Goal: Task Accomplishment & Management: Complete application form

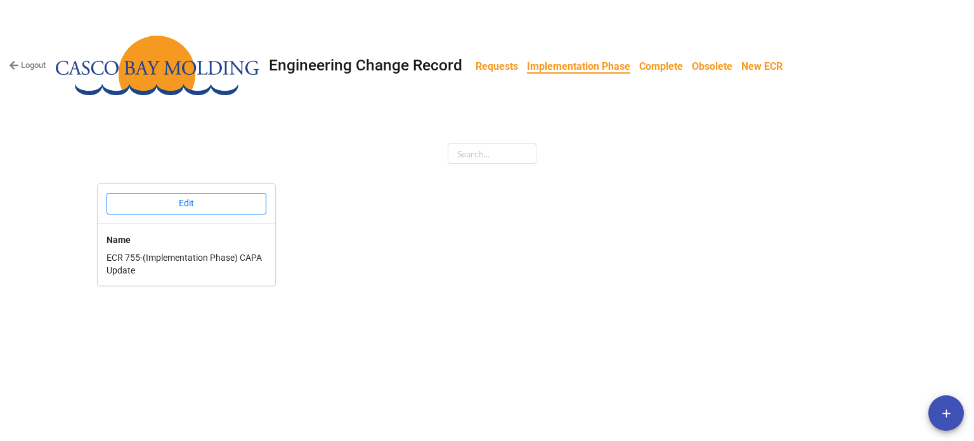
click at [779, 65] on b "New ECR" at bounding box center [762, 66] width 41 height 12
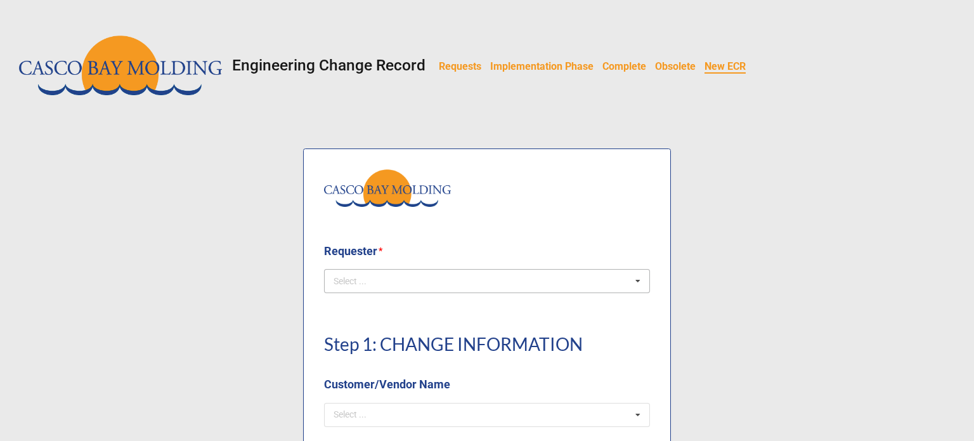
click at [504, 272] on div "Select ... No results found." at bounding box center [487, 281] width 326 height 24
type input "Courtney"
click at [416, 309] on div "[PERSON_NAME]" at bounding box center [487, 303] width 325 height 23
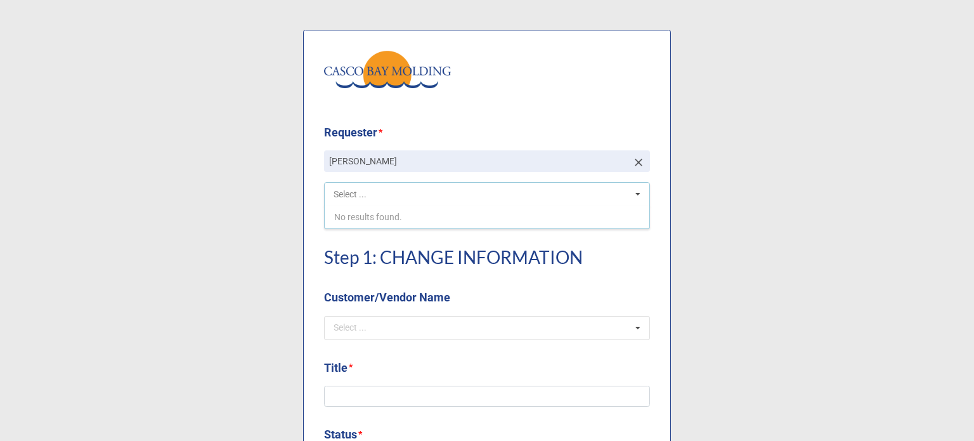
scroll to position [127, 0]
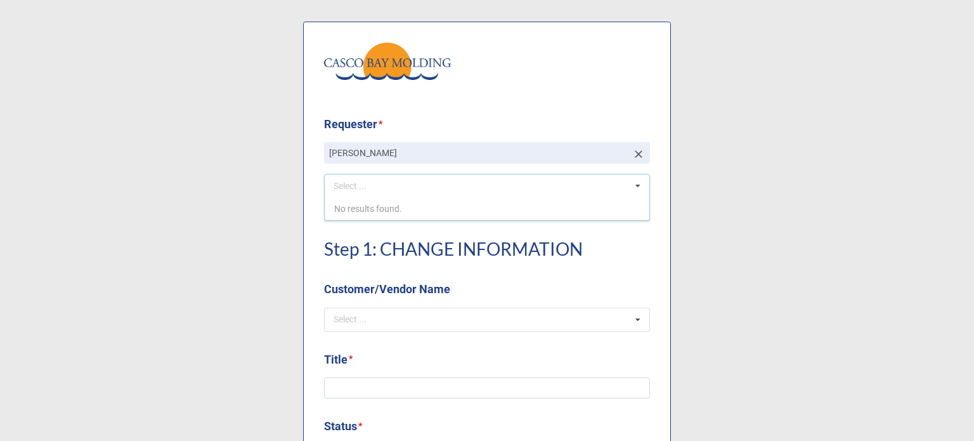
click at [638, 187] on icon at bounding box center [638, 185] width 19 height 23
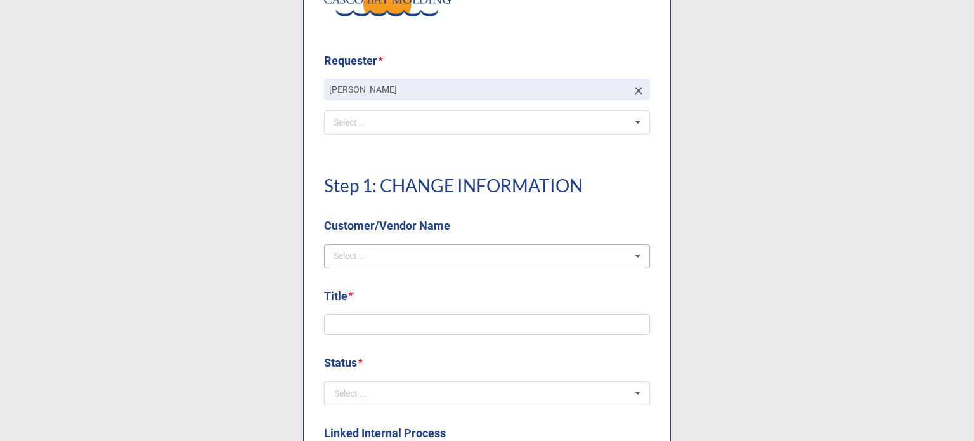
click at [409, 253] on div "Select ... No results found." at bounding box center [487, 256] width 326 height 24
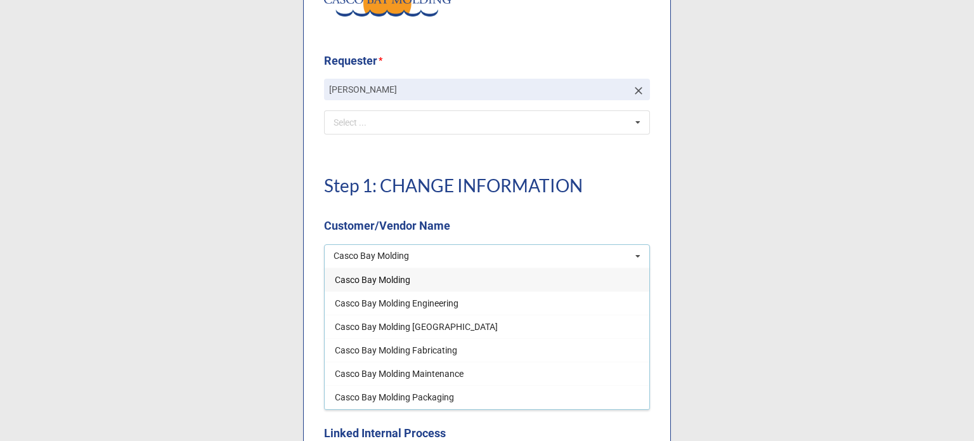
type input "Casco Bay Molding"
click at [381, 285] on div "Casco Bay Molding" at bounding box center [487, 279] width 325 height 23
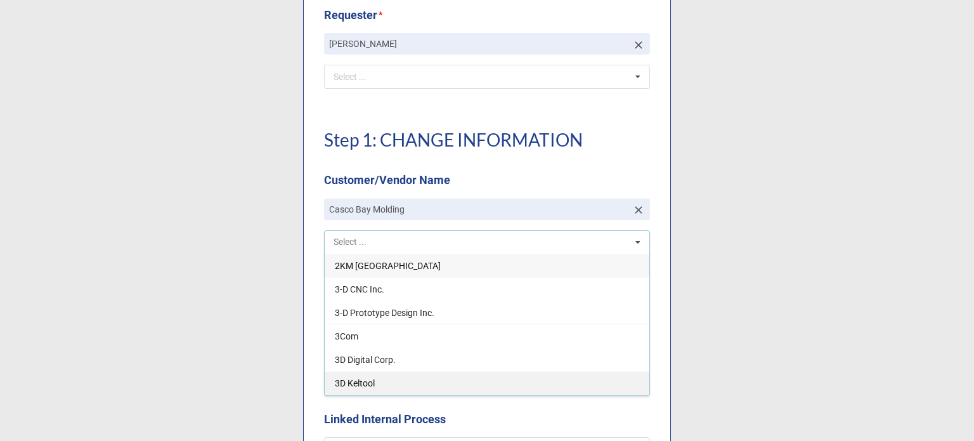
scroll to position [381, 0]
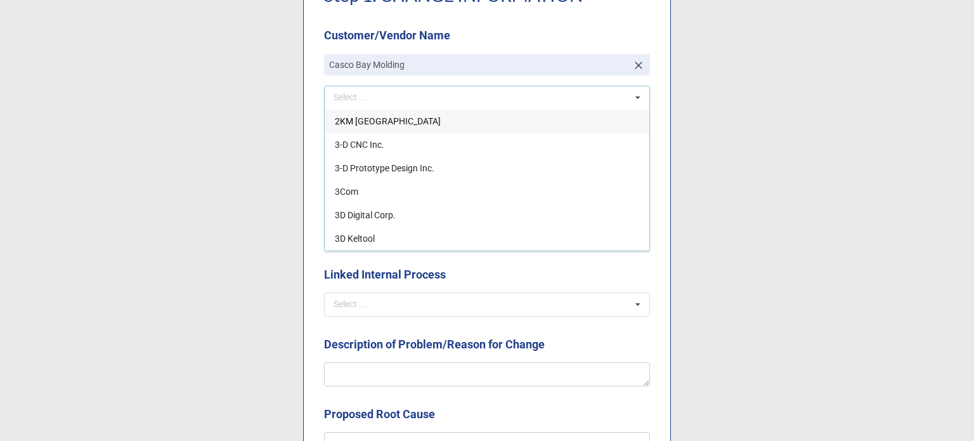
click at [641, 96] on icon at bounding box center [638, 97] width 19 height 23
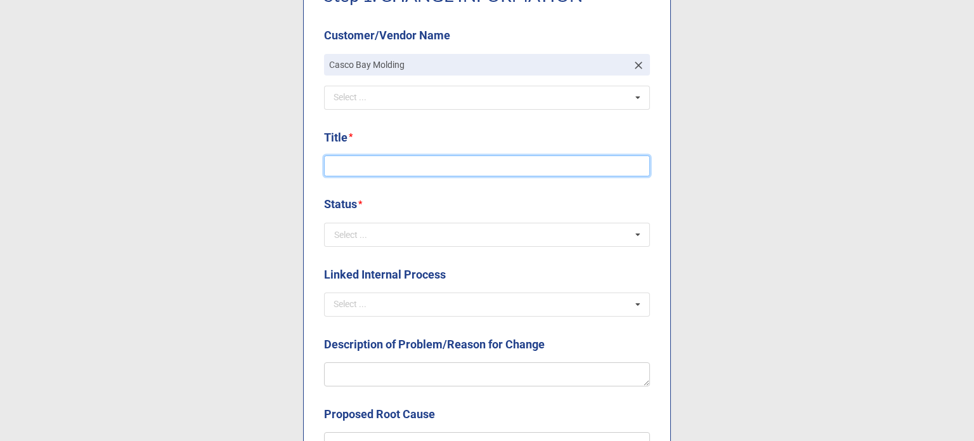
click at [493, 169] on input at bounding box center [487, 166] width 326 height 22
type input "VLV Drawing Revision"
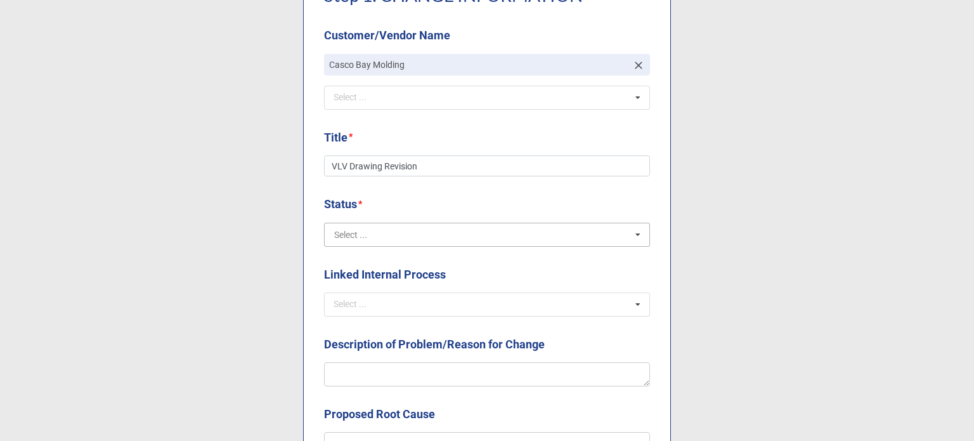
click at [551, 225] on input "text" at bounding box center [487, 234] width 325 height 23
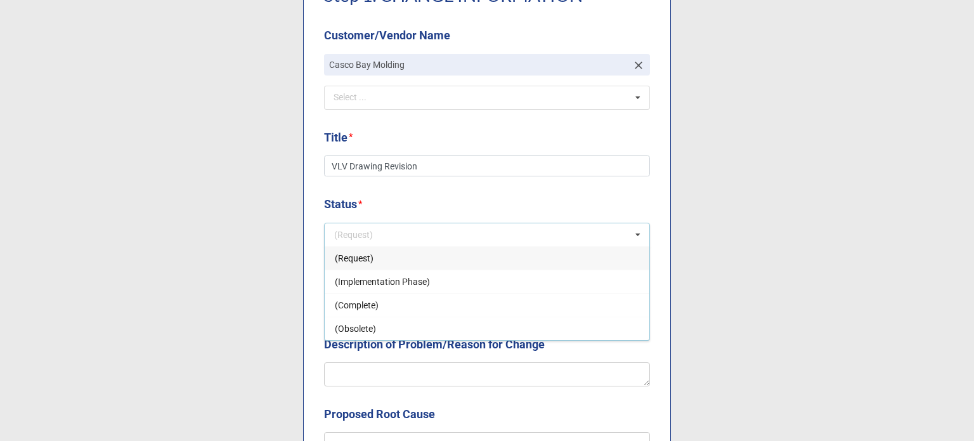
click at [399, 255] on div "(Request)" at bounding box center [487, 257] width 325 height 23
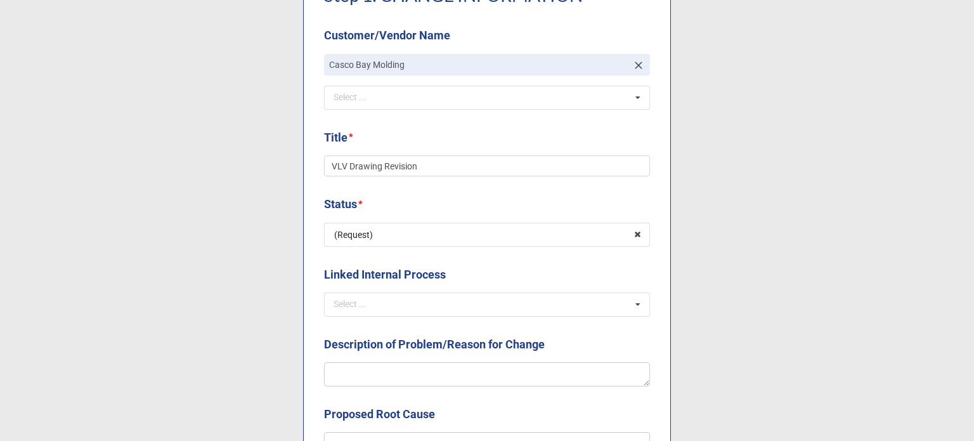
click at [420, 195] on b "Status *" at bounding box center [487, 206] width 326 height 22
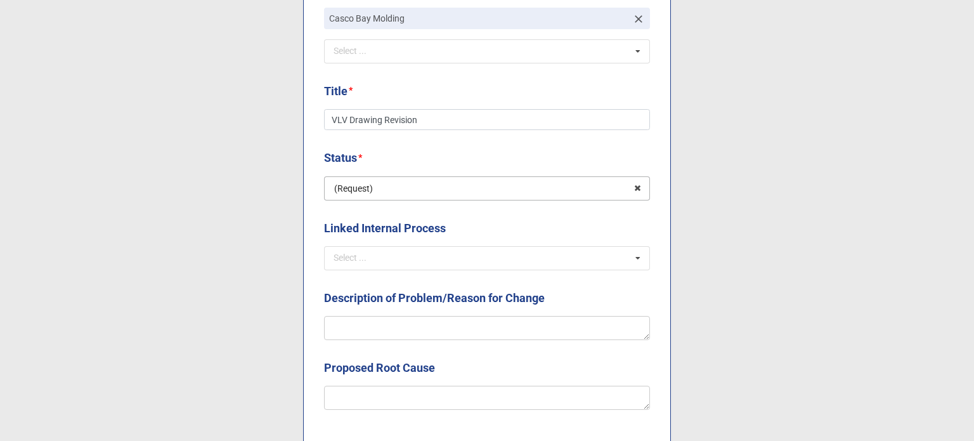
scroll to position [508, 0]
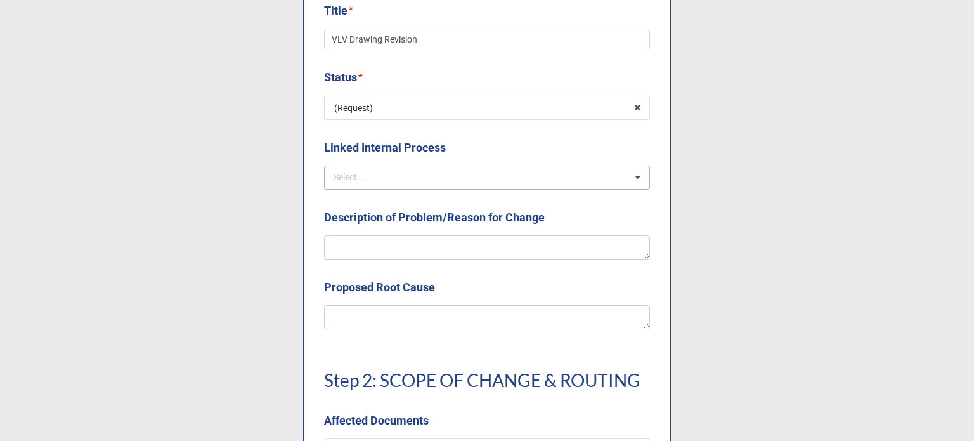
click at [374, 172] on div "Select ..." at bounding box center [358, 177] width 55 height 15
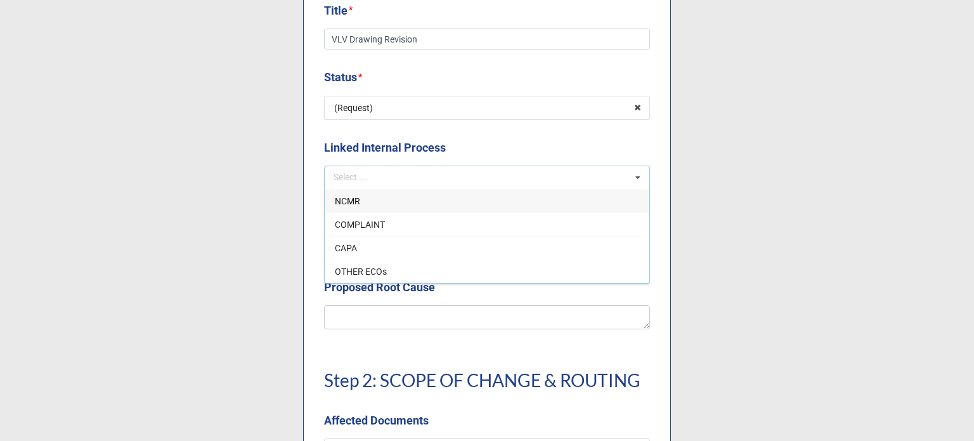
click at [397, 145] on label "Linked Internal Process" at bounding box center [385, 148] width 122 height 18
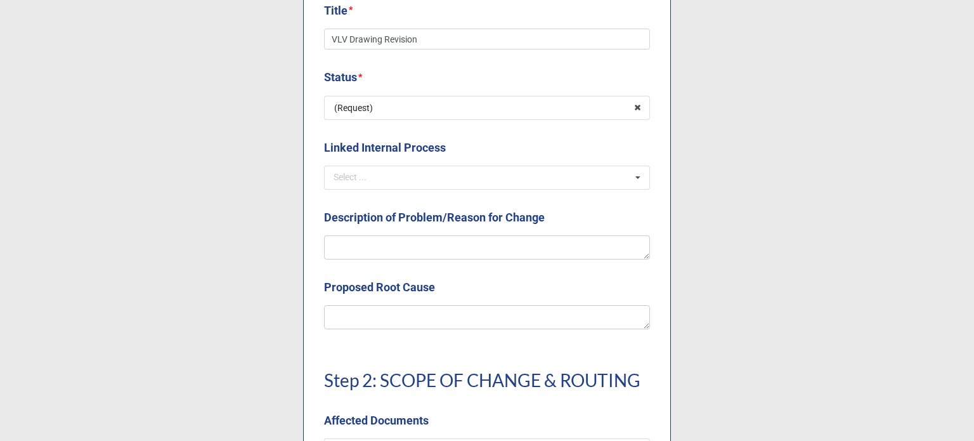
scroll to position [571, 0]
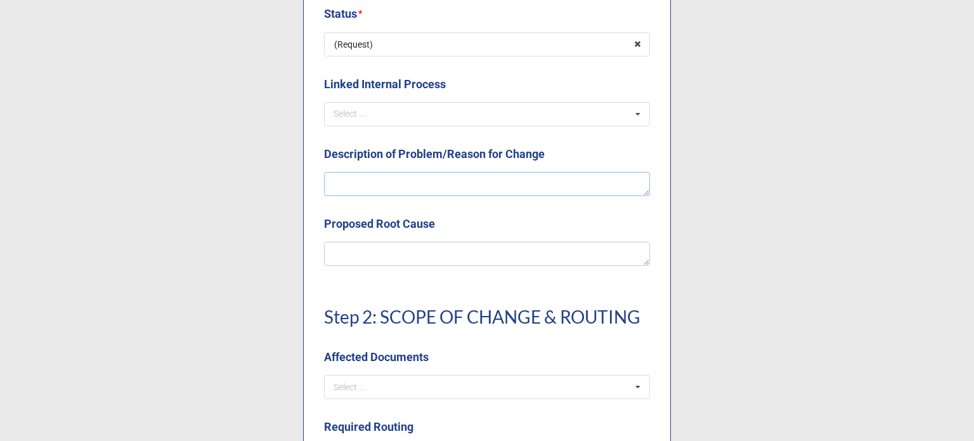
click at [423, 174] on textarea at bounding box center [487, 184] width 326 height 24
type textarea "x"
type textarea "Mo"
type textarea "x"
type textarea "Mol"
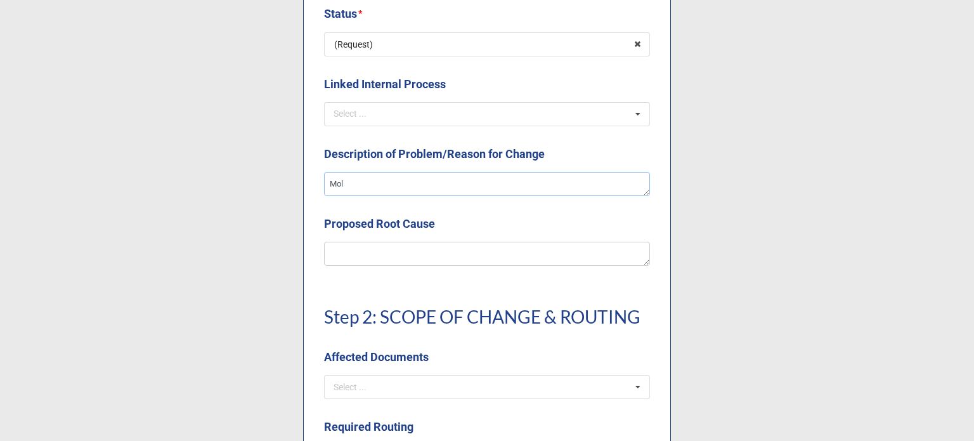
type textarea "x"
type textarea "Mold"
type textarea "x"
type textarea "Mold"
type textarea "x"
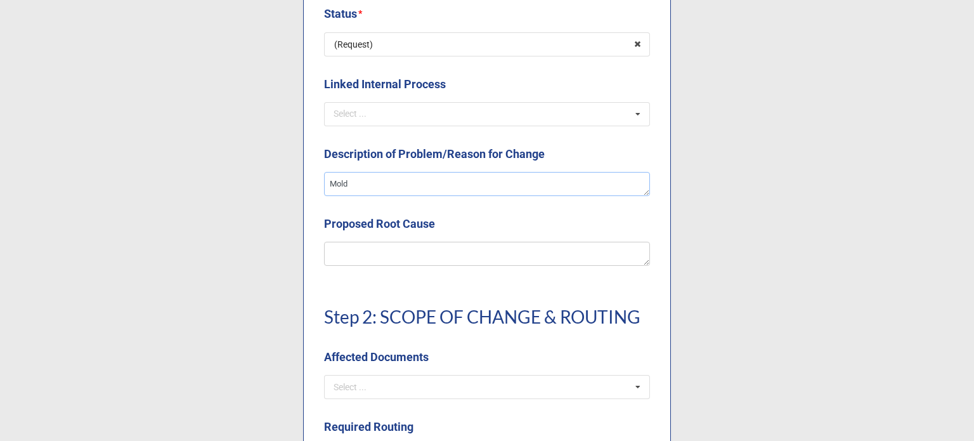
type textarea "Mold m"
type textarea "x"
type textarea "Mold mo"
type textarea "x"
type textarea "Mold mod"
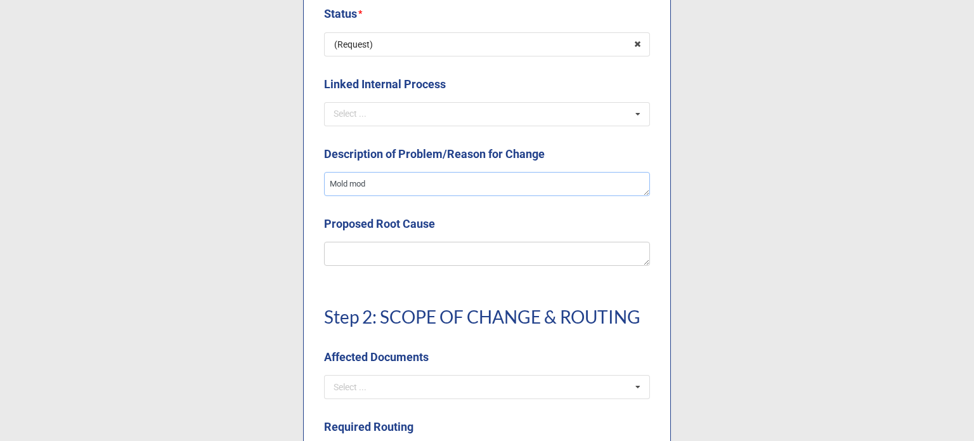
type textarea "x"
type textarea "Mold modi"
type textarea "x"
type textarea "Mold modif"
type textarea "x"
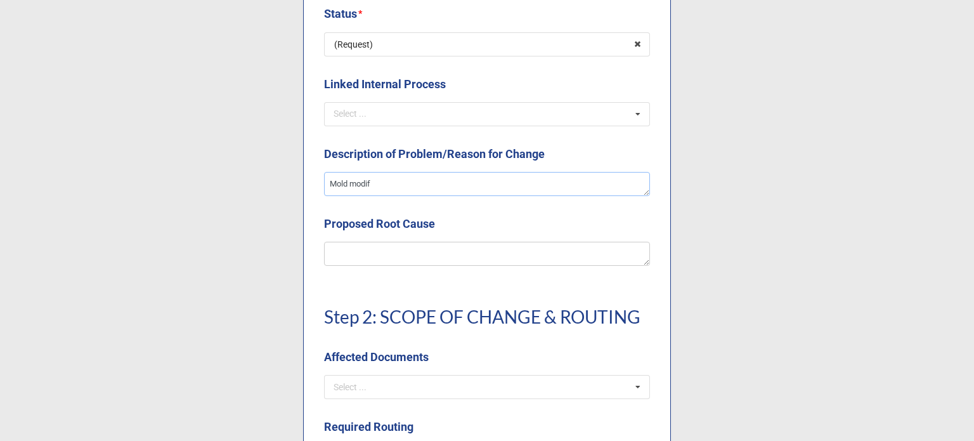
type textarea "Mold modifi"
type textarea "x"
type textarea "Mold modific"
type textarea "x"
type textarea "Mold modifica"
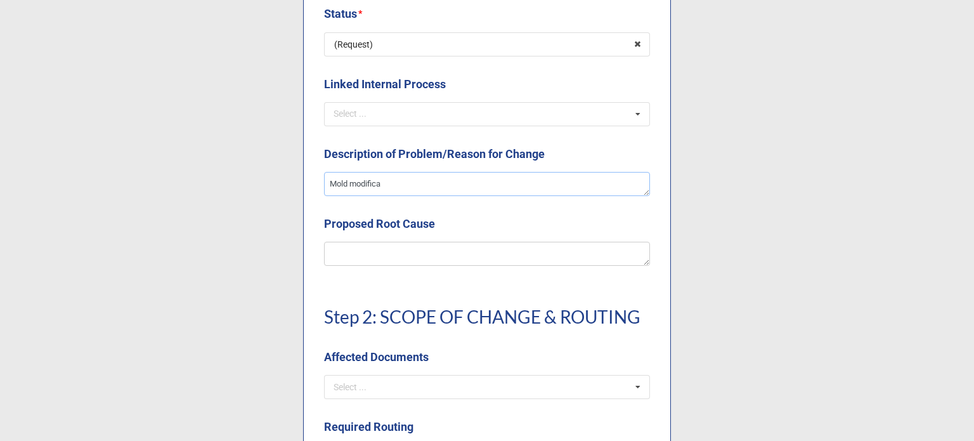
type textarea "x"
type textarea "Mold modificat"
type textarea "x"
type textarea "Mold modificati"
type textarea "x"
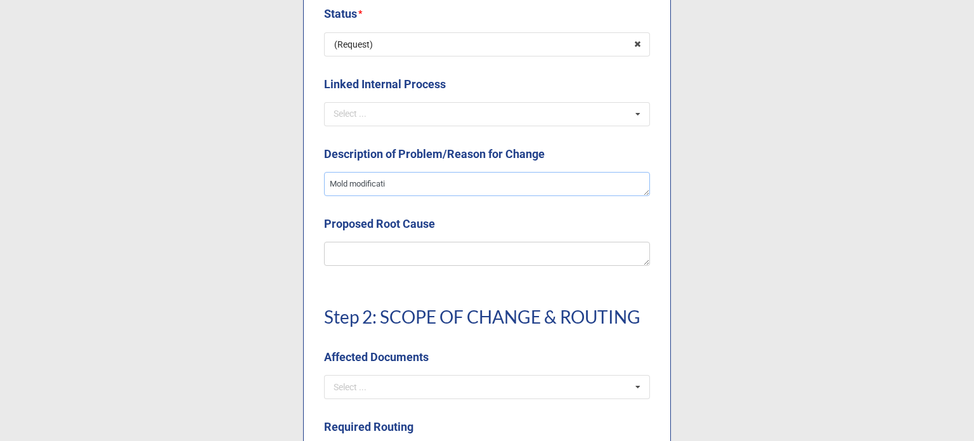
type textarea "Mold modificatio"
type textarea "x"
type textarea "Mold modification"
type textarea "x"
type textarea "Mold modifications"
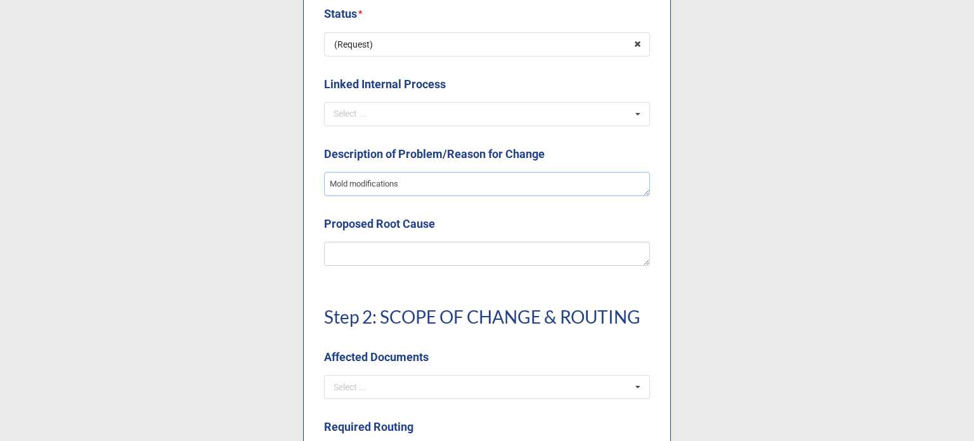
type textarea "x"
type textarea "Mold modifications"
type textarea "x"
type textarea "Mold modifications r"
type textarea "x"
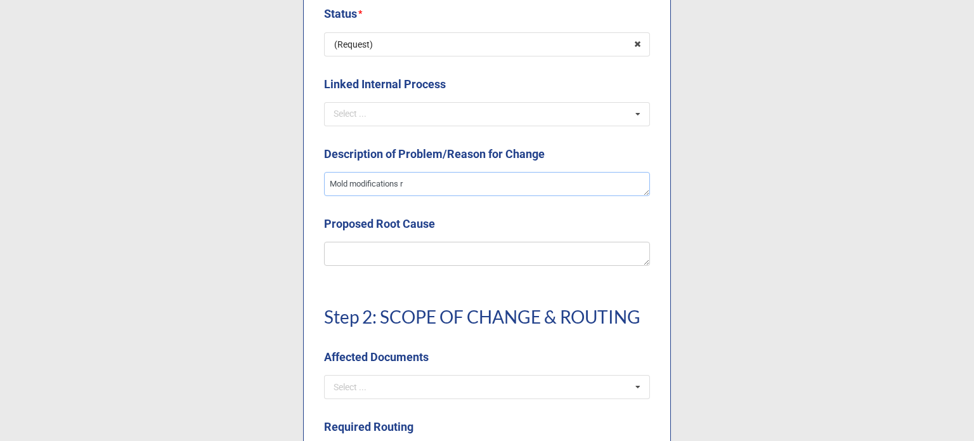
type textarea "Mold modifications re"
type textarea "x"
type textarea "Mold modifications res"
type textarea "x"
type textarea "Mold modifications resu"
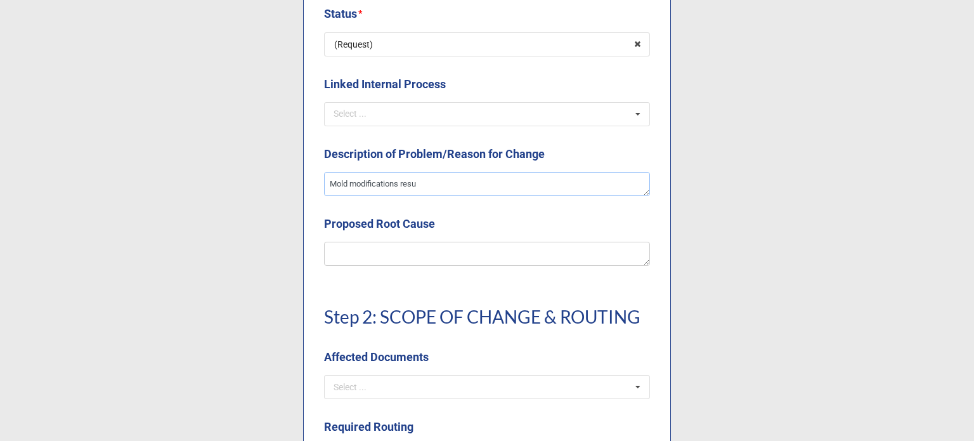
type textarea "x"
type textarea "Mold modifications resul"
type textarea "x"
type textarea "Mold modifications result"
type textarea "x"
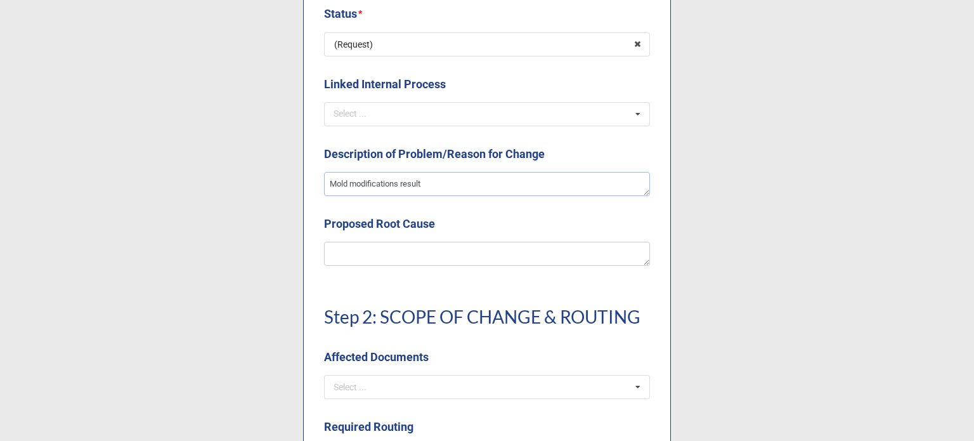
type textarea "Mold modifications resulte"
type textarea "x"
type textarea "Mold modifications resulted"
type textarea "x"
type textarea "Mold modifications resulted"
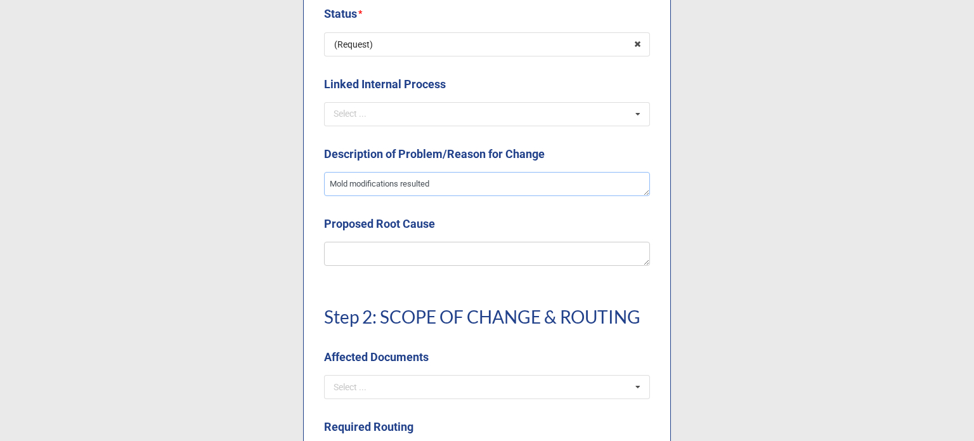
type textarea "x"
type textarea "Mold modifications resulted in"
type textarea "x"
type textarea "Mold modifications resulted in"
type textarea "x"
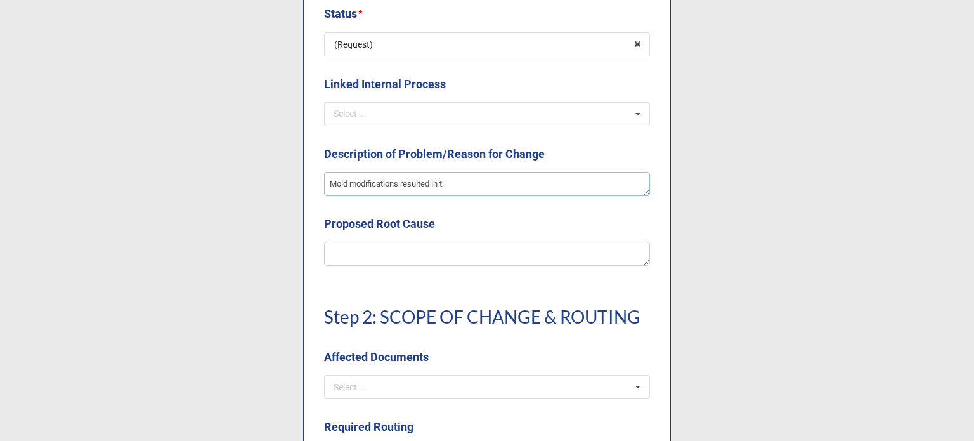
type textarea "Mold modifications resulted in th"
type textarea "x"
type textarea "Mold modifications resulted in the"
type textarea "x"
type textarea "Mold modifications resulted in the c"
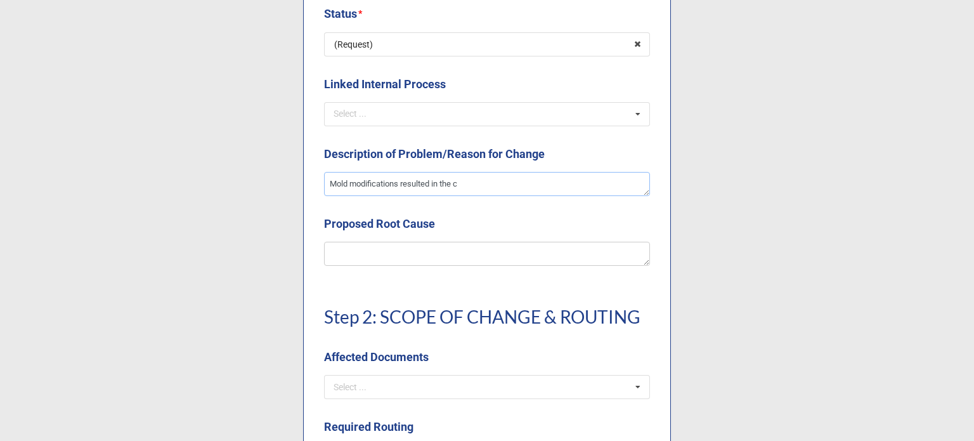
type textarea "x"
type textarea "Mold modifications resulted in the cu"
type textarea "x"
type textarea "Mold modifications resulted in the cus"
type textarea "x"
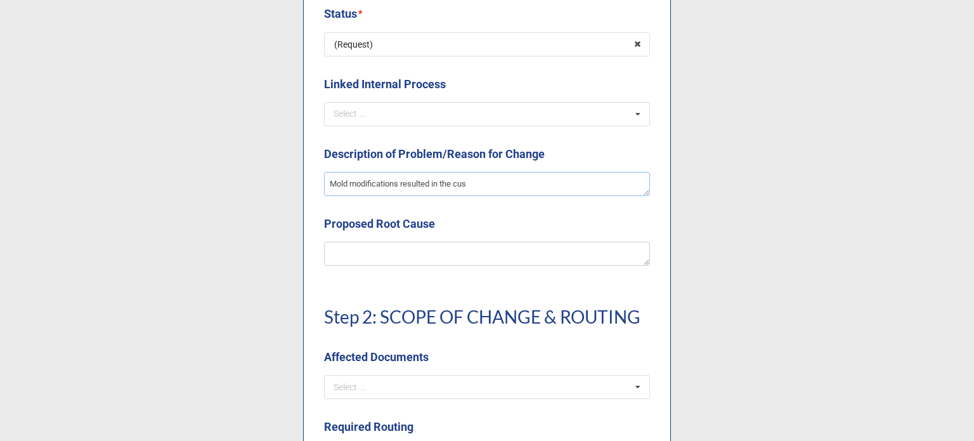
type textarea "Mold modifications resulted in the cust"
type textarea "x"
type textarea "Mold modifications resulted in the custo"
type textarea "x"
type textarea "Mold modifications resulted in the custome"
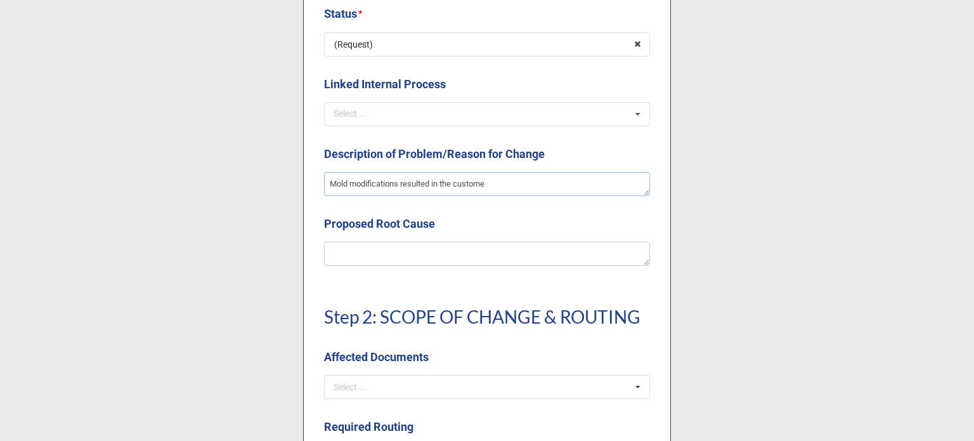
type textarea "x"
type textarea "Mold modifications resulted in the customer"
type textarea "x"
type textarea "Mold modifications resulted in the customer"
type textarea "x"
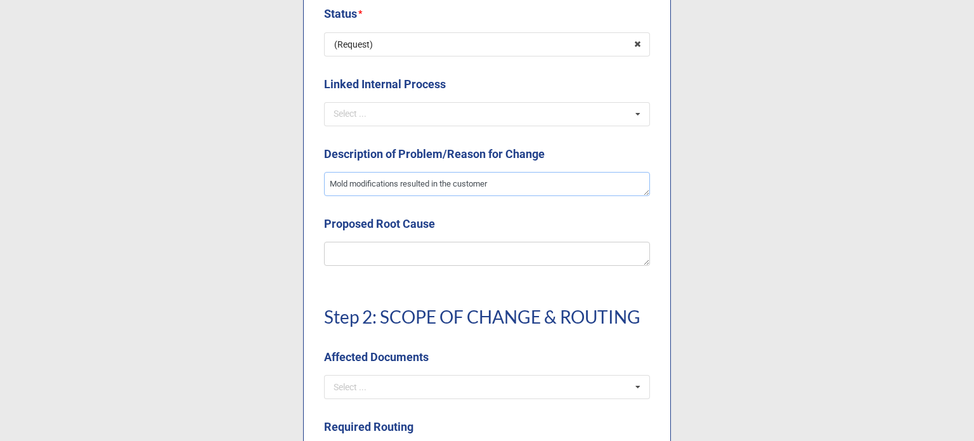
type textarea "Mold modifications resulted in the customer r"
type textarea "x"
type textarea "Mold modifications resulted in the customer re"
type textarea "x"
type textarea "Mold modifications resulted in the customer rev"
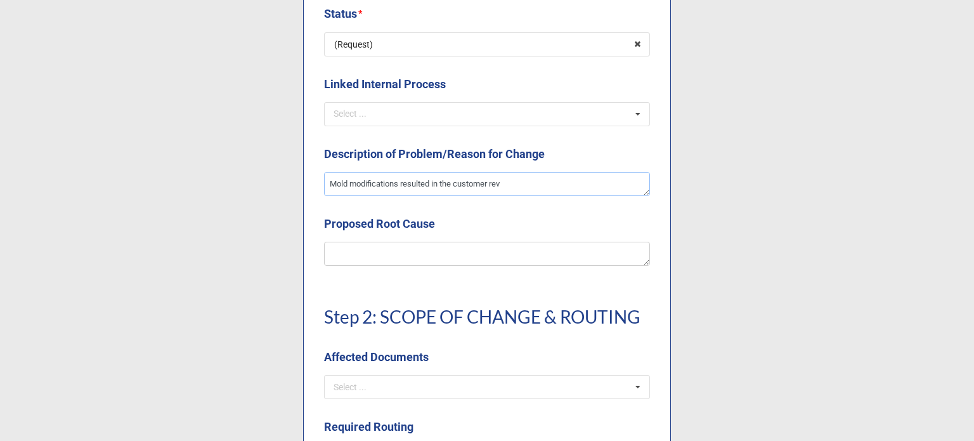
type textarea "x"
type textarea "Mold modifications resulted in the customer revi"
type textarea "x"
type textarea "Mold modifications resulted in the customer revis"
type textarea "x"
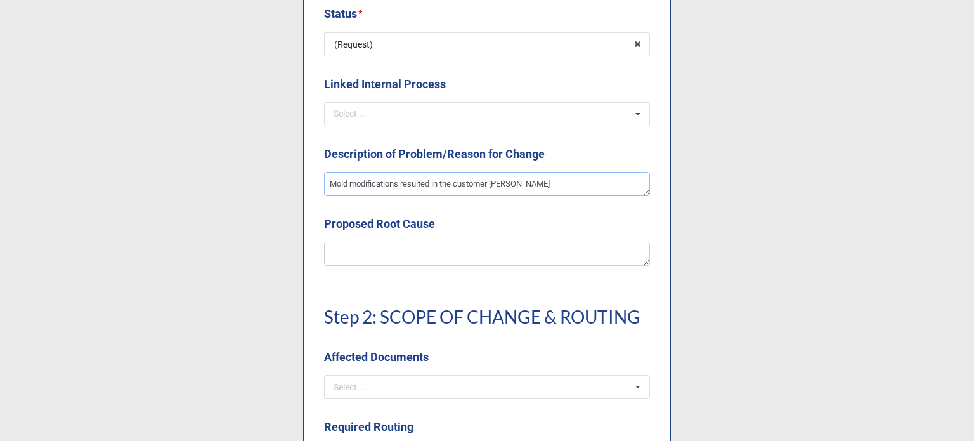
type textarea "Mold modifications resulted in the customer revisi"
type textarea "x"
type textarea "Mold modifications resulted in the customer revisin"
type textarea "x"
type textarea "Mold modifications resulted in the customer revising"
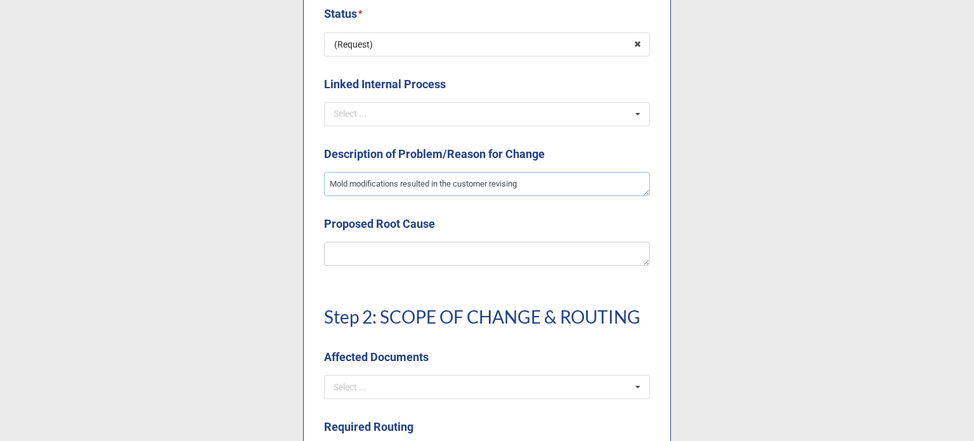
type textarea "x"
type textarea "Mold modifications resulted in the customer revising"
type textarea "x"
type textarea "Mold modifications resulted in the customer revising t"
type textarea "x"
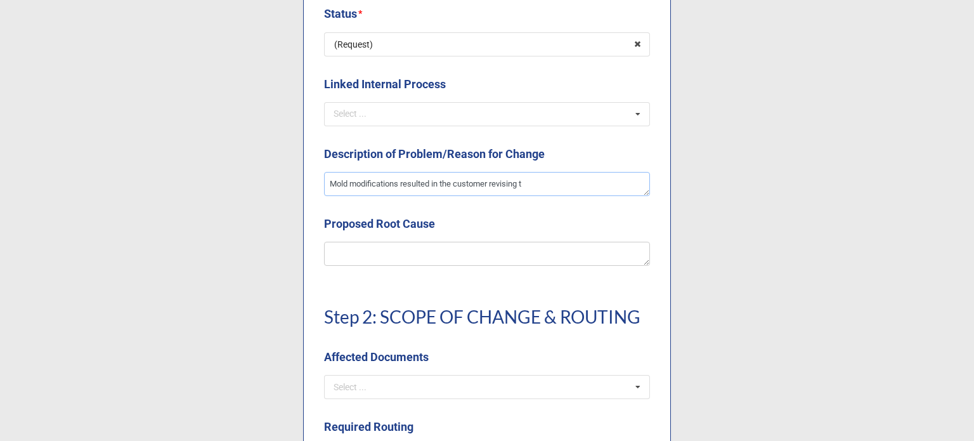
type textarea "Mold modifications resulted in the customer revising th"
type textarea "x"
type textarea "Mold modifications resulted in the customer revising the"
type textarea "x"
type textarea "Mold modifications resulted in the customer revising their"
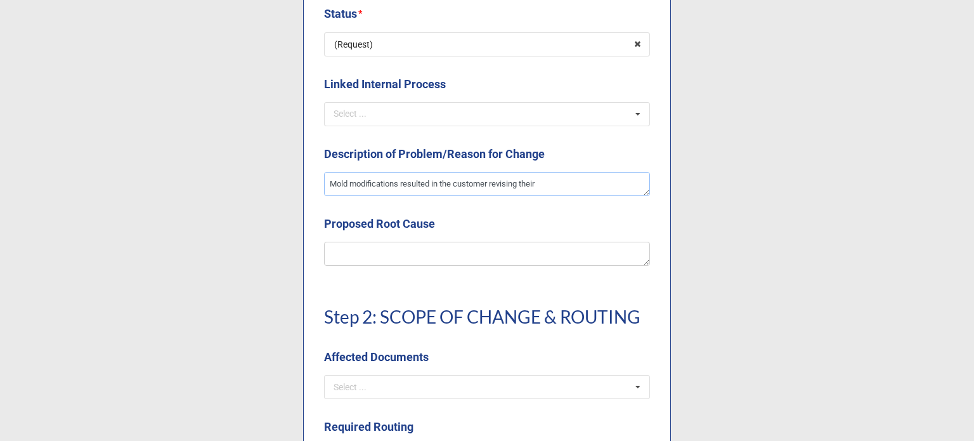
type textarea "x"
type textarea "Mold modifications resulted in the customer revising their"
type textarea "x"
type textarea "Mold modifications resulted in the customer revising their d"
type textarea "x"
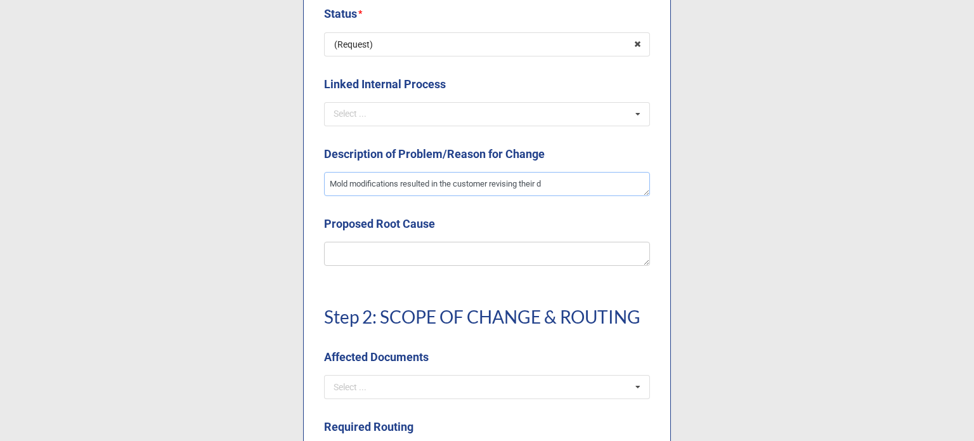
type textarea "Mold modifications resulted in the customer revising their dr"
type textarea "x"
type textarea "Mold modifications resulted in the customer revising their dra"
type textarea "x"
type textarea "Mold modifications resulted in the customer revising their drawi"
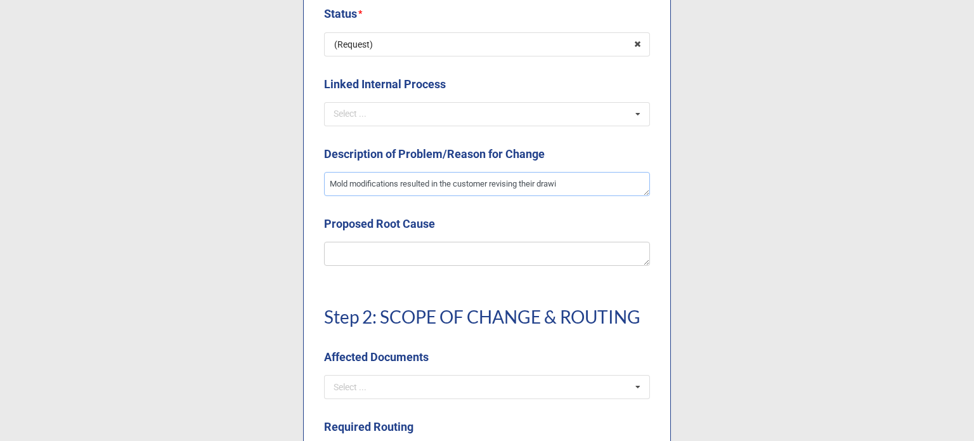
type textarea "x"
type textarea "Mold modifications resulted in the customer revising their drawing"
type textarea "x"
type textarea "Mold modifications resulted in the customer revising their drawing."
click at [423, 242] on textarea at bounding box center [487, 254] width 326 height 24
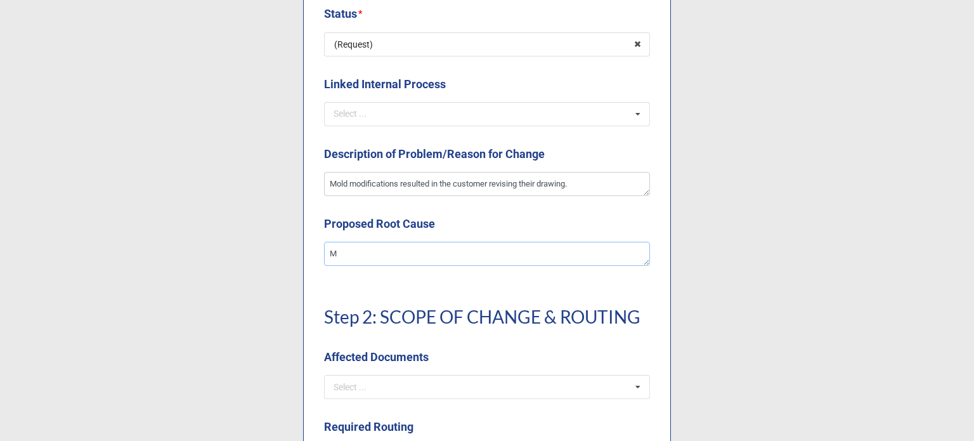
type textarea "x"
type textarea "M"
type textarea "x"
type textarea "Mo"
type textarea "x"
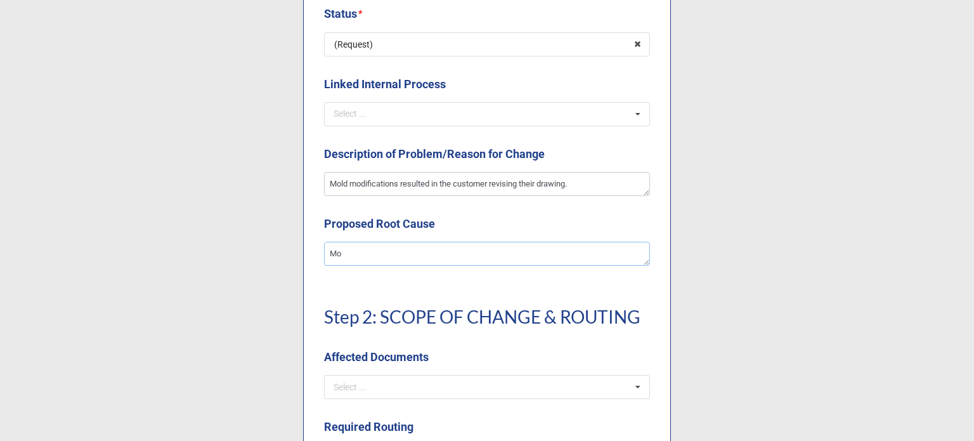
type textarea "Mod"
type textarea "x"
type textarea "Modi"
type textarea "x"
type textarea "Modif"
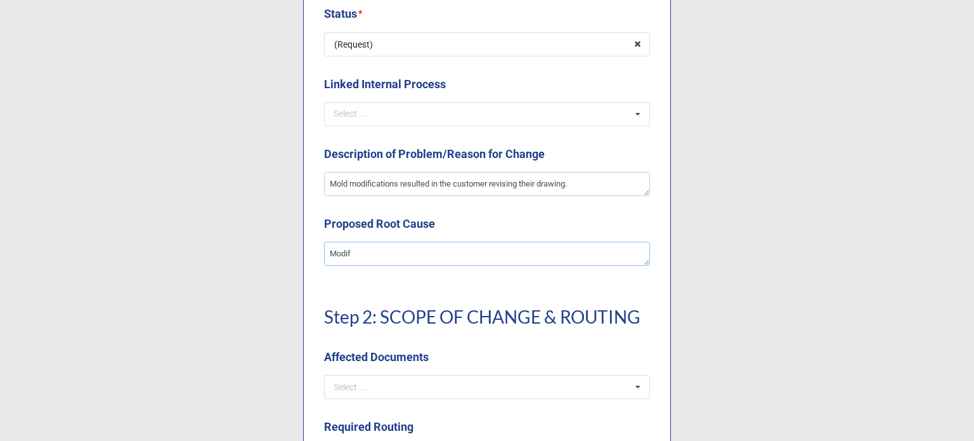
type textarea "x"
type textarea "Modifi"
type textarea "x"
type textarea "Modific"
type textarea "x"
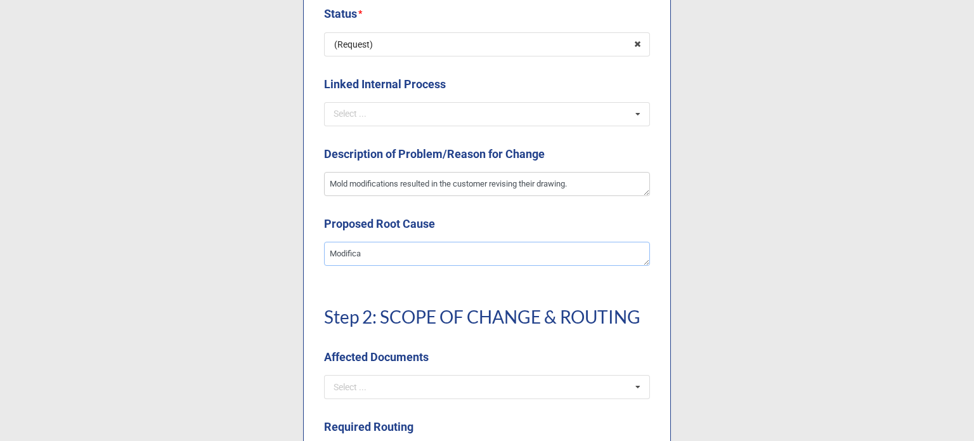
type textarea "Modificat"
type textarea "x"
type textarea "Modificati"
type textarea "x"
type textarea "Modification"
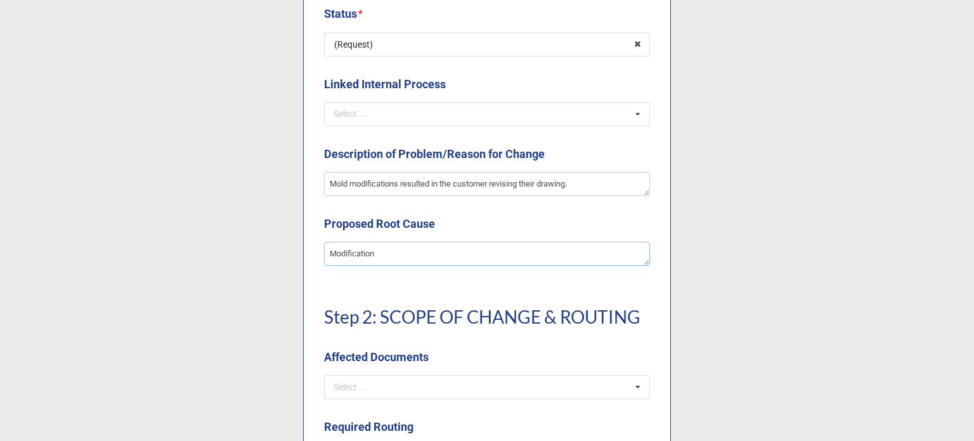
type textarea "x"
type textarea "Modifications"
type textarea "x"
type textarea "Modifications"
type textarea "x"
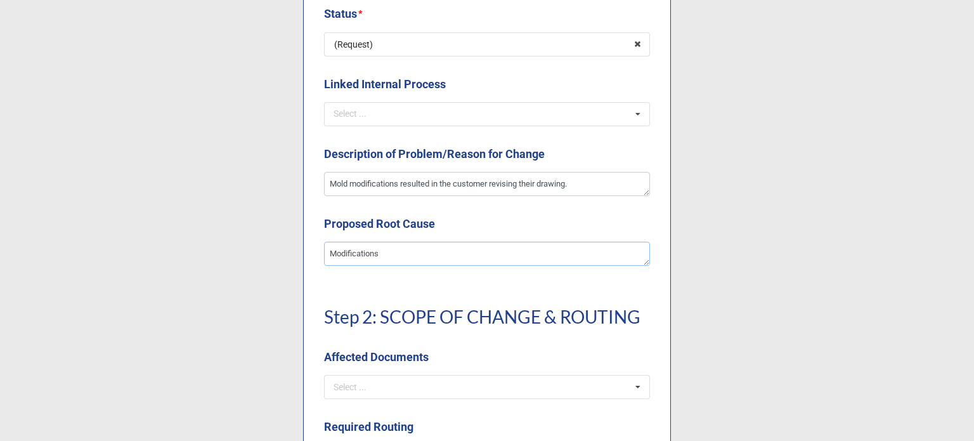
type textarea "Modifications w"
type textarea "x"
type textarea "Modifications we"
type textarea "x"
type textarea "Modifications were"
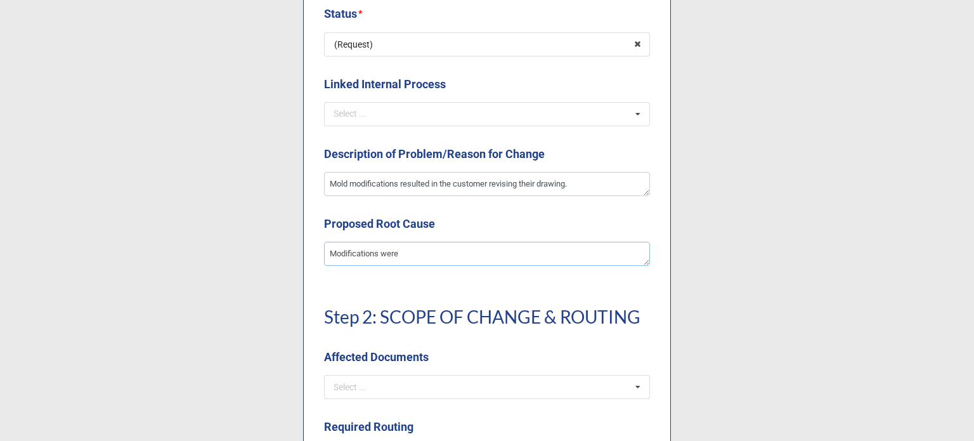
type textarea "x"
type textarea "Modifications were"
type textarea "x"
type textarea "Modifications were n"
type textarea "x"
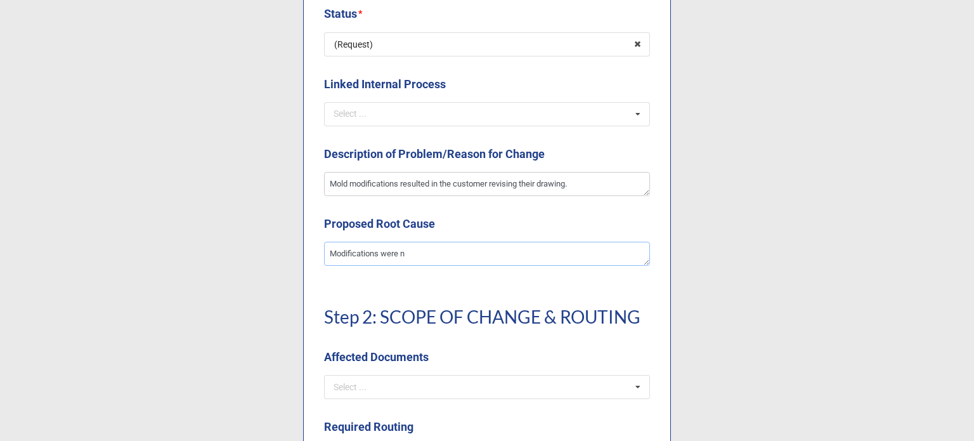
type textarea "Modifications were ne"
type textarea "x"
type textarea "Modifications were nee"
type textarea "x"
type textarea "Modifications were need"
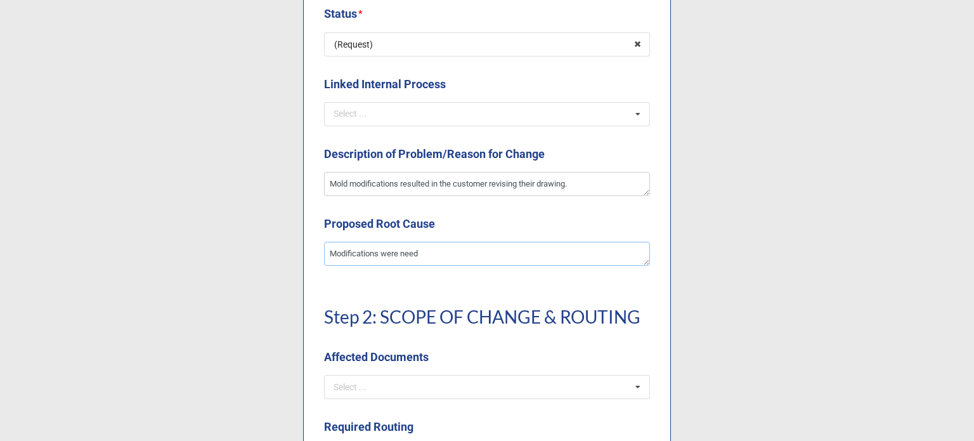
type textarea "x"
type textarea "Modifications were neede"
type textarea "x"
type textarea "Modifications were needed"
type textarea "x"
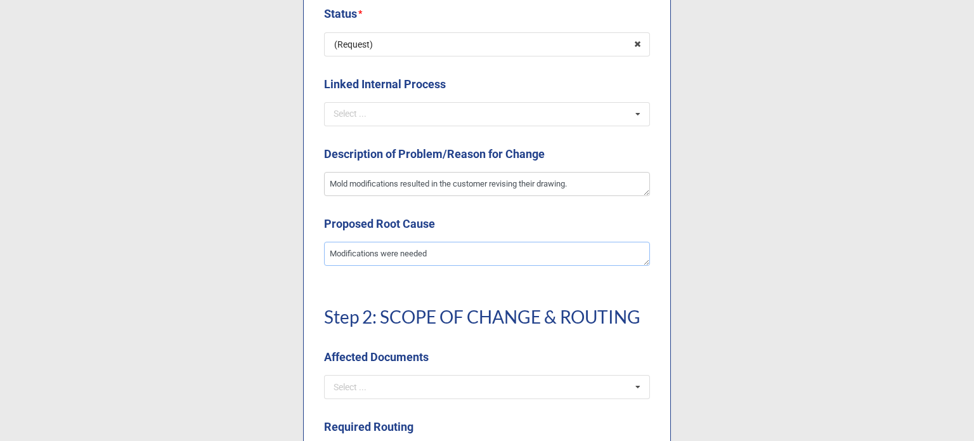
type textarea "Modifications were needed t"
type textarea "x"
type textarea "Modifications were needed to"
type textarea "x"
type textarea "Modifications were needed to"
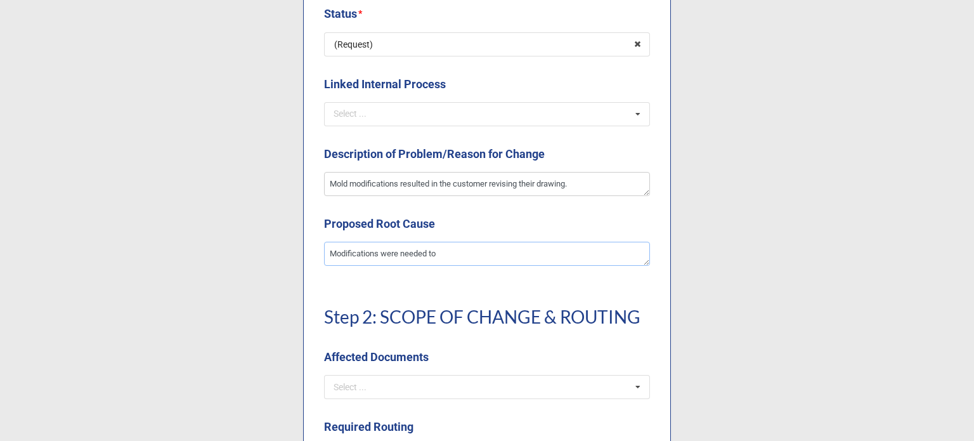
type textarea "x"
type textarea "Modifications were needed to a"
type textarea "x"
type textarea "Modifications were needed to as"
type textarea "x"
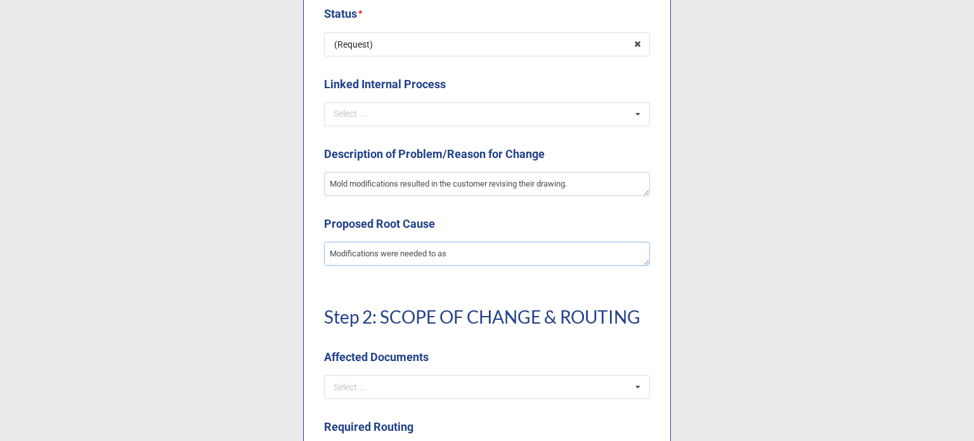
type textarea "Modifications were needed to ass"
type textarea "x"
type textarea "Modifications were needed to assis"
type textarea "x"
type textarea "Modifications were needed to assist"
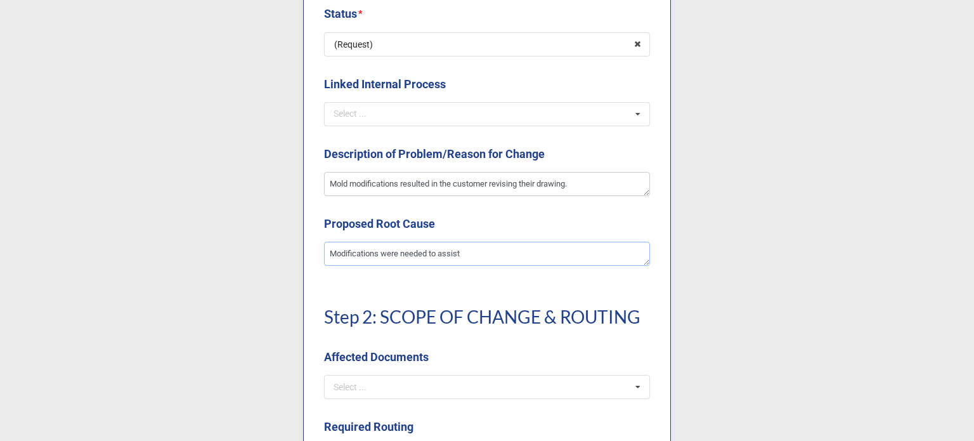
type textarea "x"
type textarea "Modifications were needed to assist"
type textarea "x"
type textarea "Modifications were needed to assist w"
type textarea "x"
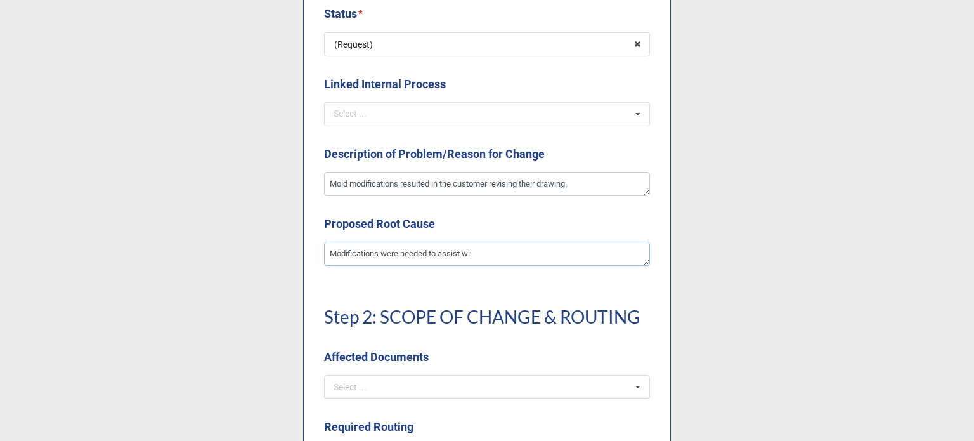
type textarea "Modifications were needed to assist wit"
type textarea "x"
type textarea "Modifications were needed to assist with"
type textarea "x"
type textarea "Modifications were needed to assist with"
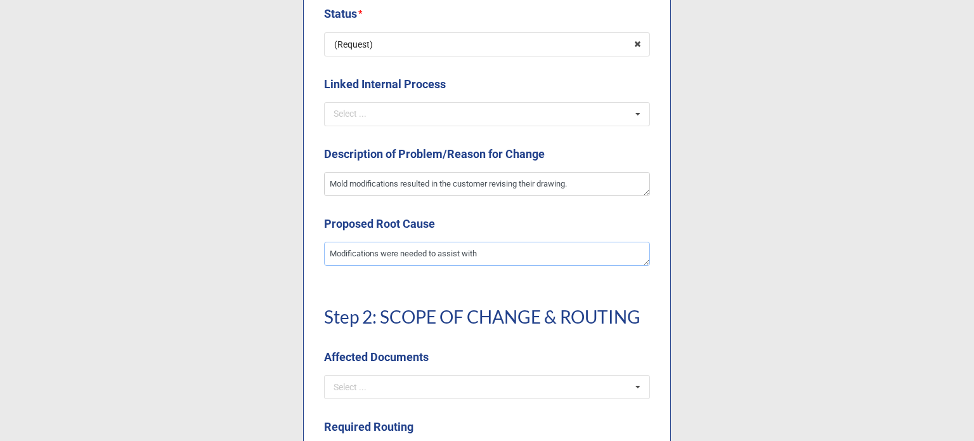
type textarea "x"
type textarea "Modifications were needed to assist with t"
type textarea "x"
type textarea "Modifications were needed to assist with th"
type textarea "x"
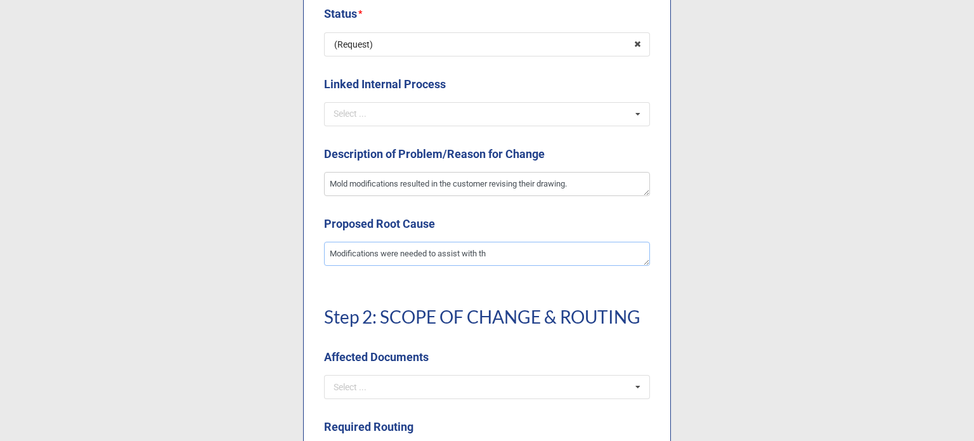
type textarea "Modifications were needed to assist with the"
type textarea "x"
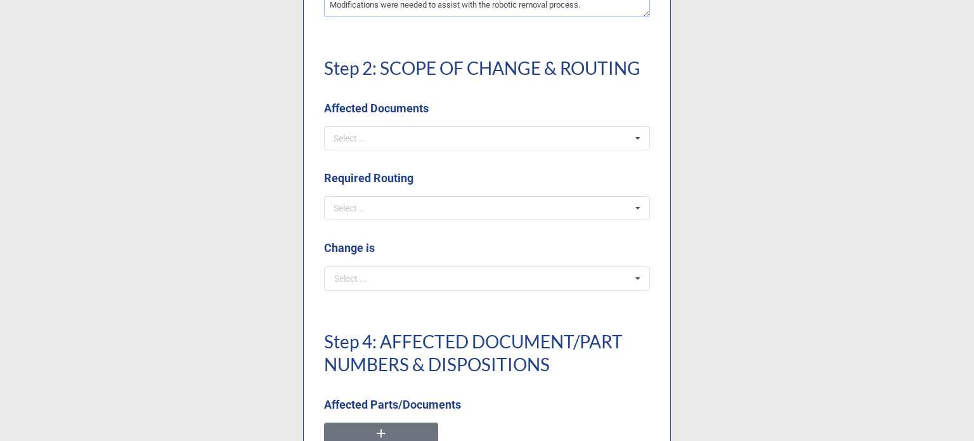
scroll to position [825, 0]
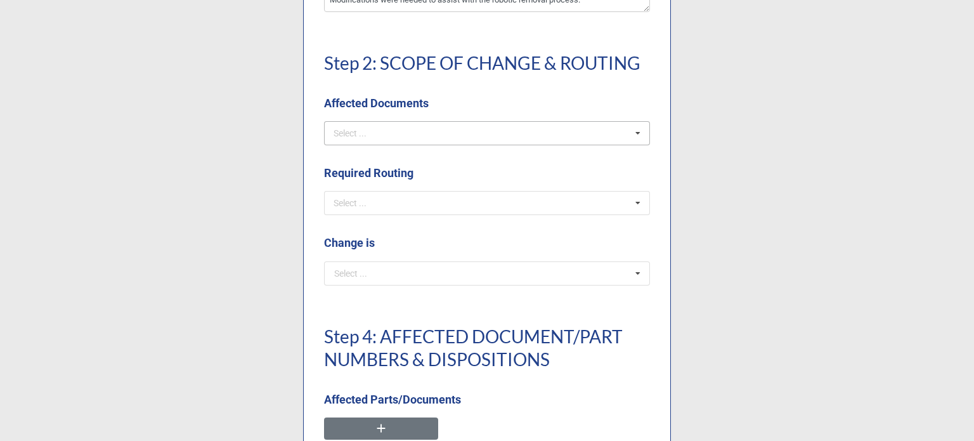
click at [372, 143] on div "Select ... SOPs/Quality Manual WIs Production Docs DWGs/Tooling/Labeling FRM De…" at bounding box center [487, 133] width 326 height 24
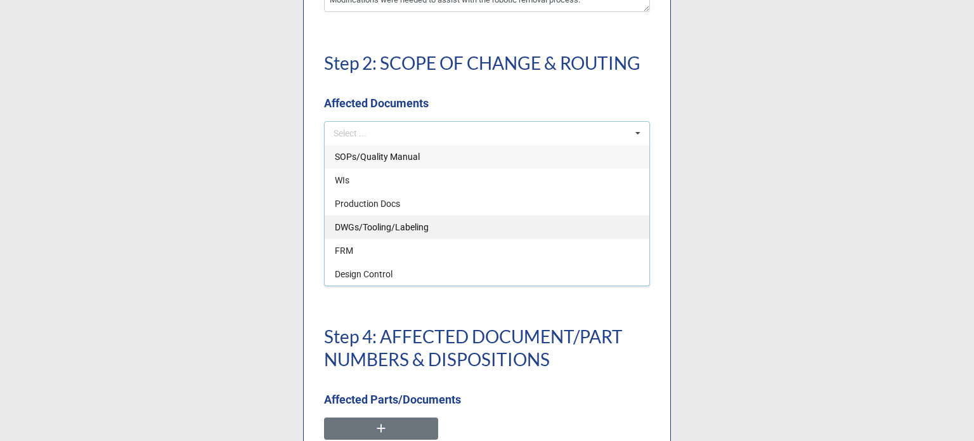
click at [376, 233] on div "DWGs/Tooling/Labeling" at bounding box center [487, 226] width 325 height 23
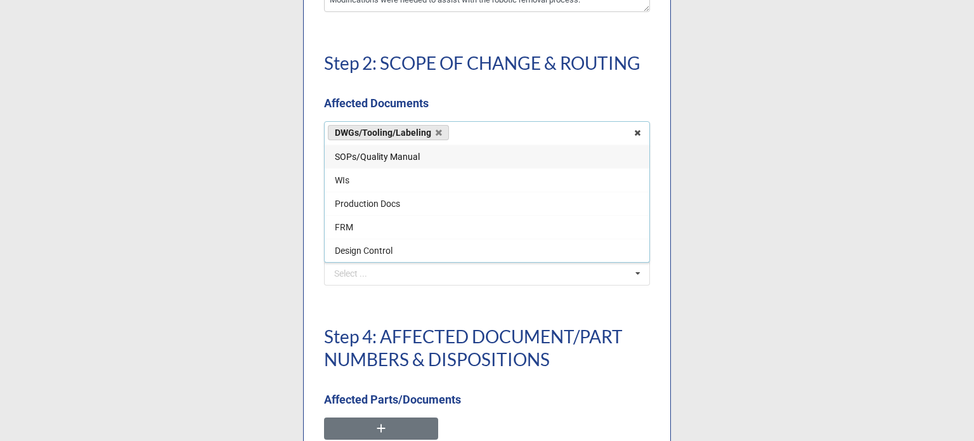
click at [398, 95] on label "Affected Documents" at bounding box center [376, 104] width 105 height 18
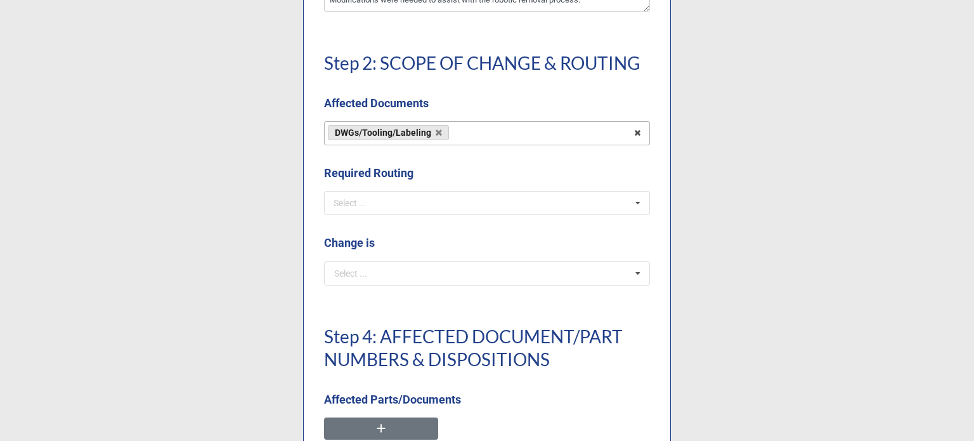
scroll to position [888, 0]
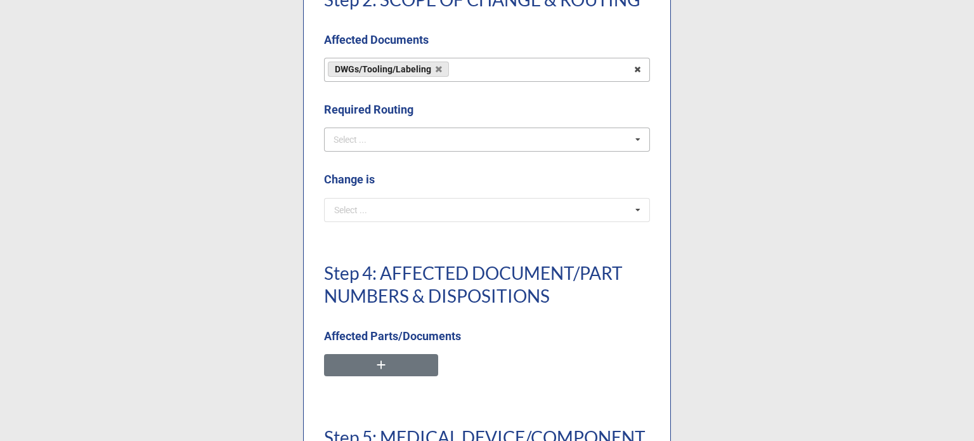
click at [389, 129] on div "Select ... No results found." at bounding box center [487, 140] width 326 height 24
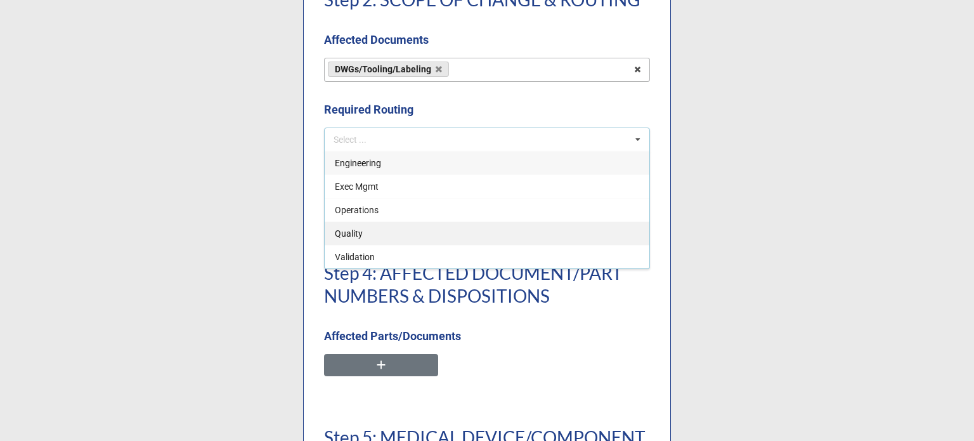
click at [381, 235] on div "Quality" at bounding box center [487, 232] width 325 height 23
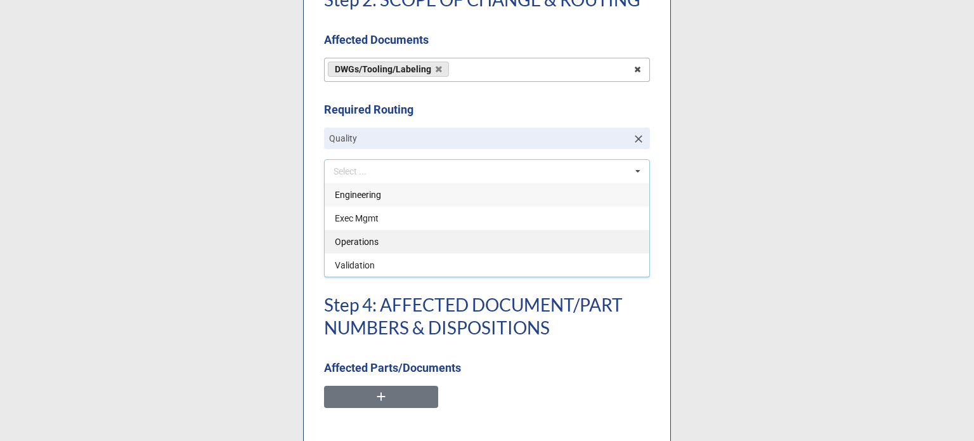
click at [381, 240] on div "Operations" at bounding box center [487, 241] width 325 height 23
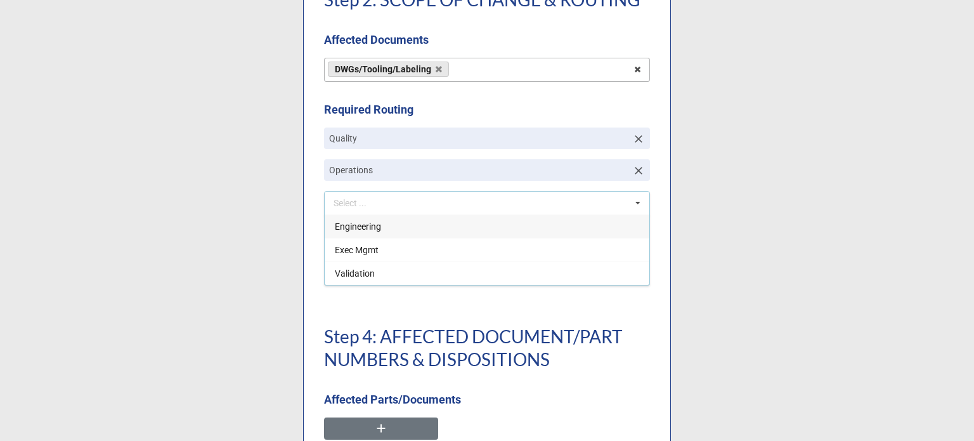
click at [378, 225] on div "Engineering" at bounding box center [487, 225] width 325 height 23
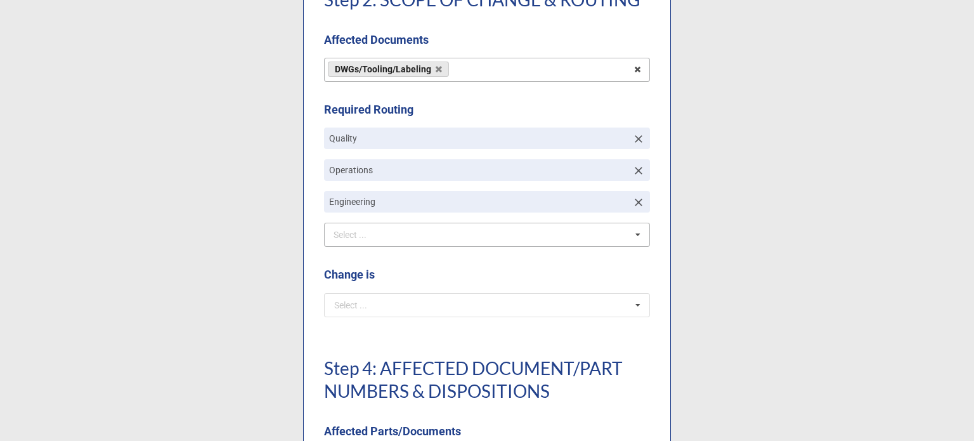
click at [431, 106] on b "Required Routing" at bounding box center [487, 112] width 326 height 22
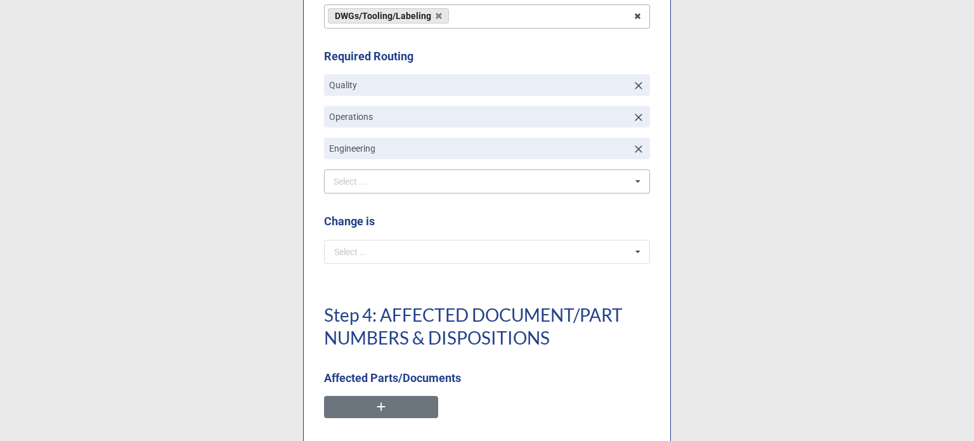
scroll to position [1015, 0]
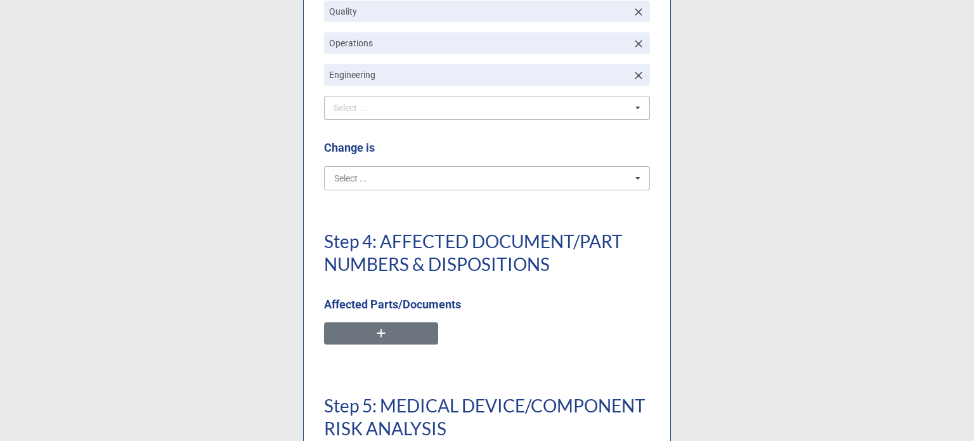
click at [400, 187] on input "text" at bounding box center [487, 178] width 325 height 23
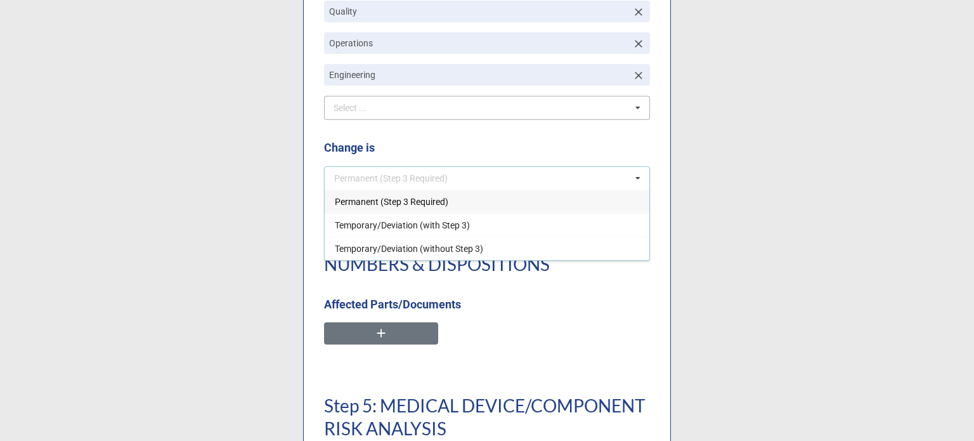
click at [396, 197] on span "Permanent (Step 3 Required)" at bounding box center [392, 202] width 114 height 10
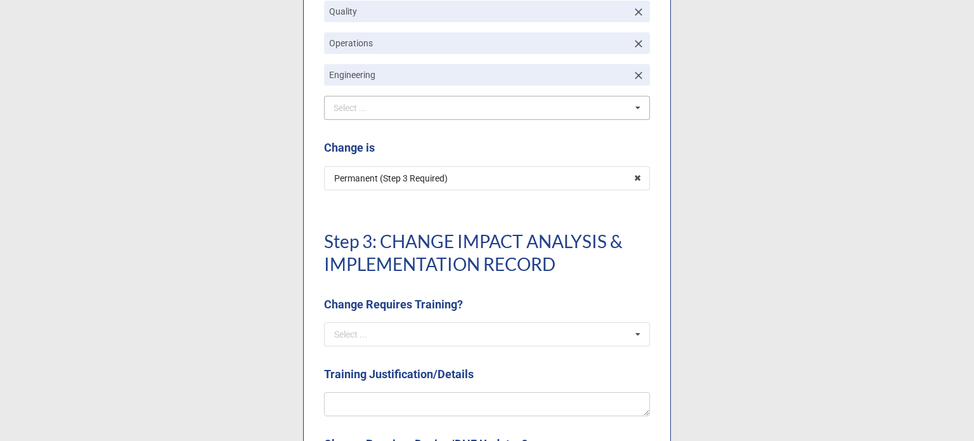
click at [416, 147] on b "Change is" at bounding box center [487, 150] width 326 height 22
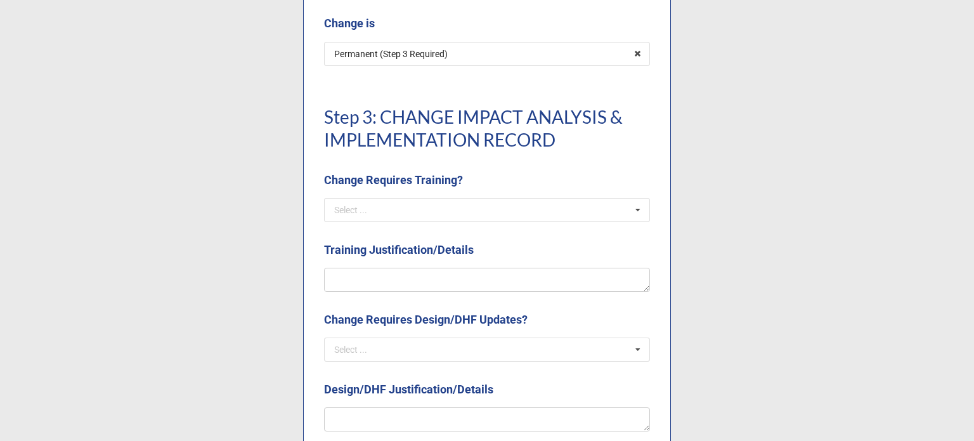
scroll to position [1142, 0]
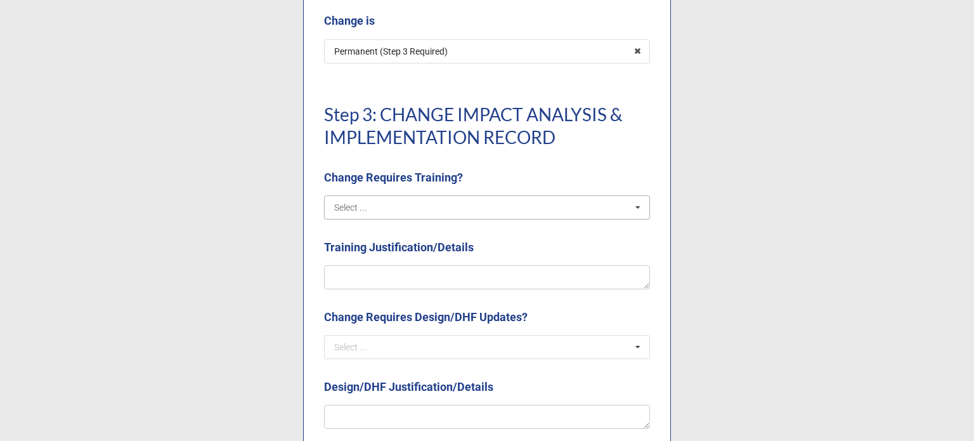
click at [411, 214] on input "text" at bounding box center [487, 207] width 325 height 23
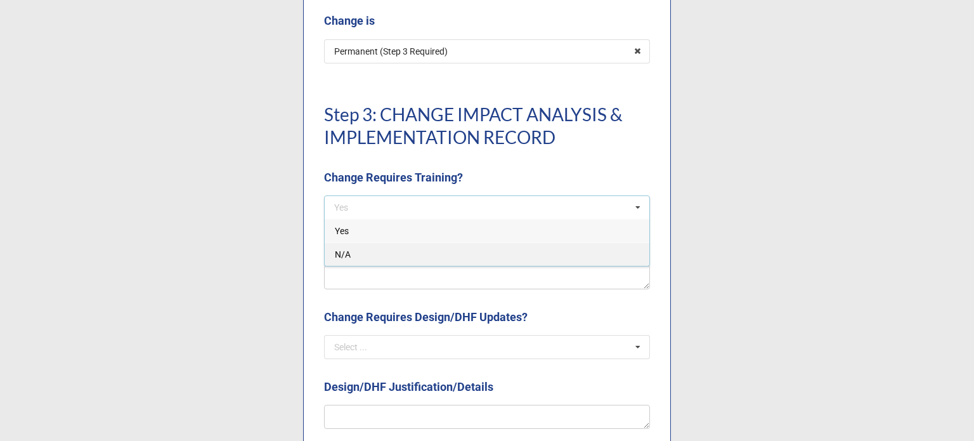
click at [390, 255] on div "N/A" at bounding box center [487, 253] width 325 height 23
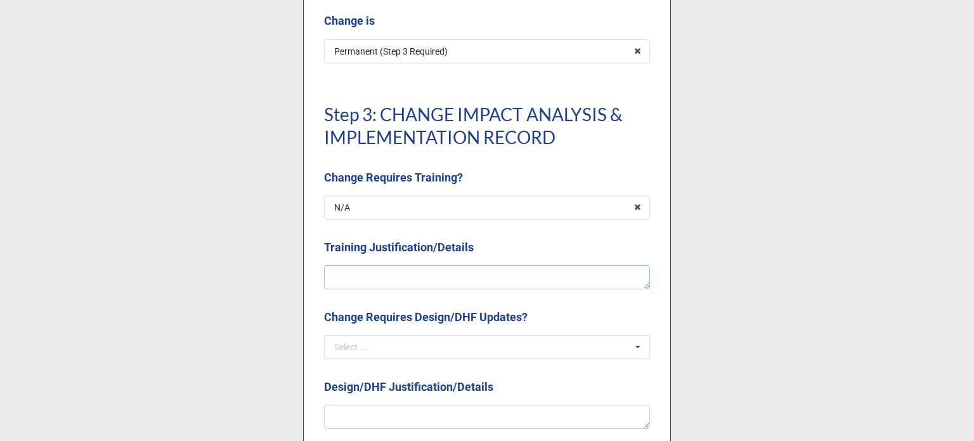
click at [388, 269] on textarea at bounding box center [487, 277] width 326 height 24
click at [416, 348] on input "text" at bounding box center [487, 347] width 325 height 23
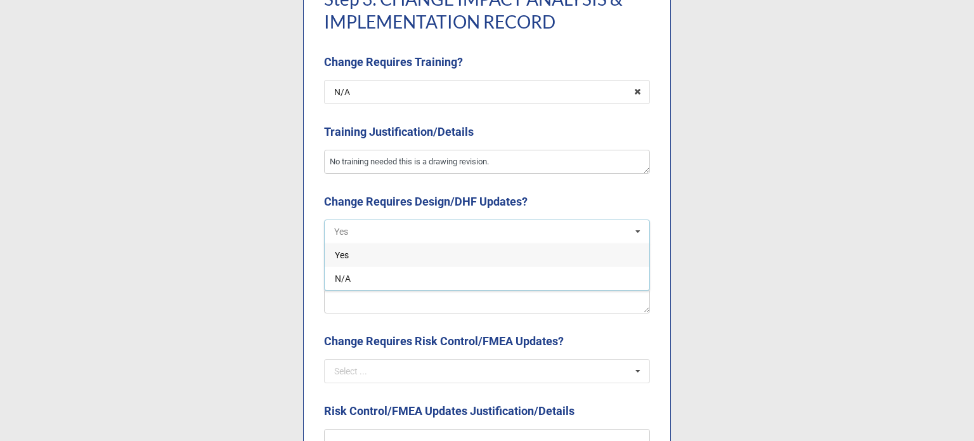
scroll to position [1269, 0]
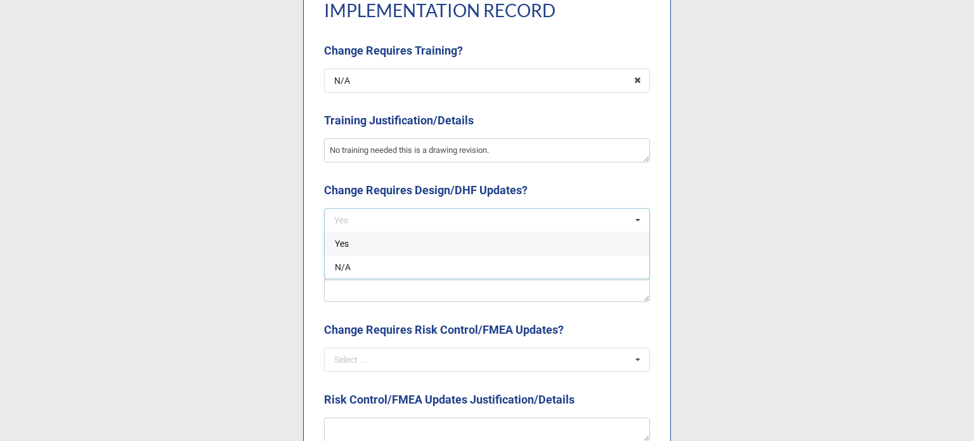
click at [547, 192] on b "Change Requires Design/DHF Updates?" at bounding box center [487, 192] width 326 height 22
click at [640, 214] on icon at bounding box center [638, 220] width 19 height 23
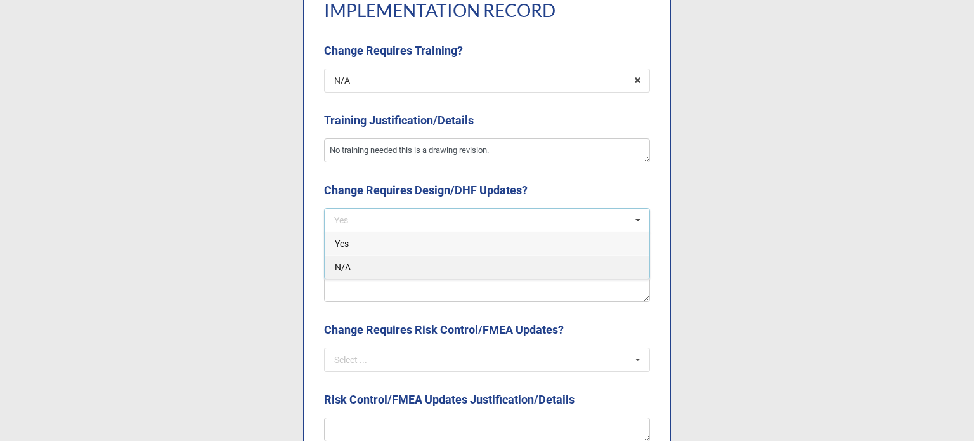
click at [382, 272] on div "N/A" at bounding box center [487, 266] width 325 height 23
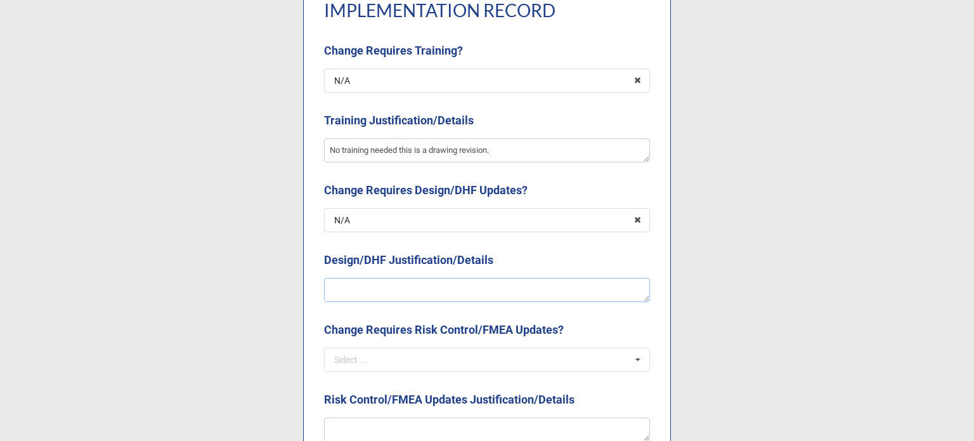
click at [385, 289] on textarea at bounding box center [487, 290] width 326 height 24
click at [391, 362] on input "text" at bounding box center [487, 359] width 325 height 23
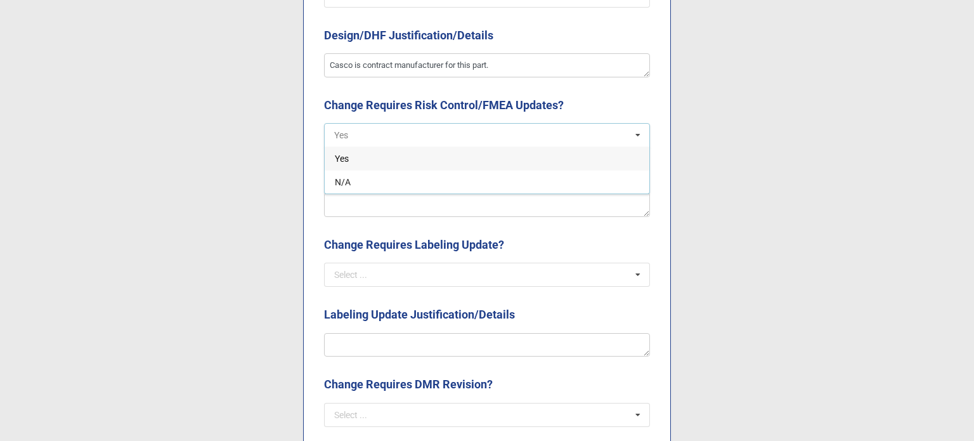
scroll to position [1523, 0]
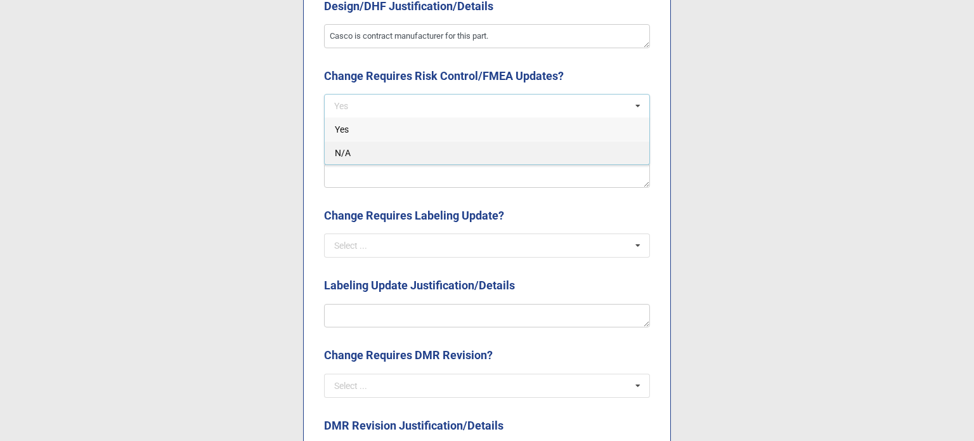
click at [343, 162] on div "N/A" at bounding box center [487, 152] width 325 height 23
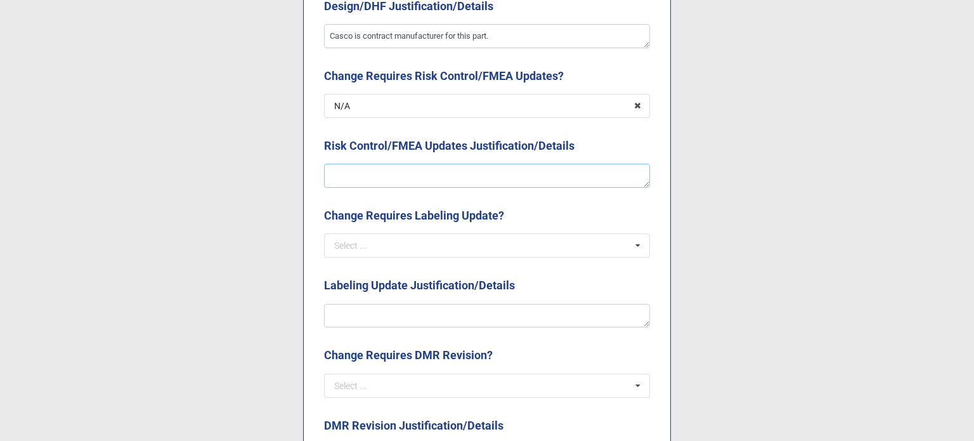
click at [350, 177] on textarea at bounding box center [487, 176] width 326 height 24
click at [350, 241] on div "Select ..." at bounding box center [350, 245] width 33 height 9
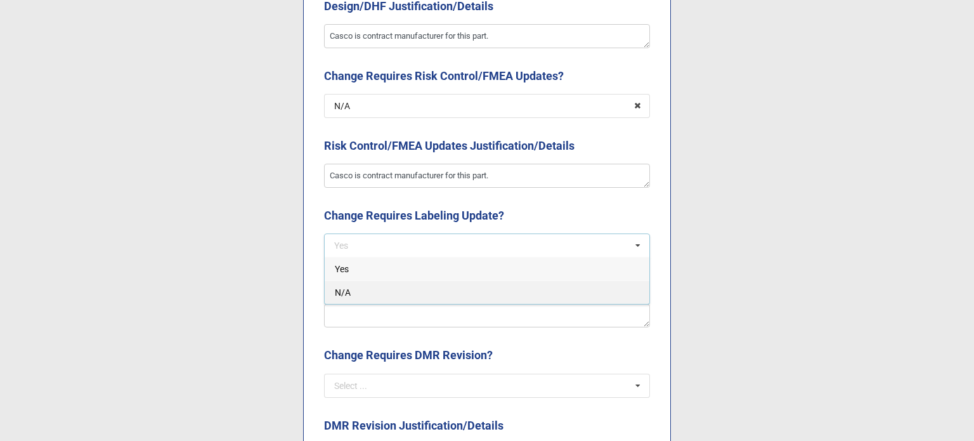
click at [351, 301] on div "N/A" at bounding box center [487, 291] width 325 height 23
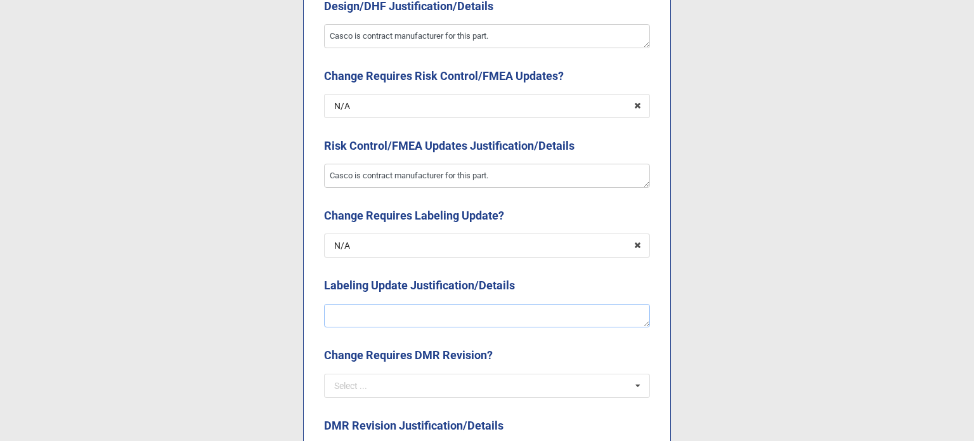
click at [351, 314] on textarea at bounding box center [487, 316] width 326 height 24
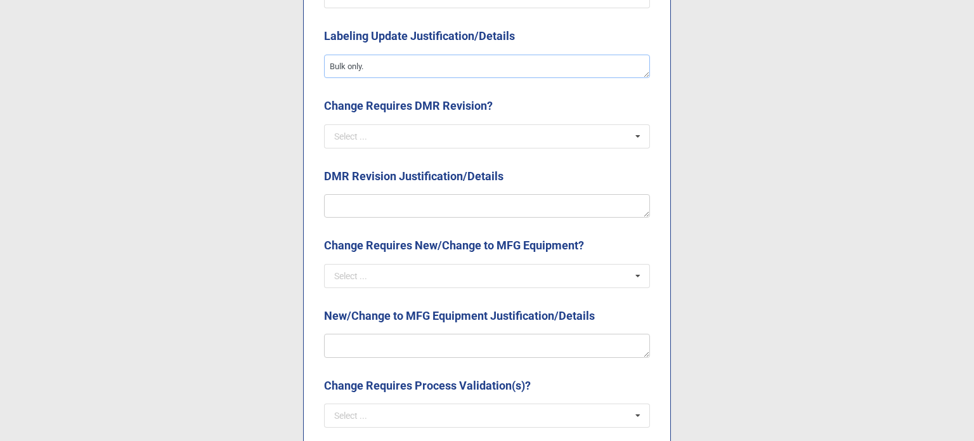
scroll to position [1776, 0]
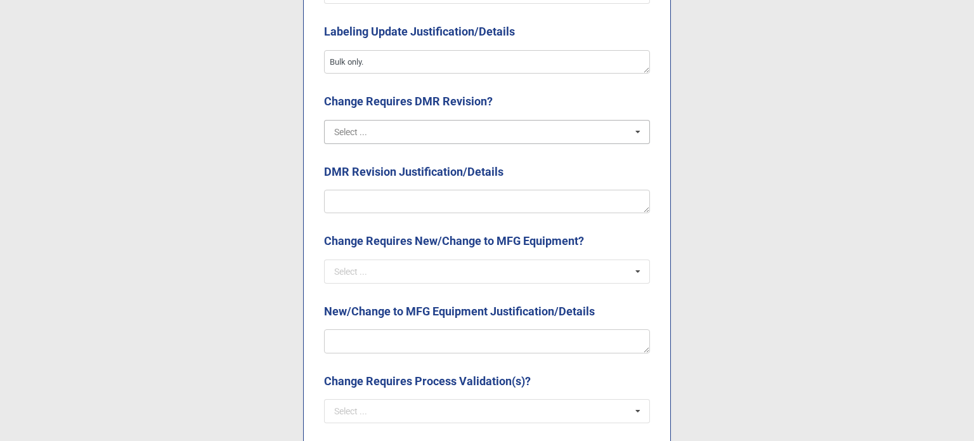
click at [384, 135] on input "text" at bounding box center [487, 132] width 325 height 23
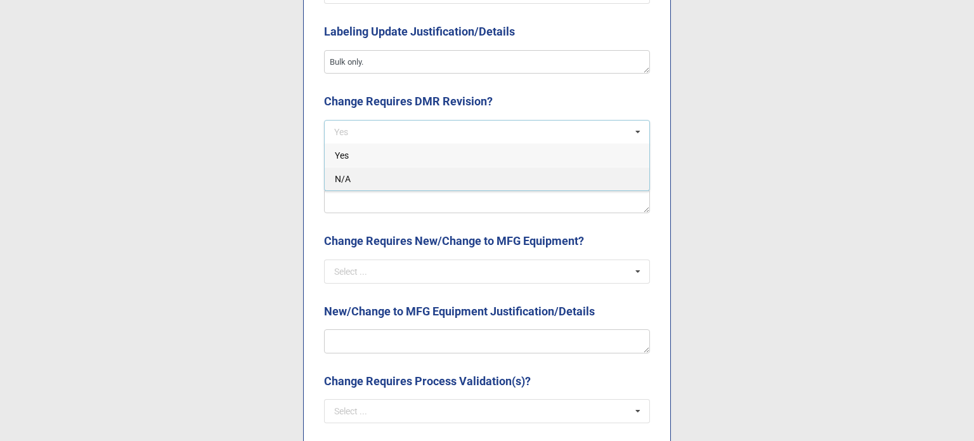
click at [374, 180] on div "N/A" at bounding box center [487, 178] width 325 height 23
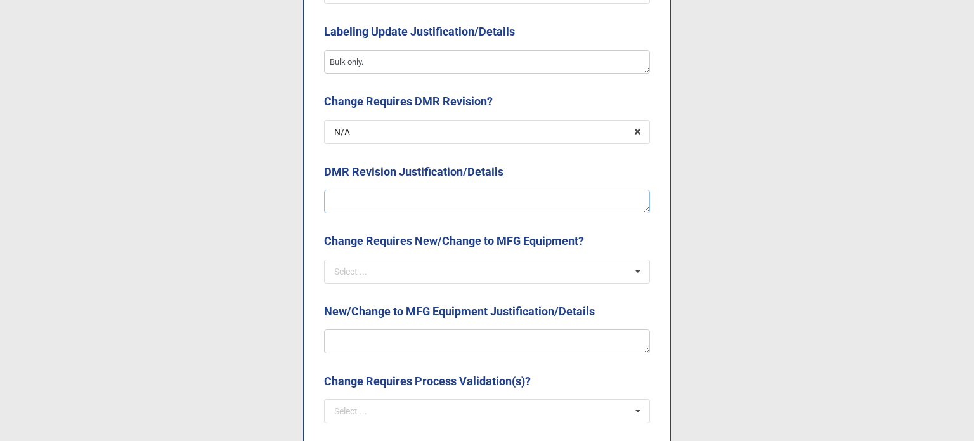
click at [378, 208] on textarea at bounding box center [487, 202] width 326 height 24
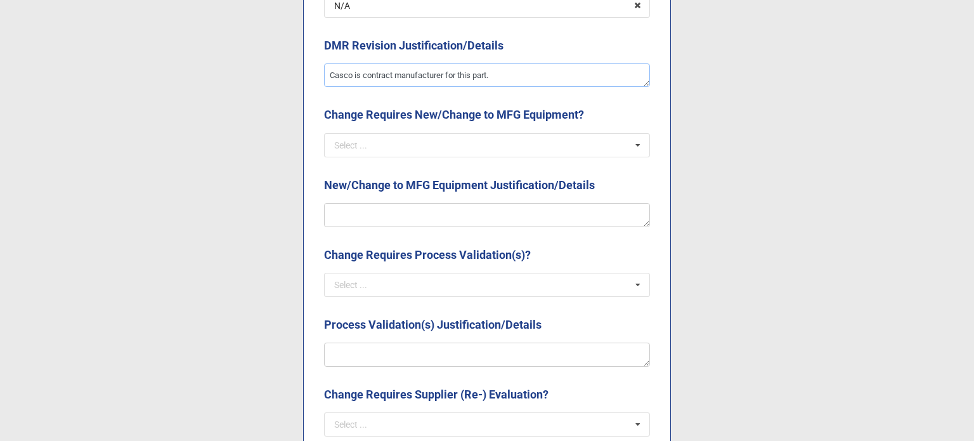
scroll to position [1903, 0]
click at [402, 145] on input "text" at bounding box center [487, 144] width 325 height 23
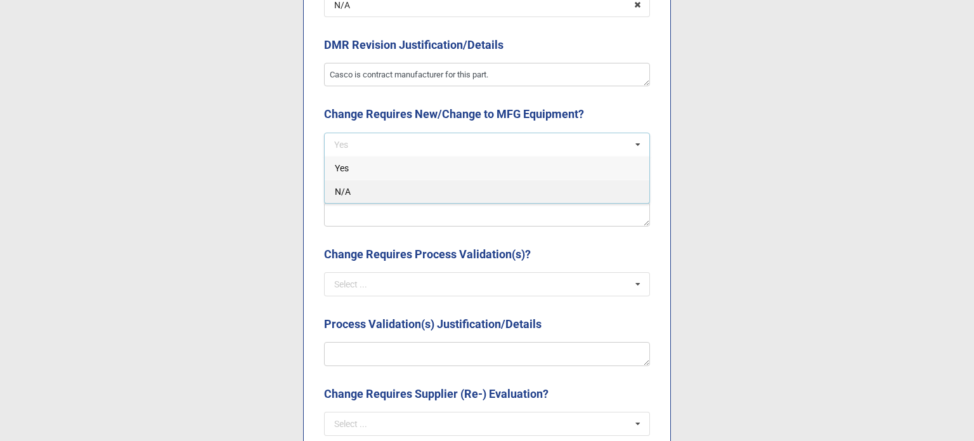
click at [392, 190] on div "N/A" at bounding box center [487, 191] width 325 height 23
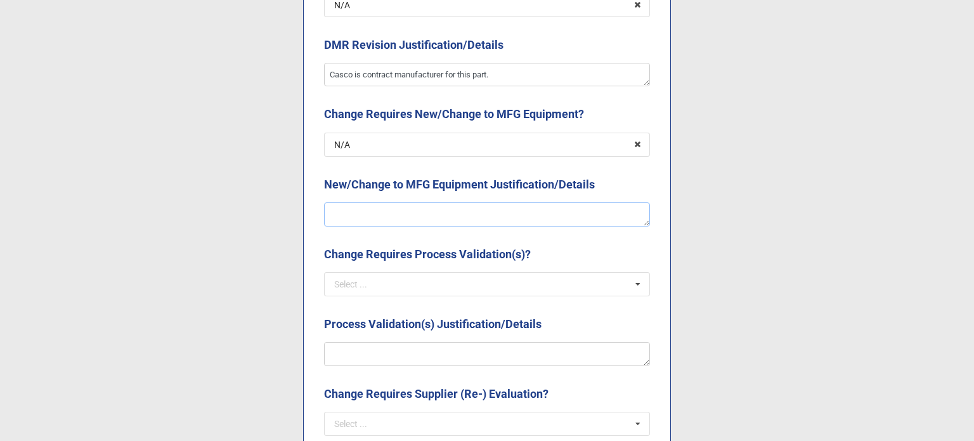
click at [396, 215] on textarea at bounding box center [487, 214] width 326 height 24
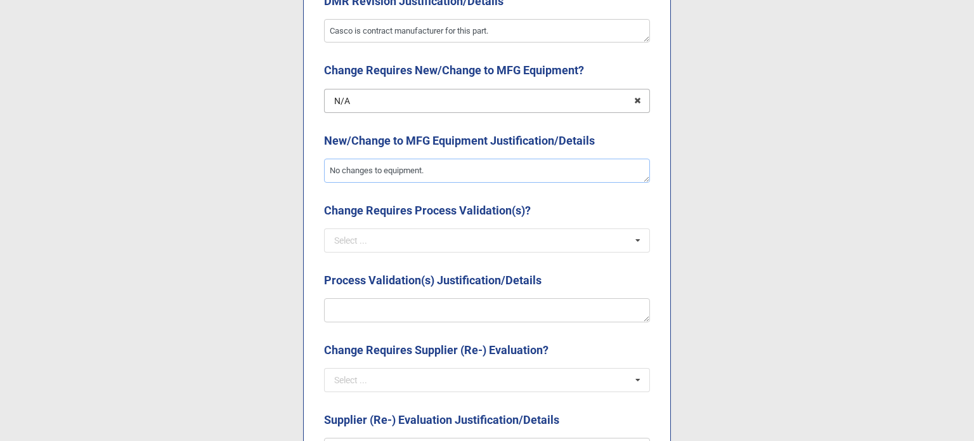
scroll to position [1967, 0]
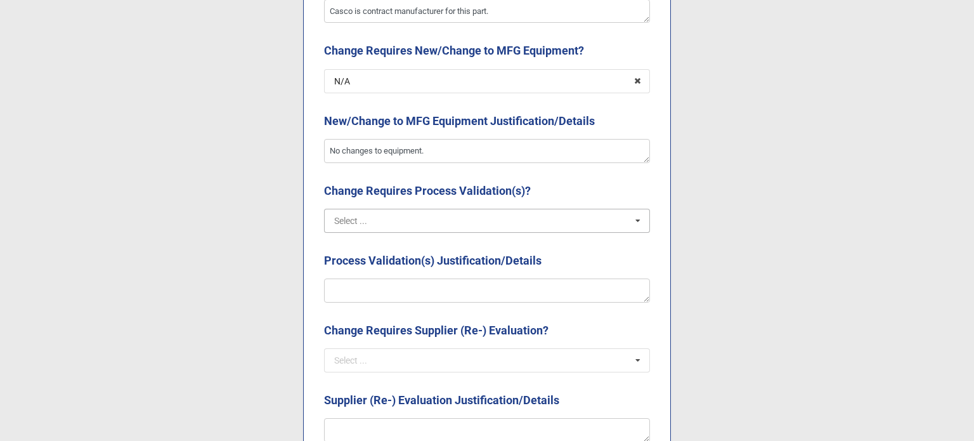
click at [409, 223] on input "text" at bounding box center [487, 220] width 325 height 23
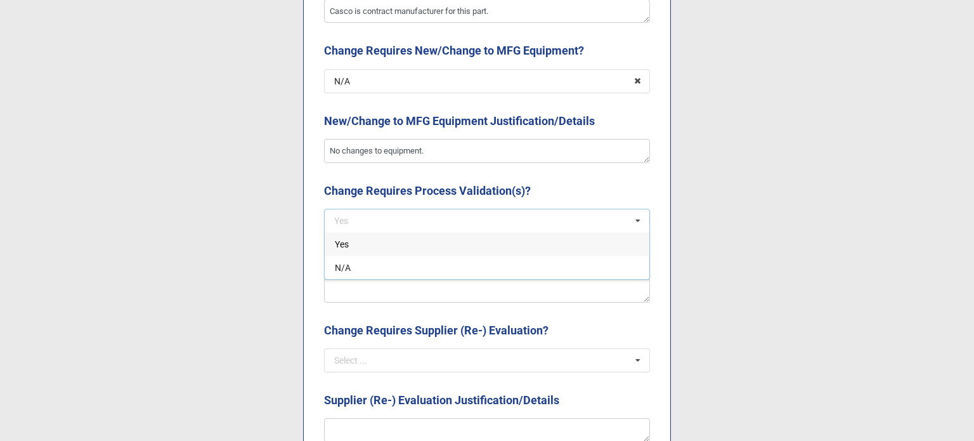
click at [383, 244] on div "Yes" at bounding box center [487, 243] width 325 height 23
click at [382, 296] on textarea at bounding box center [487, 291] width 326 height 24
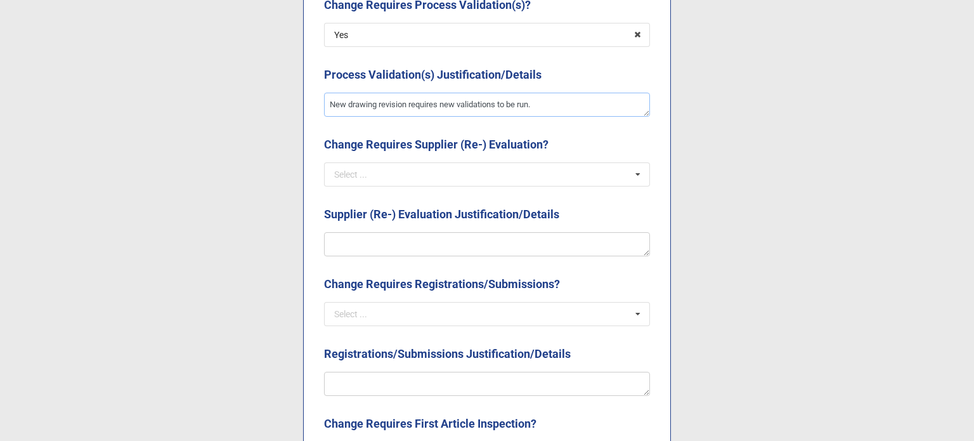
scroll to position [2157, 0]
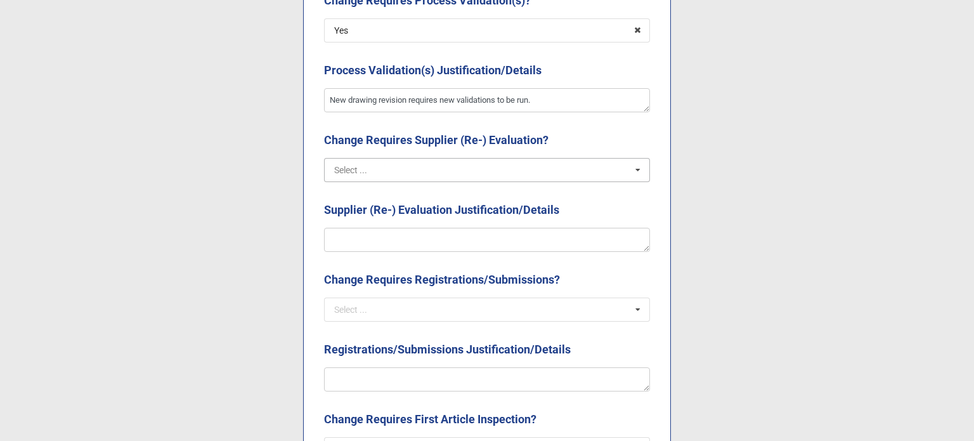
click at [398, 172] on input "text" at bounding box center [487, 170] width 325 height 23
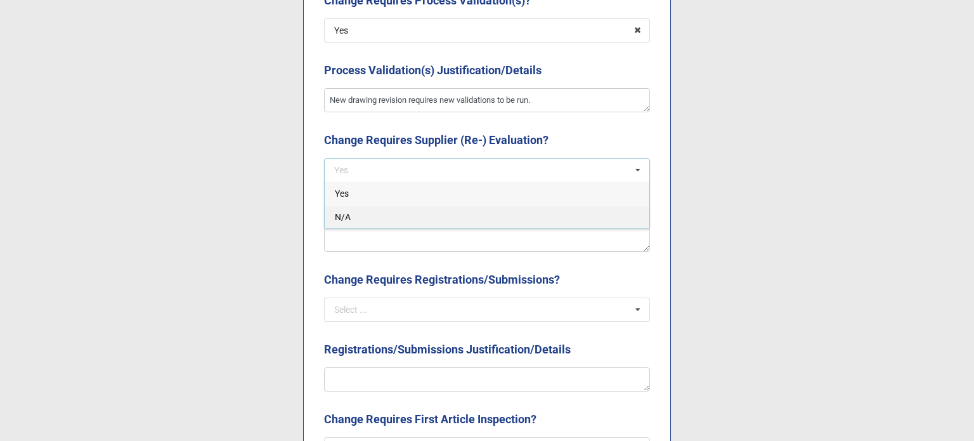
click at [401, 211] on div "N/A" at bounding box center [487, 216] width 325 height 23
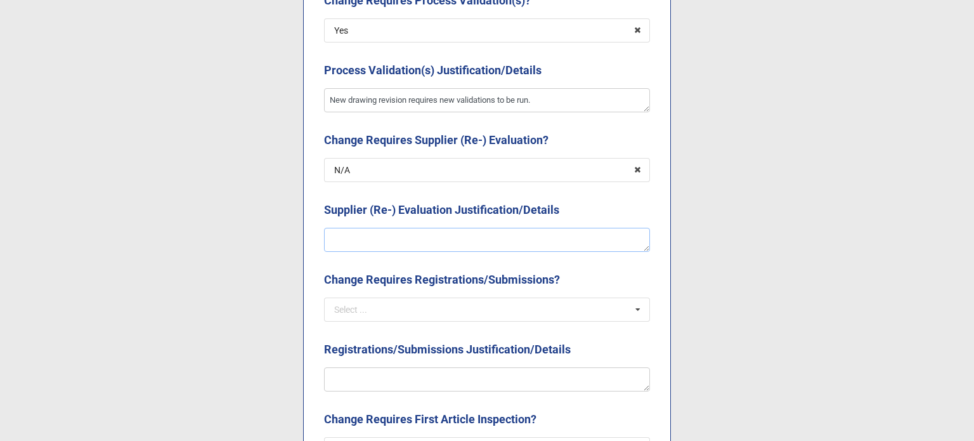
click at [404, 235] on textarea at bounding box center [487, 240] width 326 height 24
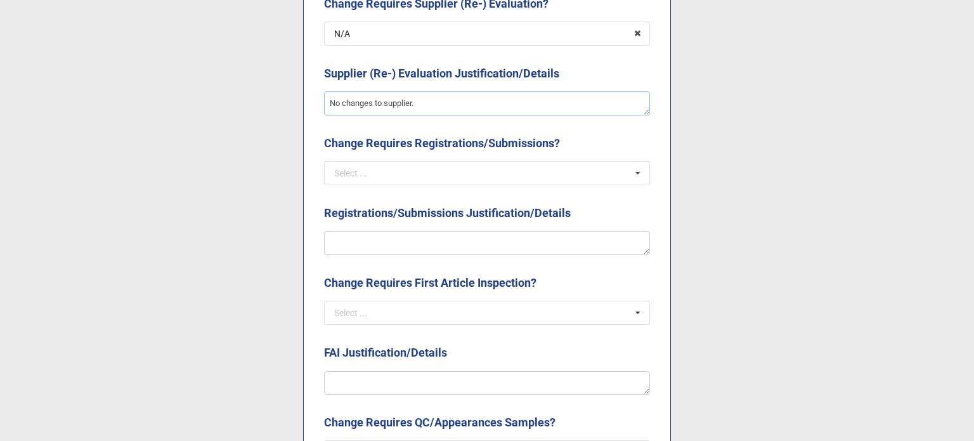
scroll to position [2411, 0]
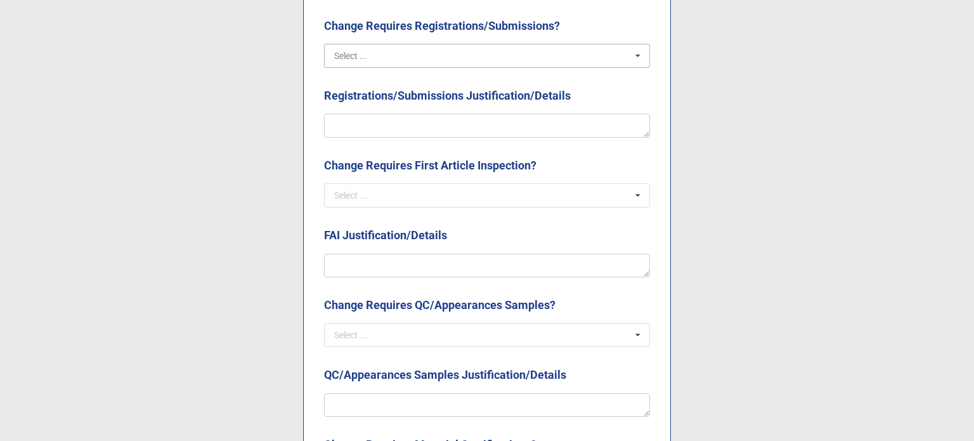
click at [371, 60] on input "text" at bounding box center [487, 55] width 325 height 23
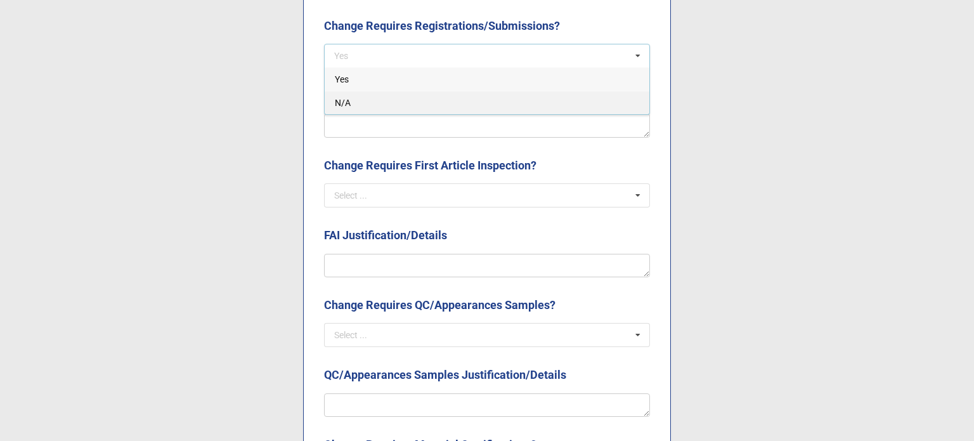
click at [378, 103] on div "N/A" at bounding box center [487, 102] width 325 height 23
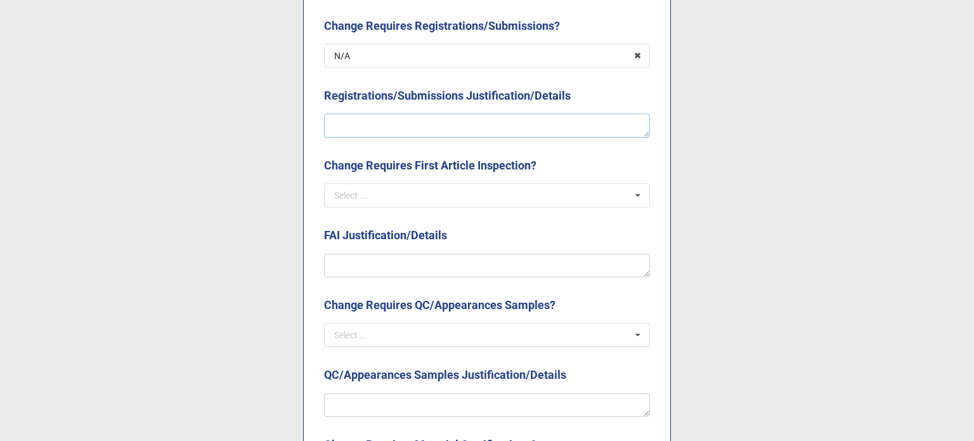
click at [388, 129] on textarea at bounding box center [487, 126] width 326 height 24
click at [405, 196] on input "text" at bounding box center [487, 195] width 325 height 23
click at [371, 209] on div "Yes" at bounding box center [487, 218] width 325 height 23
click at [388, 263] on textarea at bounding box center [487, 266] width 326 height 24
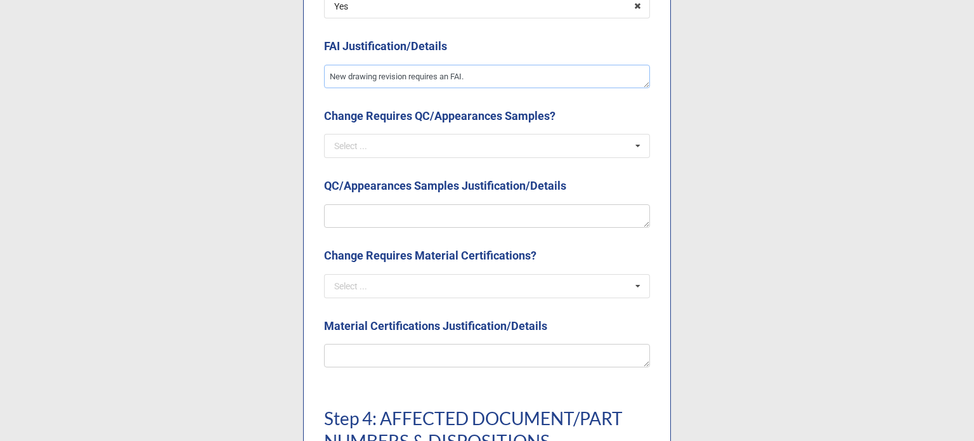
scroll to position [2601, 0]
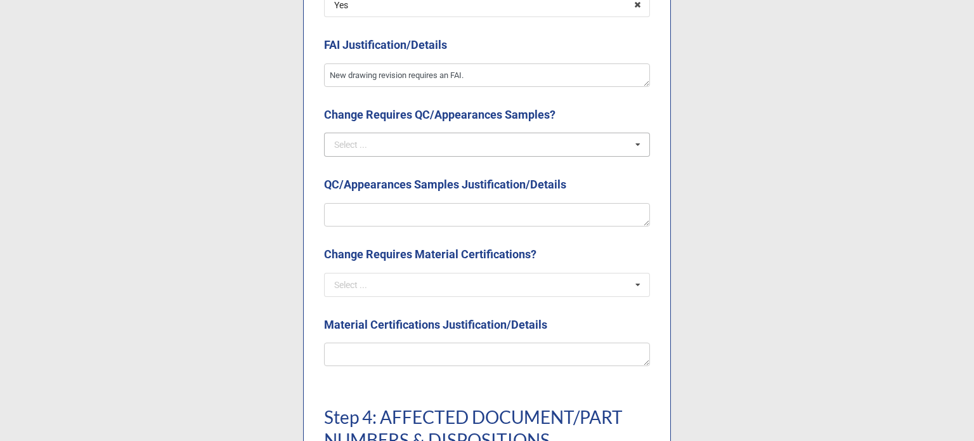
click at [360, 141] on div "Select ..." at bounding box center [350, 144] width 33 height 9
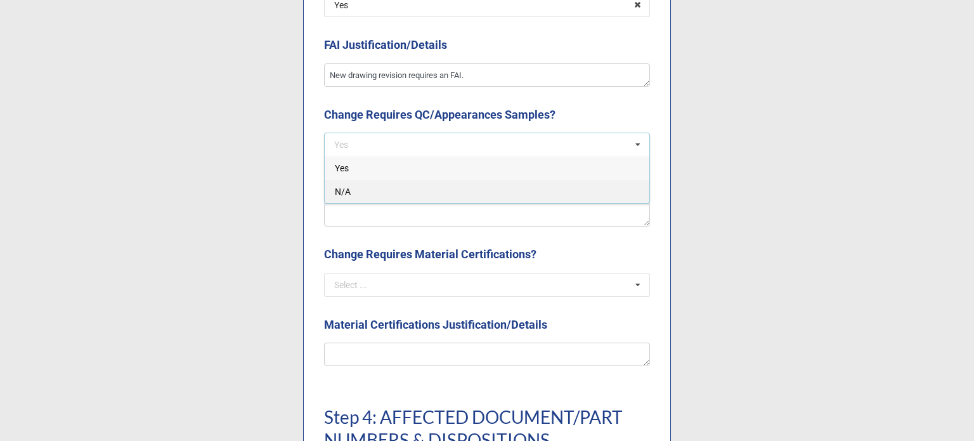
click at [385, 183] on div "N/A" at bounding box center [487, 191] width 325 height 23
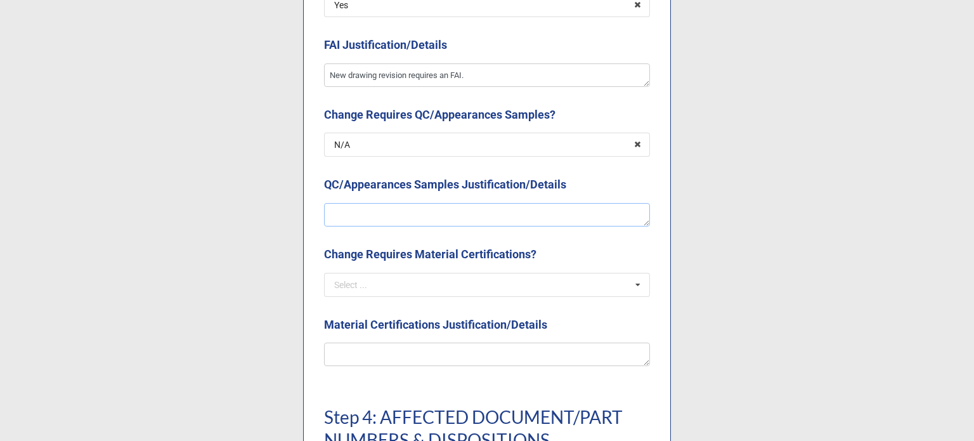
click at [393, 206] on textarea at bounding box center [487, 215] width 326 height 24
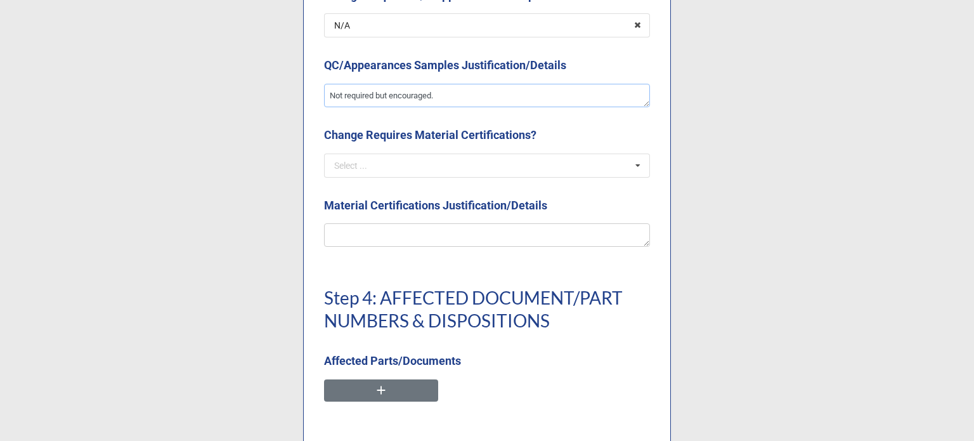
scroll to position [2728, 0]
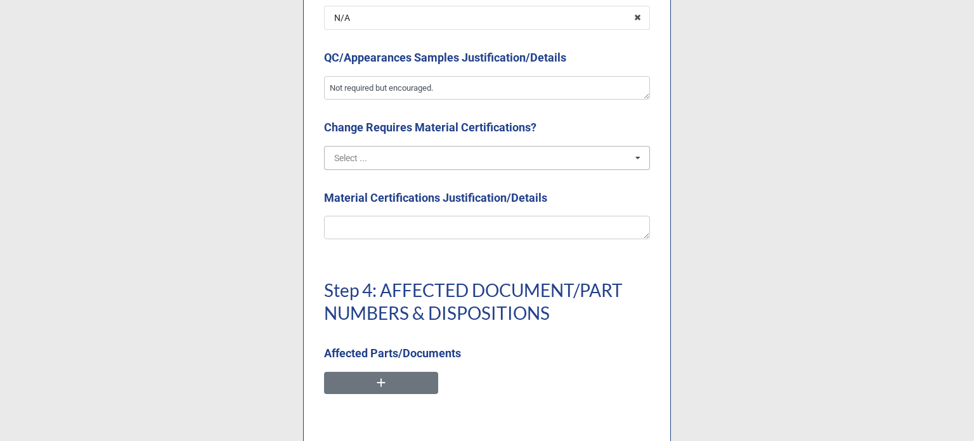
click at [384, 164] on input "text" at bounding box center [487, 158] width 325 height 23
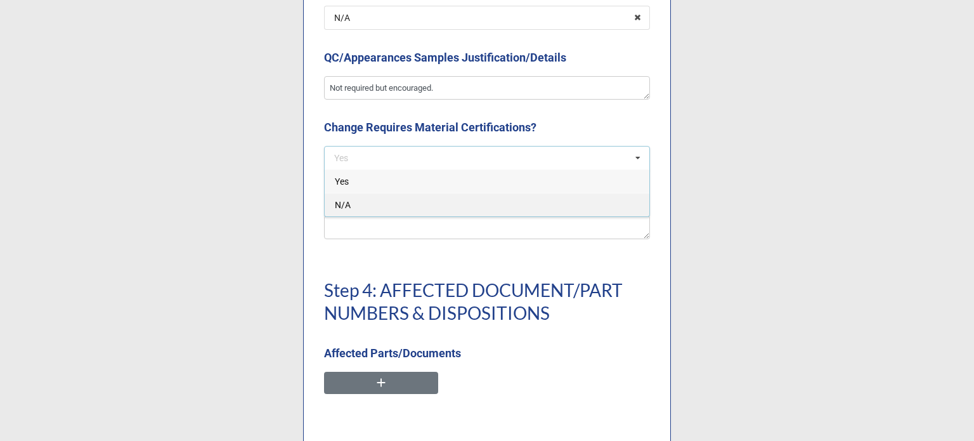
click at [391, 200] on div "N/A" at bounding box center [487, 204] width 325 height 23
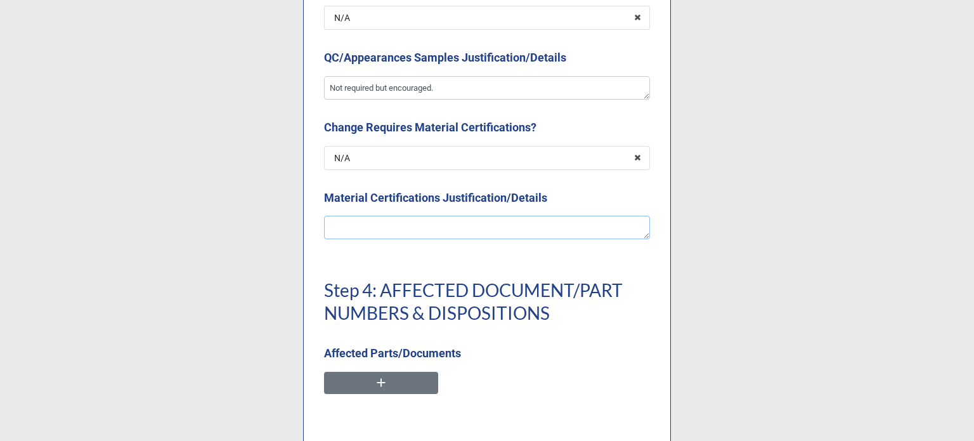
click at [387, 225] on textarea at bounding box center [487, 228] width 326 height 24
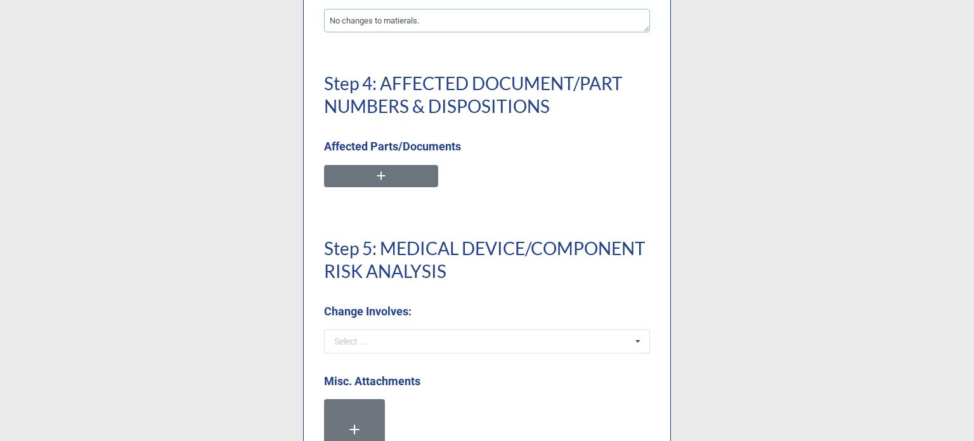
scroll to position [3061, 0]
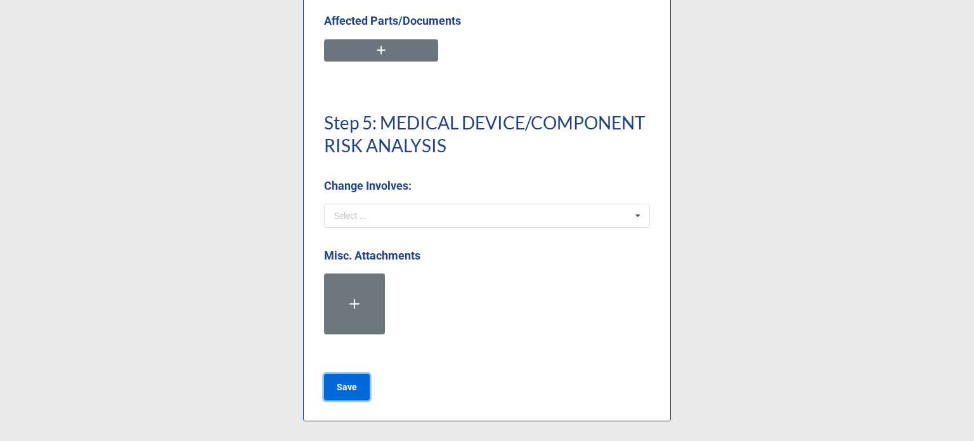
click at [345, 391] on b "Save" at bounding box center [347, 387] width 20 height 13
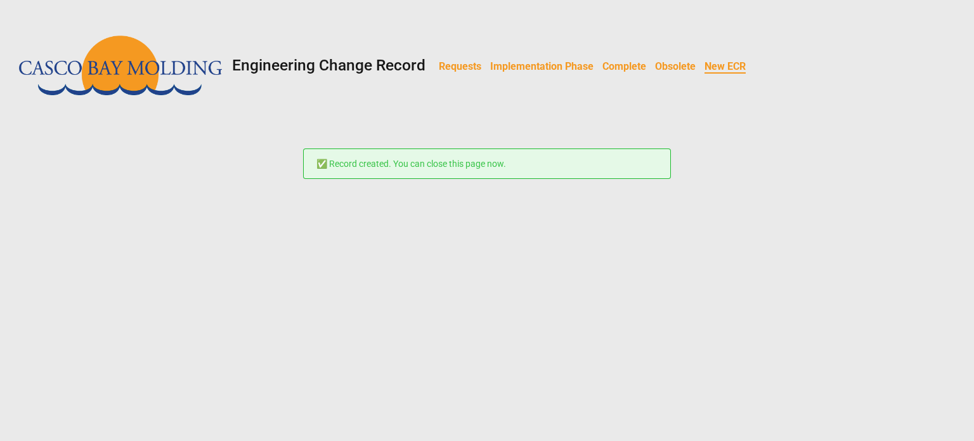
scroll to position [0, 0]
click at [467, 63] on b "Requests" at bounding box center [460, 66] width 43 height 12
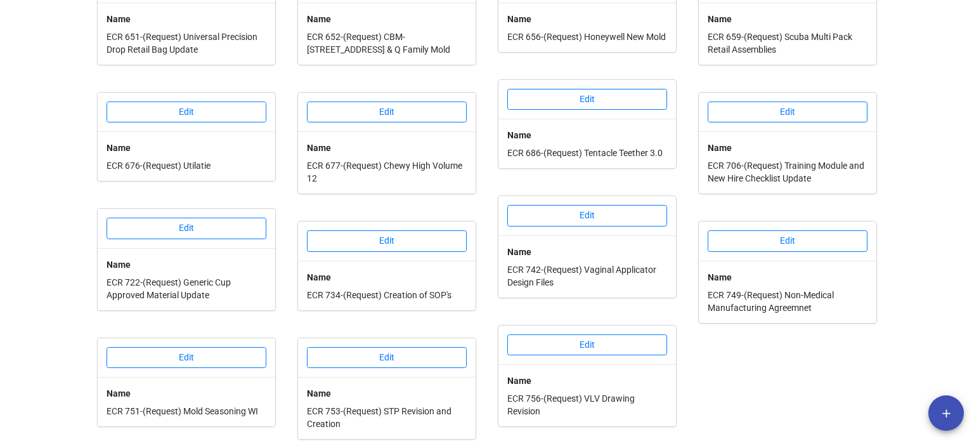
scroll to position [485, 0]
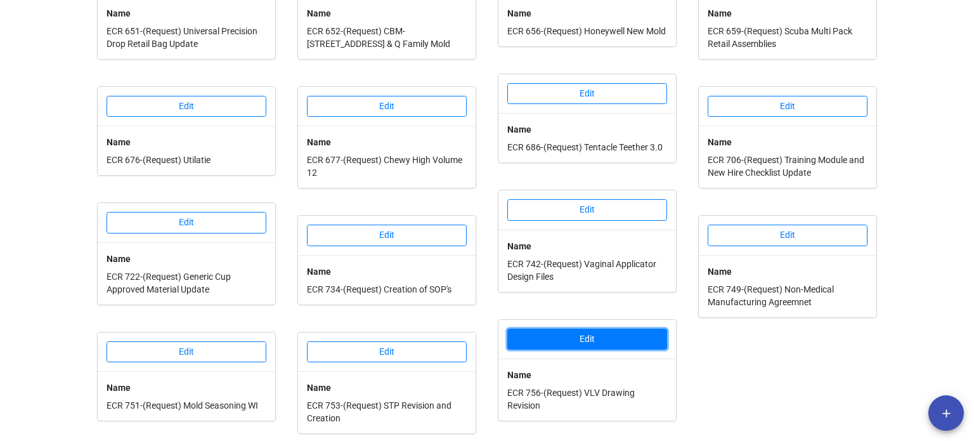
click at [571, 336] on button "Edit" at bounding box center [588, 340] width 160 height 22
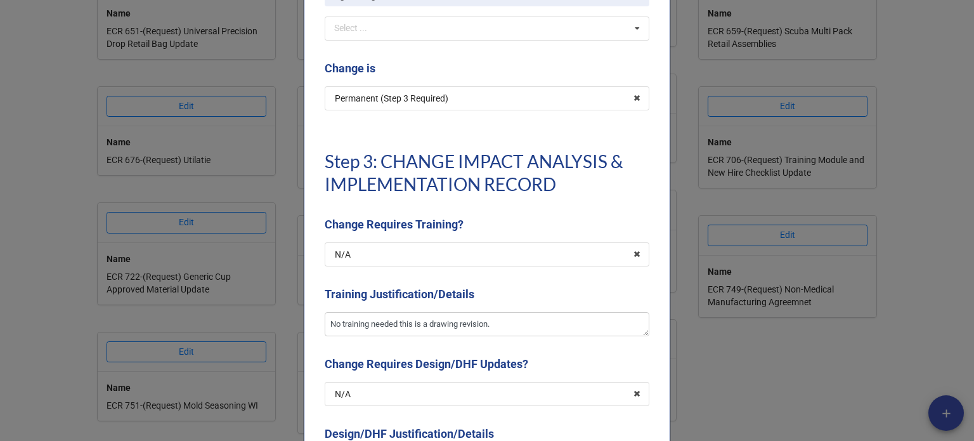
scroll to position [1079, 0]
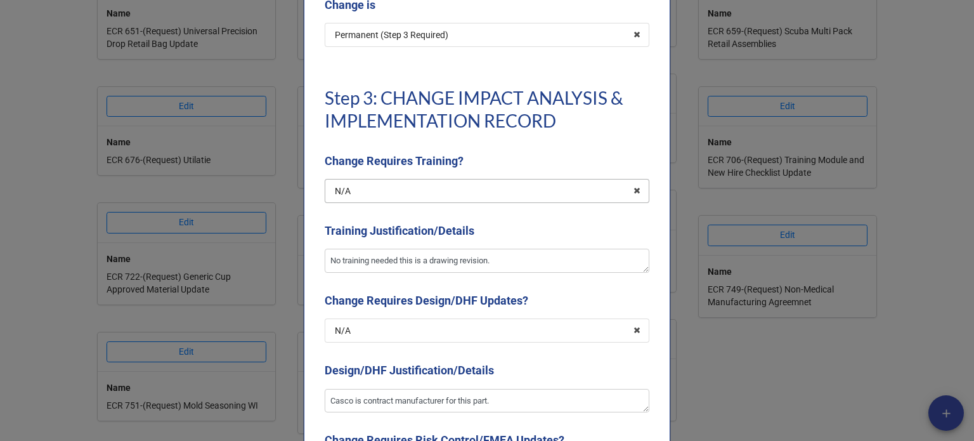
drag, startPoint x: 448, startPoint y: 191, endPoint x: 413, endPoint y: 211, distance: 40.4
click at [447, 191] on input "text" at bounding box center [488, 191] width 324 height 23
click at [379, 216] on div "Yes" at bounding box center [487, 213] width 324 height 23
type textarea "x"
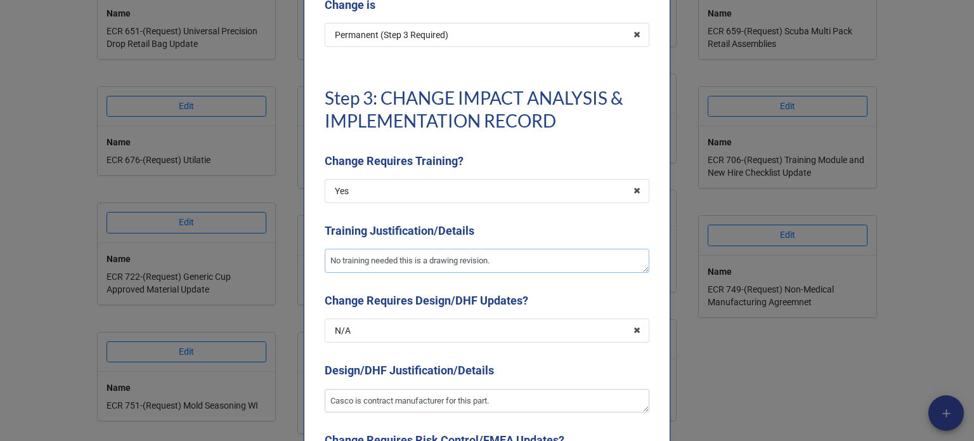
drag, startPoint x: 515, startPoint y: 263, endPoint x: 188, endPoint y: 256, distance: 327.5
click at [188, 256] on div "× Close Request Step 1: CHANGE INFORMATION Requester Courtney Grant Select ... …" at bounding box center [487, 220] width 974 height 441
type textarea "W"
type textarea "x"
type textarea "Wo"
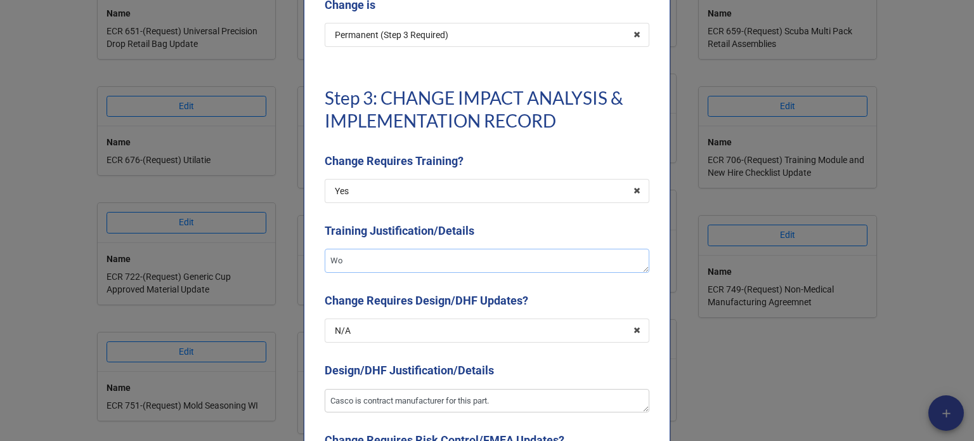
type textarea "x"
type textarea "Wor"
type textarea "x"
type textarea "Work"
type textarea "x"
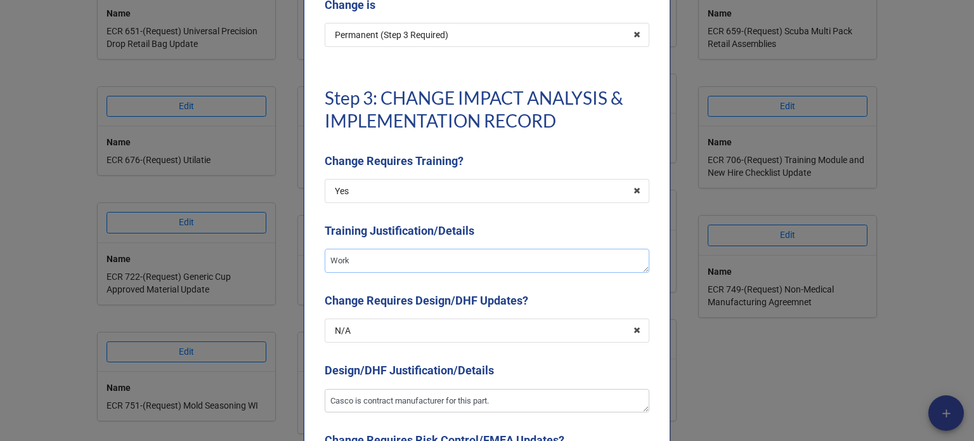
type textarea "Work"
type textarea "x"
type textarea "Work i"
type textarea "x"
type textarea "Work in"
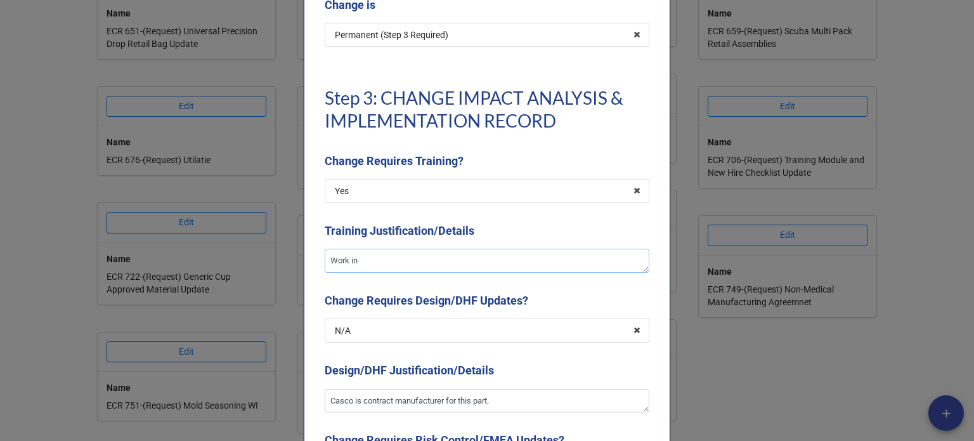
type textarea "x"
type textarea "Work inst"
type textarea "x"
type textarea "Work instr"
type textarea "x"
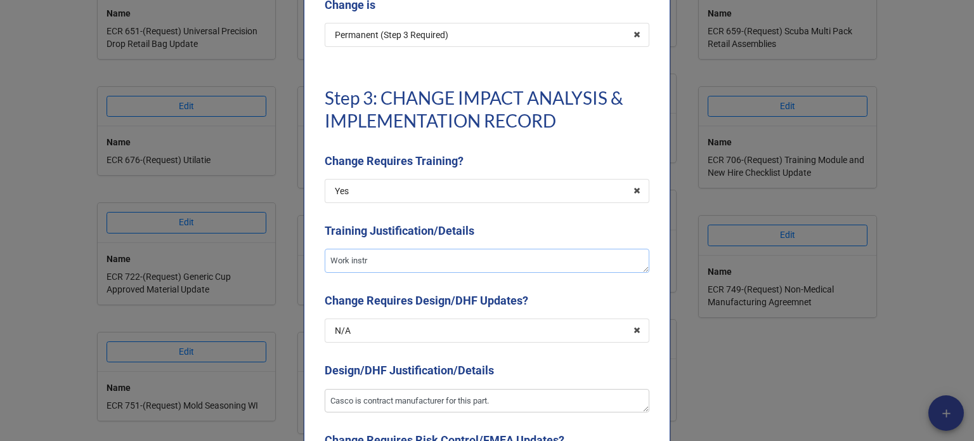
type textarea "Work instru"
type textarea "x"
type textarea "Work instruc"
type textarea "x"
type textarea "Work instruct"
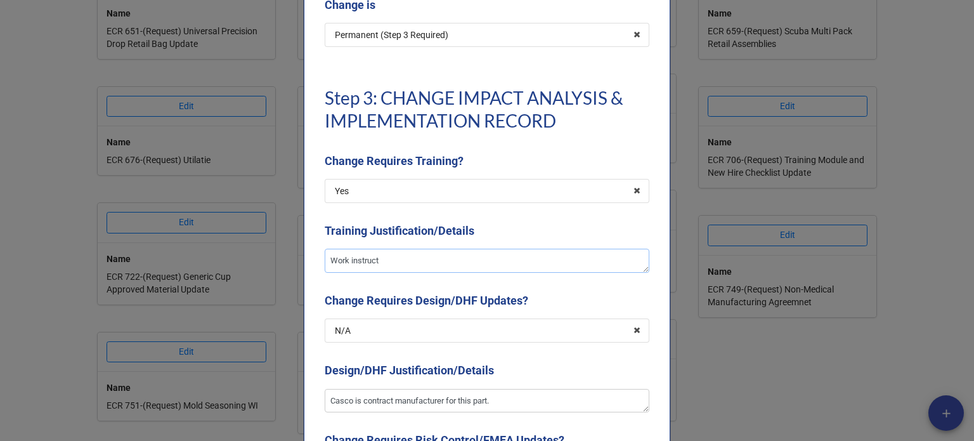
type textarea "x"
type textarea "Work instructi"
type textarea "x"
type textarea "Work instructio"
type textarea "x"
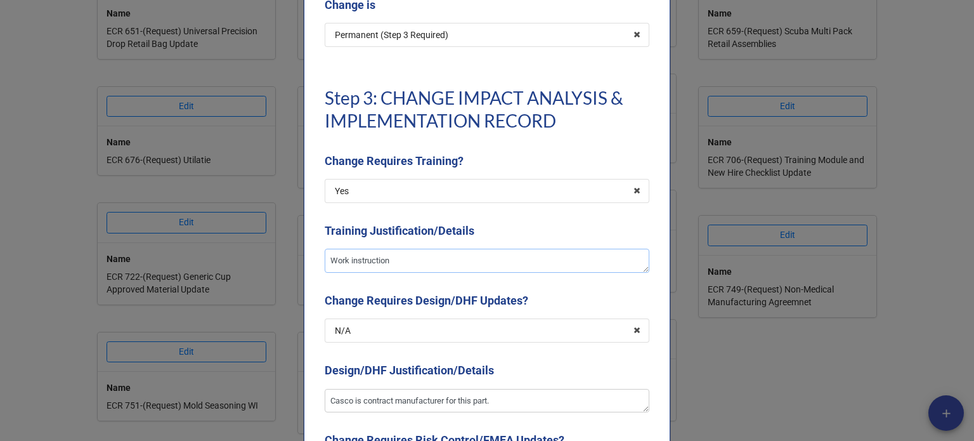
type textarea "Work instruction"
type textarea "x"
type textarea "Work instruction wi"
type textarea "x"
type textarea "Work instruction w"
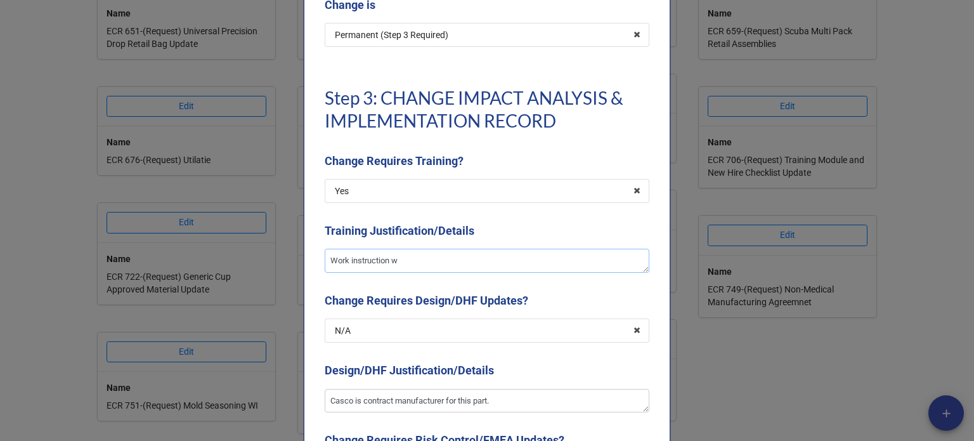
type textarea "x"
type textarea "Work instruction"
type textarea "x"
type textarea "Work instruction r"
type textarea "x"
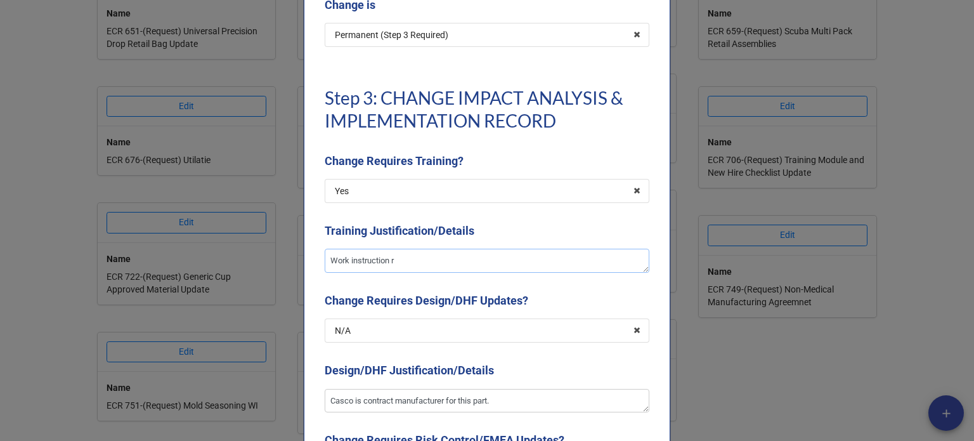
type textarea "Work instruction re"
type textarea "x"
type textarea "Work instruction rev"
type textarea "x"
type textarea "Work instruction revi"
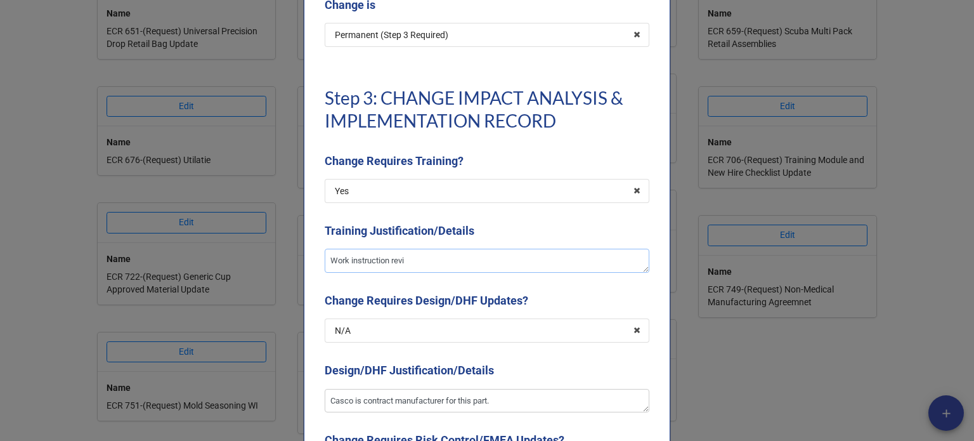
type textarea "x"
type textarea "Work instruction revisi"
type textarea "x"
type textarea "Work instruction revisio"
type textarea "x"
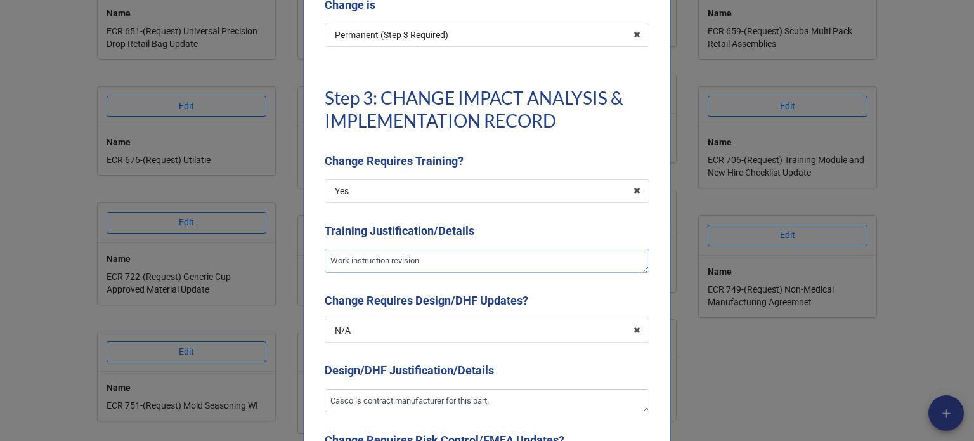
type textarea "Work instruction revision"
type textarea "x"
type textarea "Work instruction revision w"
type textarea "x"
type textarea "Work instruction revision wil"
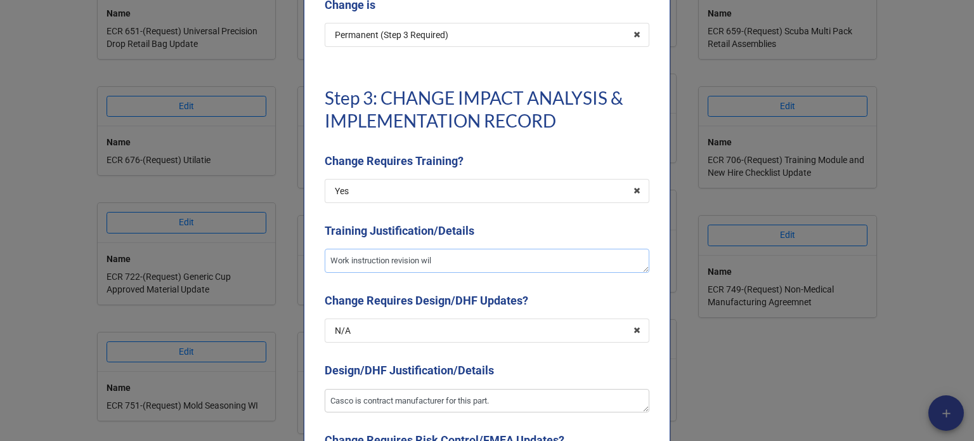
type textarea "x"
type textarea "Work instruction revision will"
type textarea "x"
type textarea "Work instruction revision will r"
type textarea "x"
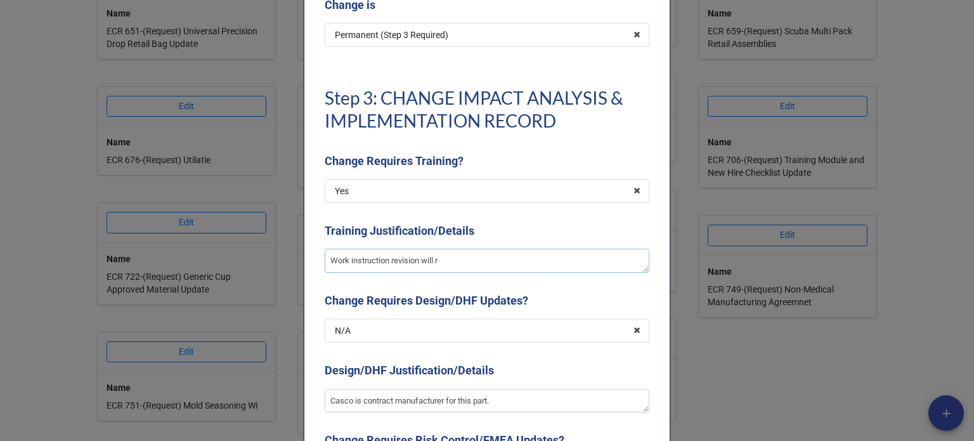
type textarea "Work instruction revision will re"
type textarea "x"
type textarea "Work instruction revision will req"
type textarea "x"
type textarea "Work instruction revision will requ"
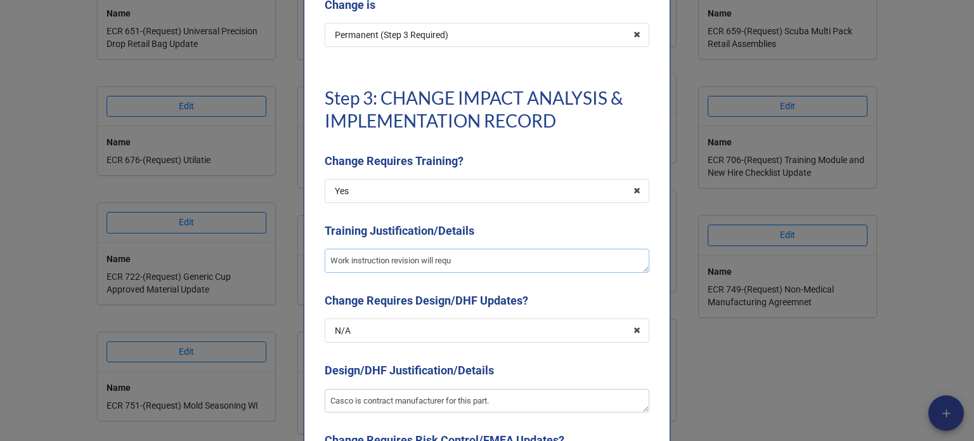
type textarea "x"
type textarea "Work instruction revision will requi"
type textarea "x"
type textarea "Work instruction revision will requir"
type textarea "x"
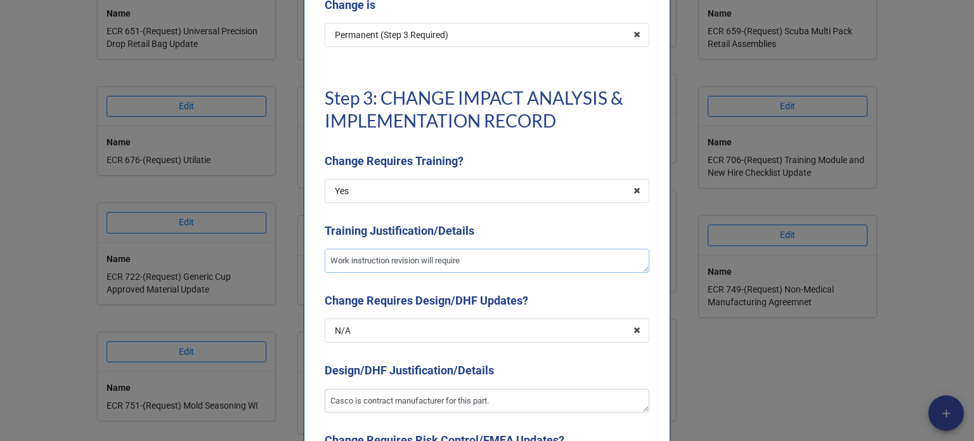
type textarea "Work instruction revision will require"
type textarea "x"
type textarea "Work instruction revision will require t"
type textarea "x"
type textarea "Work instruction revision will require tr"
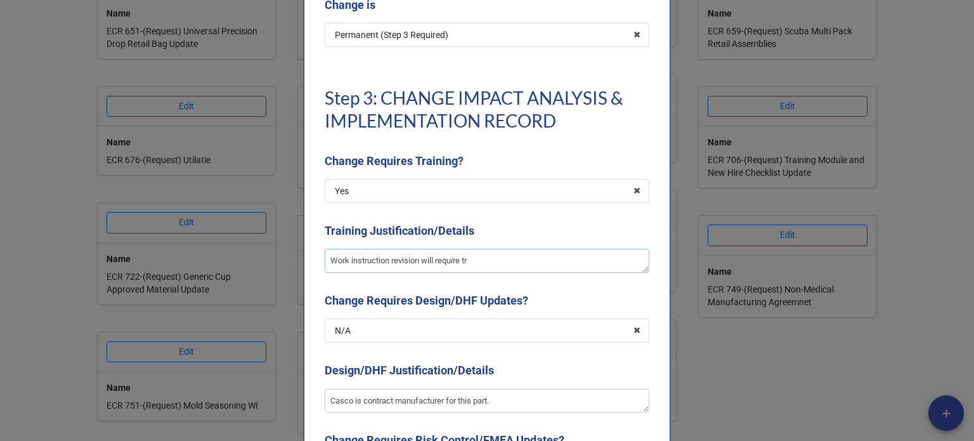
type textarea "x"
type textarea "Work instruction revision will require tra"
type textarea "x"
type textarea "Work instruction revision will require trai"
type textarea "x"
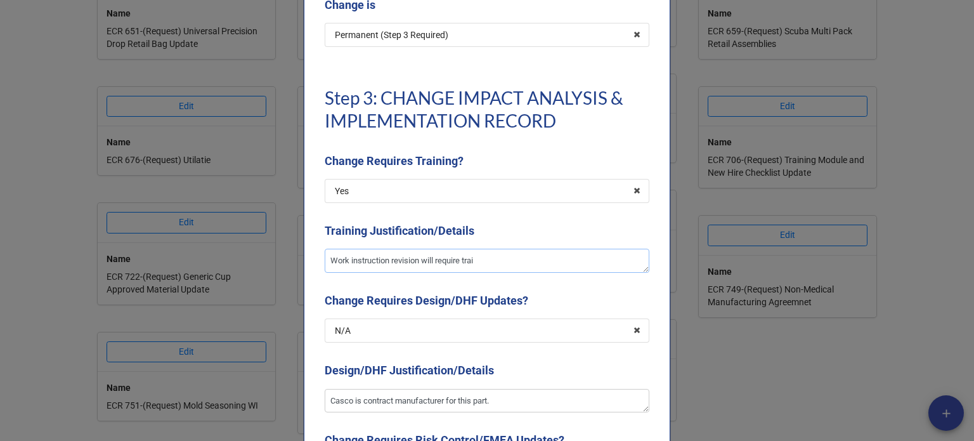
type textarea "Work instruction revision will require train"
type textarea "x"
type textarea "Work instruction revision will require traini"
type textarea "x"
type textarea "Work instruction revision will require training"
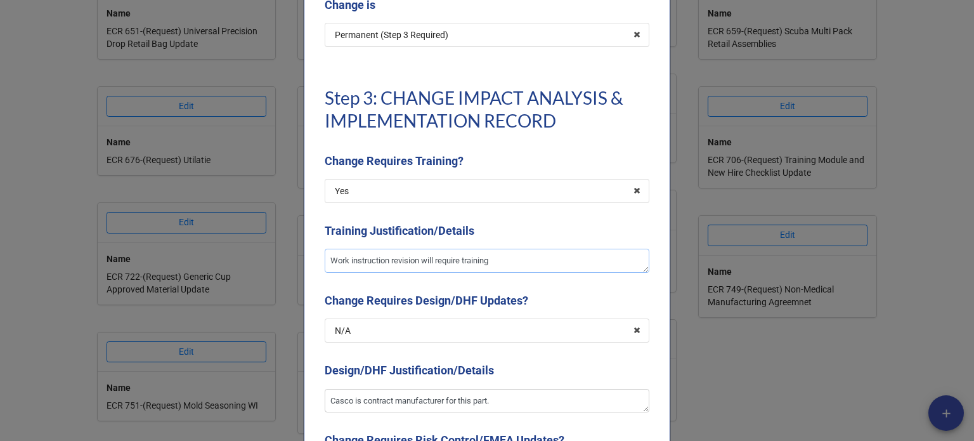
type textarea "x"
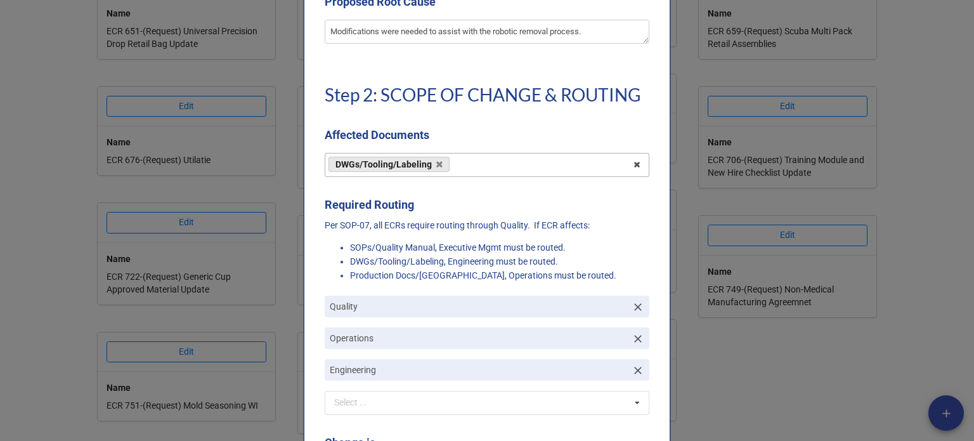
scroll to position [508, 0]
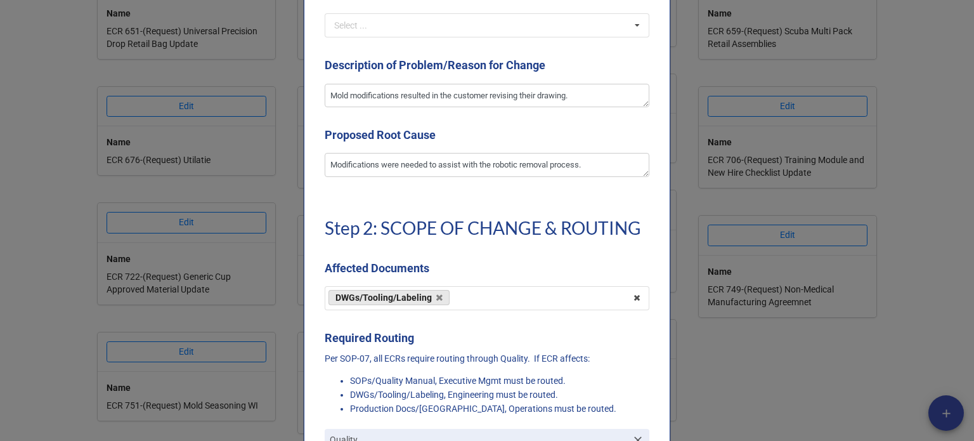
type textarea "Work instruction revision will require training."
click at [596, 87] on textarea "Mold modifications resulted in the customer revising their drawing." at bounding box center [487, 96] width 325 height 24
type textarea "Mold modifications resulted in the customer revising their drawing."
type textarea "x"
type textarea "Mold modifications resulted in the customer revising their drawing. A"
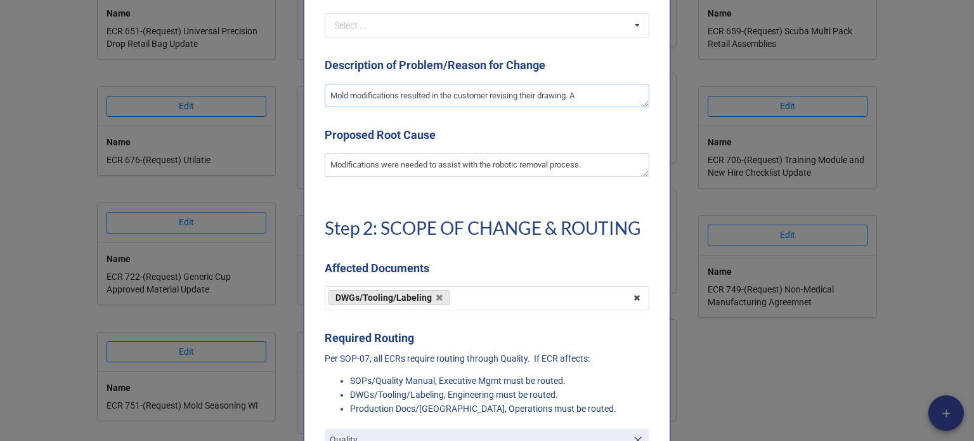
type textarea "x"
type textarea "Mold modifications resulted in the customer revising their drawing. As"
type textarea "x"
type textarea "Mold modifications resulted in the customer revising their drawing. As"
type textarea "x"
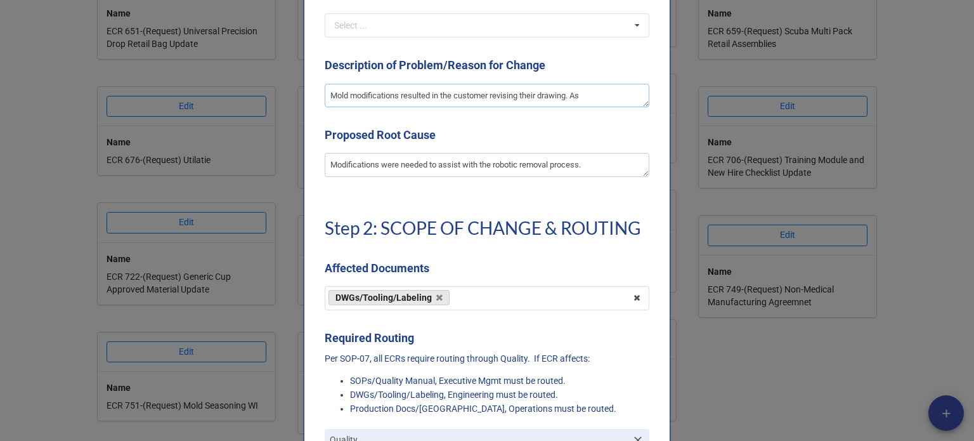
type textarea "Mold modifications resulted in the customer revising their drawing. As w"
type textarea "x"
type textarea "Mold modifications resulted in the customer revising their drawing. As wel"
type textarea "x"
type textarea "Mold modifications resulted in the customer revising their drawing. As well"
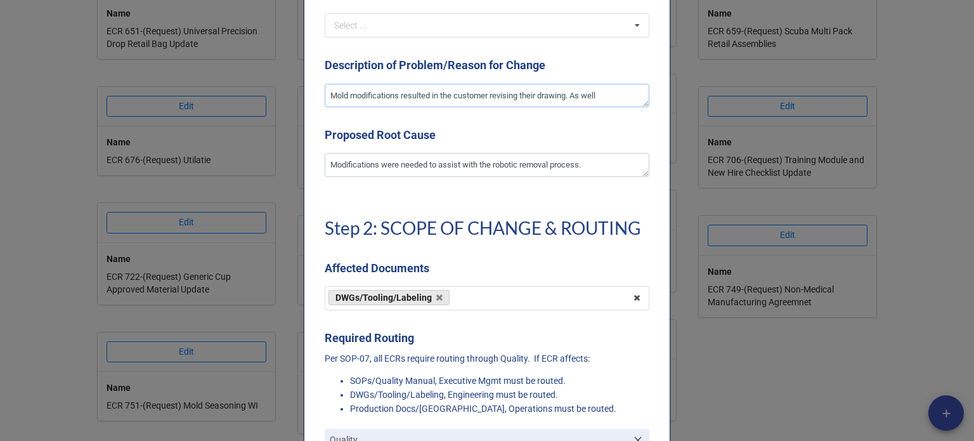
type textarea "x"
type textarea "Mold modifications resulted in the customer revising their drawing. As well"
type textarea "x"
type textarea "Mold modifications resulted in the customer revising their drawing. As well a"
type textarea "x"
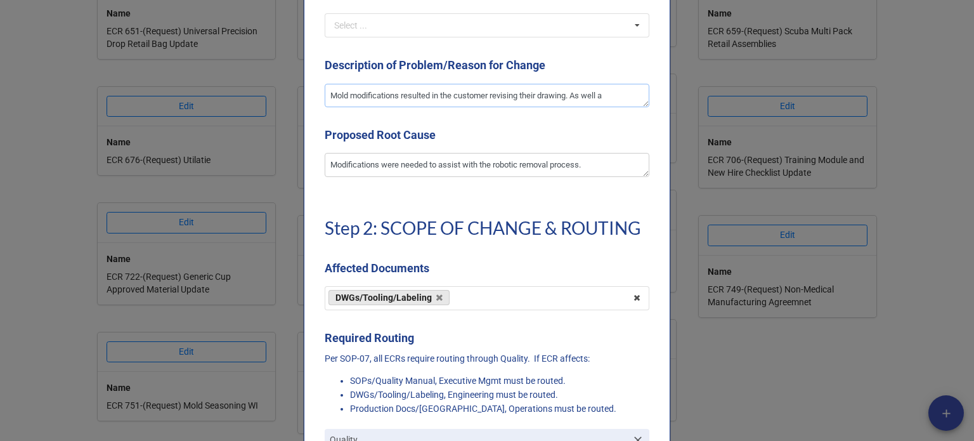
type textarea "Mold modifications resulted in the customer revising their drawing. As well as"
type textarea "x"
type textarea "Mold modifications resulted in the customer revising their drawing. As well as"
type textarea "x"
type textarea "Mold modifications resulted in the customer revising their drawing. As well as …"
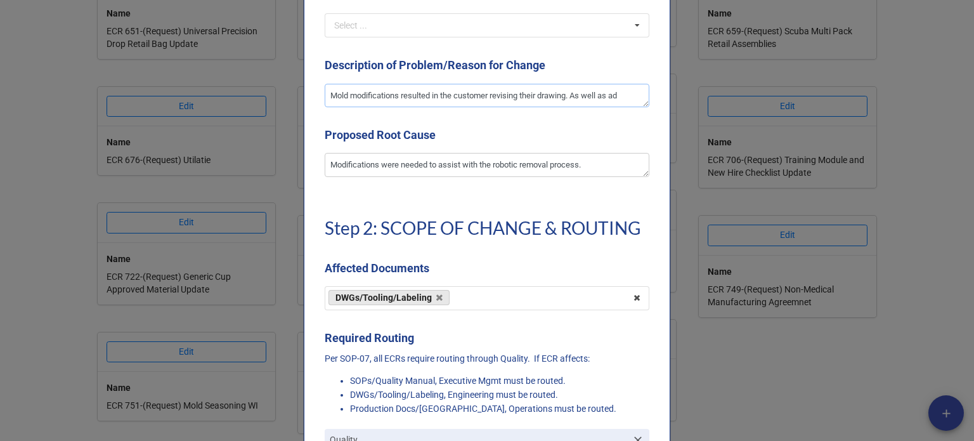
type textarea "x"
type textarea "Mold modifications resulted in the customer revising their drawing. As well as …"
type textarea "x"
type textarea "Mold modifications resulted in the customer revising their drawing. As well as …"
type textarea "x"
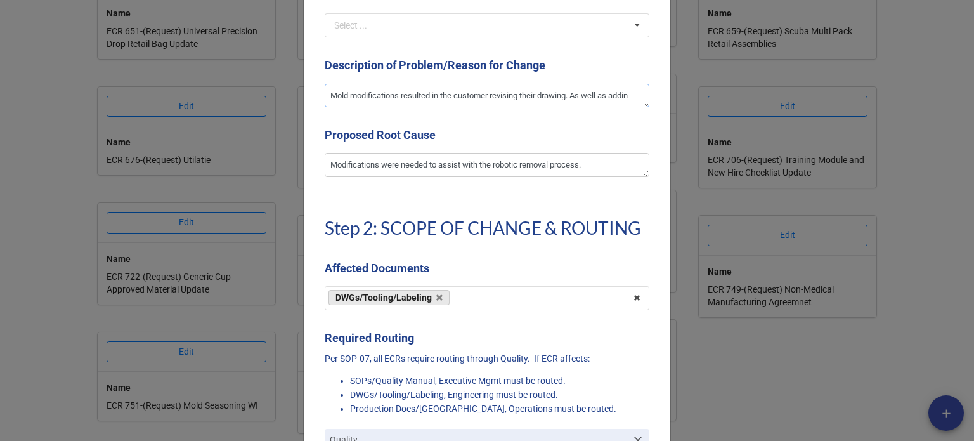
type textarea "Mold modifications resulted in the customer revising their drawing. As well as …"
type textarea "x"
type textarea "Mold modifications resulted in the customer revising their drawing. As well as …"
type textarea "x"
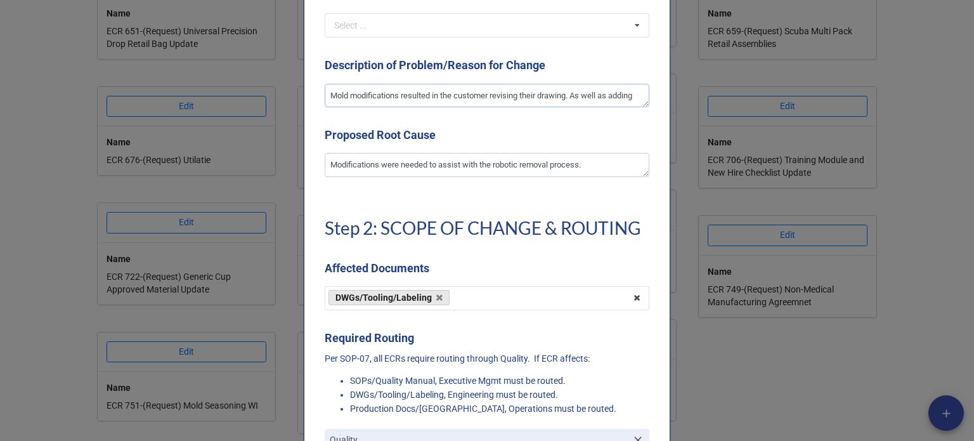
type textarea "Mold modifications resulted in the customer revising their drawing. As well as …"
type textarea "x"
type textarea "Mold modifications resulted in the customer revising their drawing. As well as …"
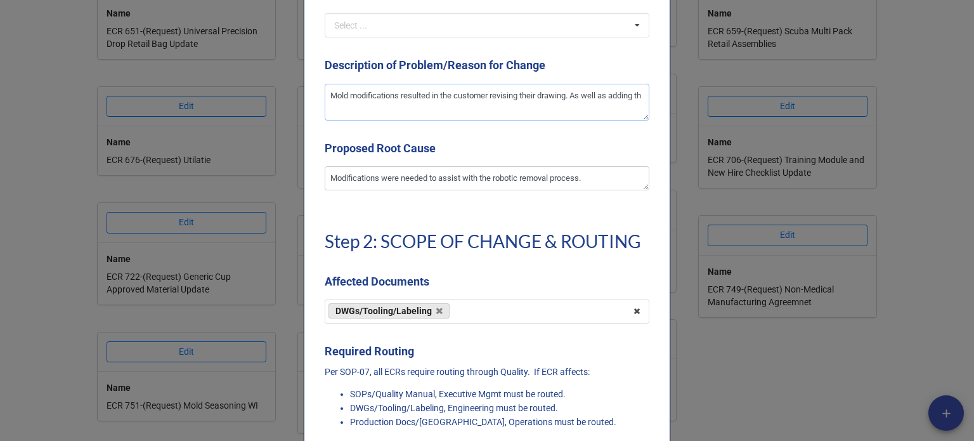
type textarea "x"
type textarea "Mold modifications resulted in the customer revising their drawing. As well as …"
type textarea "x"
type textarea "Mold modifications resulted in the customer revising their drawing. As well as …"
type textarea "x"
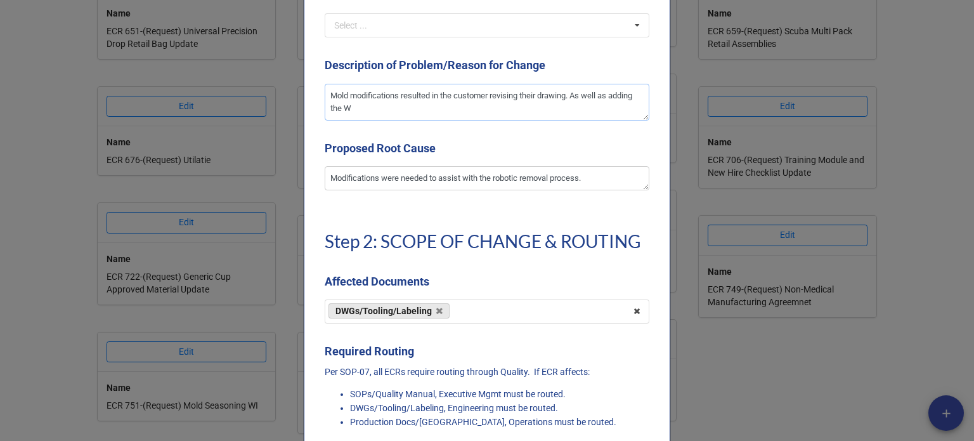
type textarea "Mold modifications resulted in the customer revising their drawing. As well as …"
type textarea "x"
type textarea "Mold modifications resulted in the customer revising their drawing. As well as …"
type textarea "x"
type textarea "Mold modifications resulted in the customer revising their drawing. As well as …"
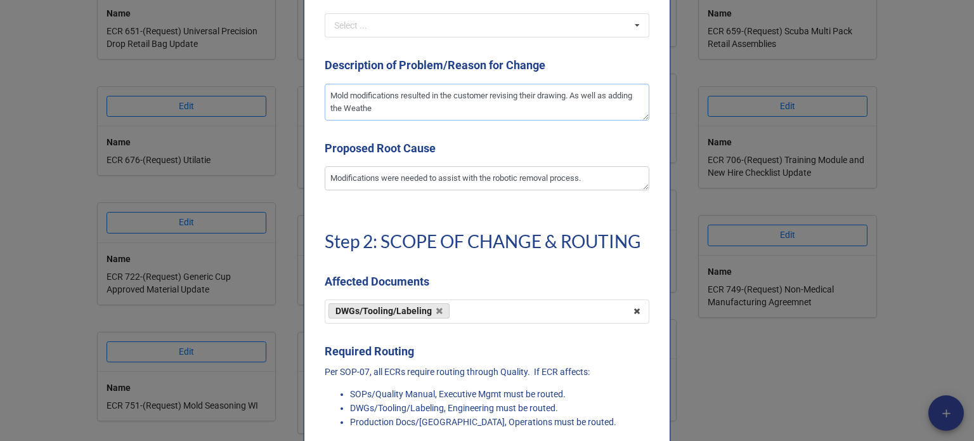
type textarea "x"
type textarea "Mold modifications resulted in the customer revising their drawing. As well as …"
type textarea "x"
type textarea "Mold modifications resulted in the customer revising their drawing. As well as …"
type textarea "x"
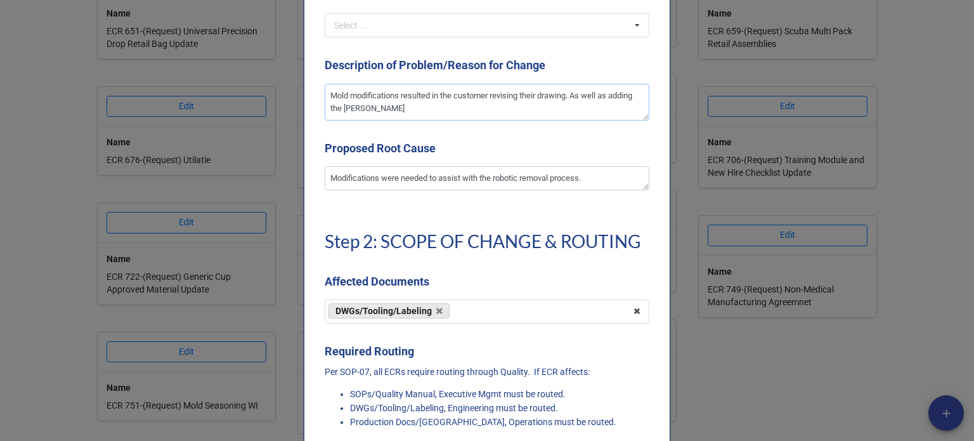
type textarea "Mold modifications resulted in the customer revising their drawing. As well as …"
type textarea "x"
type textarea "Mold modifications resulted in the customer revising their drawing. As well as …"
type textarea "x"
type textarea "Mold modifications resulted in the customer revising their drawing. As well as …"
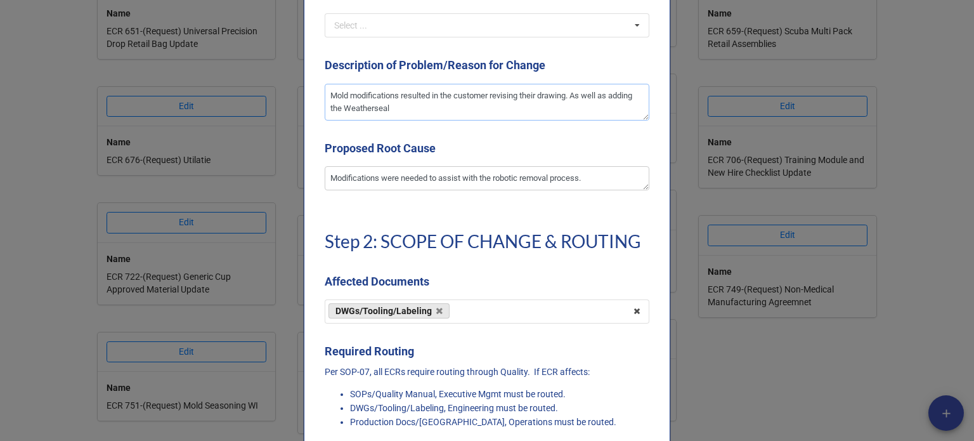
type textarea "x"
type textarea "Mold modifications resulted in the customer revising their drawing. As well as …"
type textarea "x"
type textarea "Mold modifications resulted in the customer revising their drawing. As well as …"
type textarea "x"
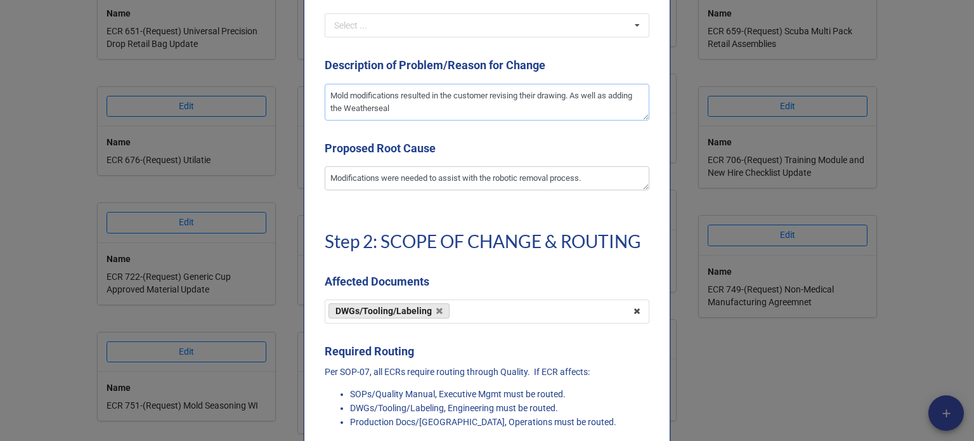
type textarea "Mold modifications resulted in the customer revising their drawing. As well as …"
type textarea "x"
type textarea "Mold modifications resulted in the customer revising their drawing. As well as …"
type textarea "x"
type textarea "Mold modifications resulted in the customer revising their drawing. As well as …"
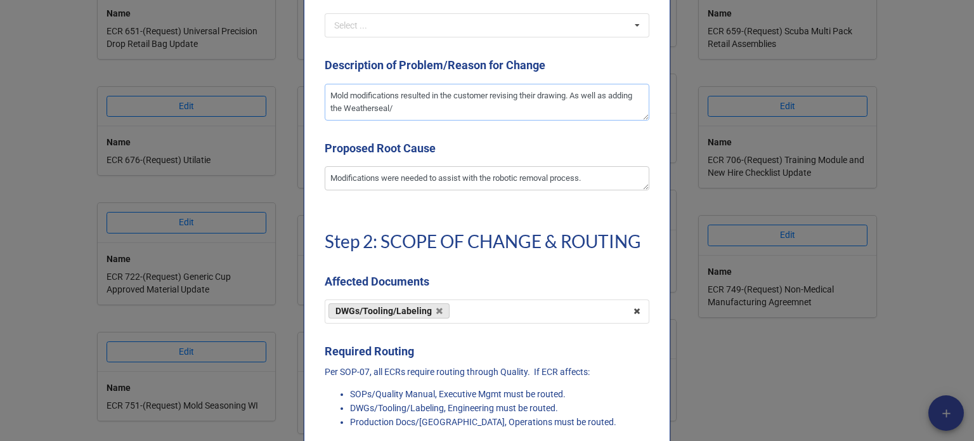
type textarea "x"
type textarea "Mold modifications resulted in the customer revising their drawing. As well as …"
type textarea "x"
type textarea "Mold modifications resulted in the customer revising their drawing. As well as …"
type textarea "x"
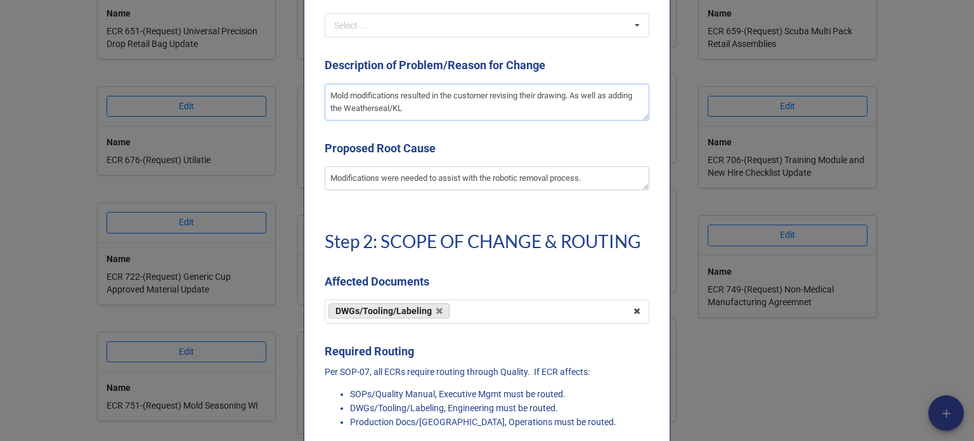
type textarea "Mold modifications resulted in the customer revising their drawing. As well as …"
type textarea "x"
type textarea "Mold modifications resulted in the customer revising their drawing. As well as …"
type textarea "x"
type textarea "Mold modifications resulted in the customer revising their drawing. As well as …"
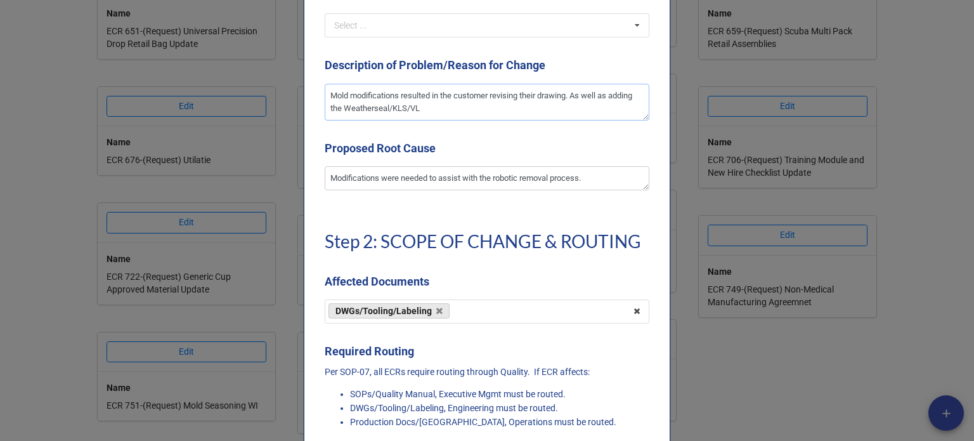
type textarea "x"
type textarea "Mold modifications resulted in the customer revising their drawing. As well as …"
type textarea "x"
type textarea "Mold modifications resulted in the customer revising their drawing. As well as …"
type textarea "x"
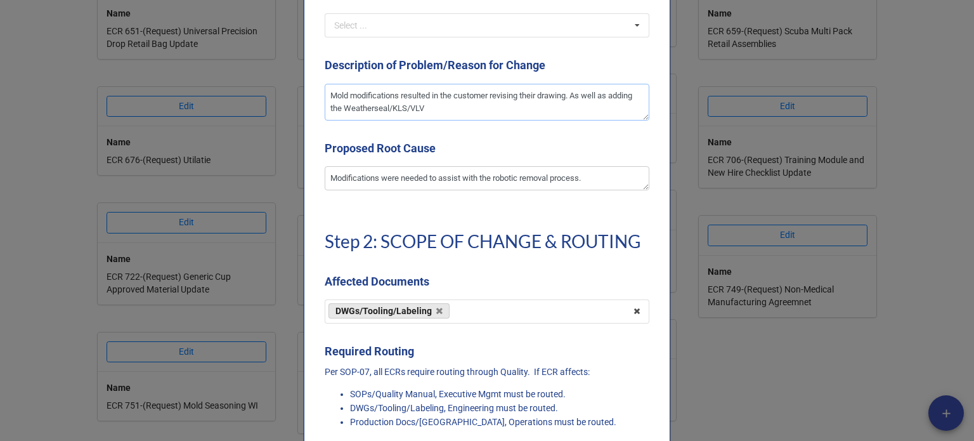
type textarea "Mold modifications resulted in the customer revising their drawing. As well as …"
type textarea "x"
type textarea "Mold modifications resulted in the customer revising their drawing. As well as …"
type textarea "x"
type textarea "Mold modifications resulted in the customer revising their drawing. As well as …"
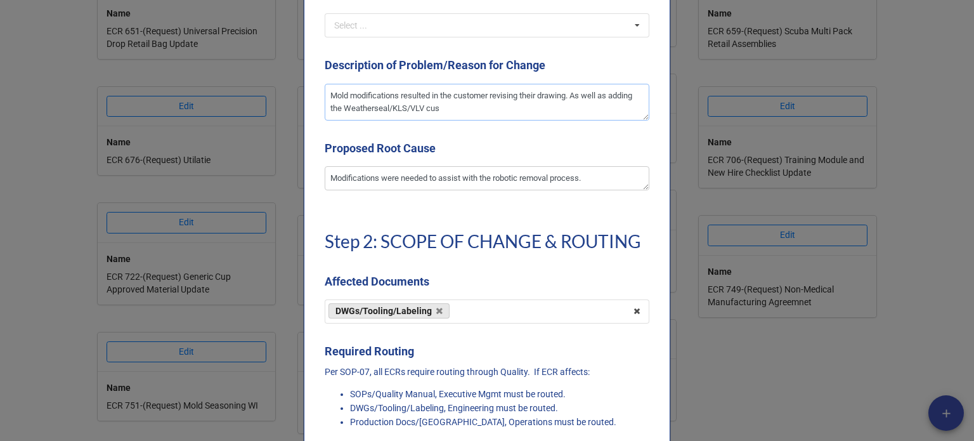
type textarea "x"
type textarea "Mold modifications resulted in the customer revising their drawing. As well as …"
type textarea "x"
type textarea "Mold modifications resulted in the customer revising their drawing. As well as …"
type textarea "x"
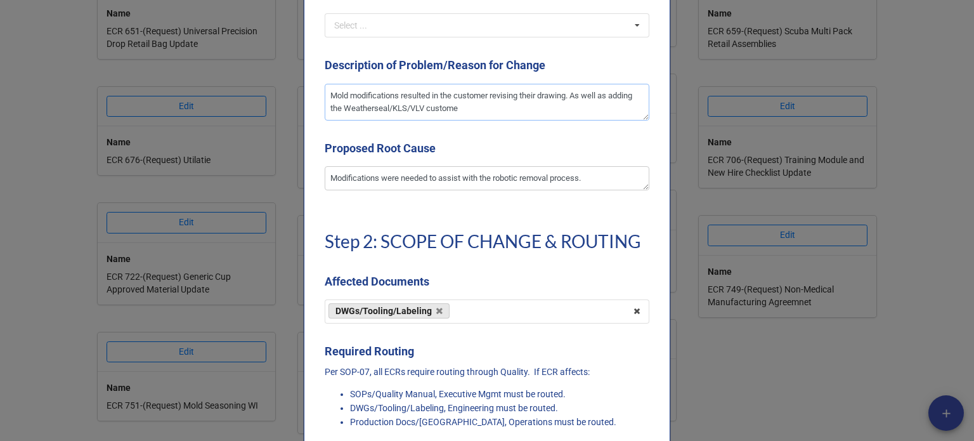
type textarea "Mold modifications resulted in the customer revising their drawing. As well as …"
type textarea "x"
type textarea "Mold modifications resulted in the customer revising their drawing. As well as …"
type textarea "x"
type textarea "Mold modifications resulted in the customer revising their drawing. As well as …"
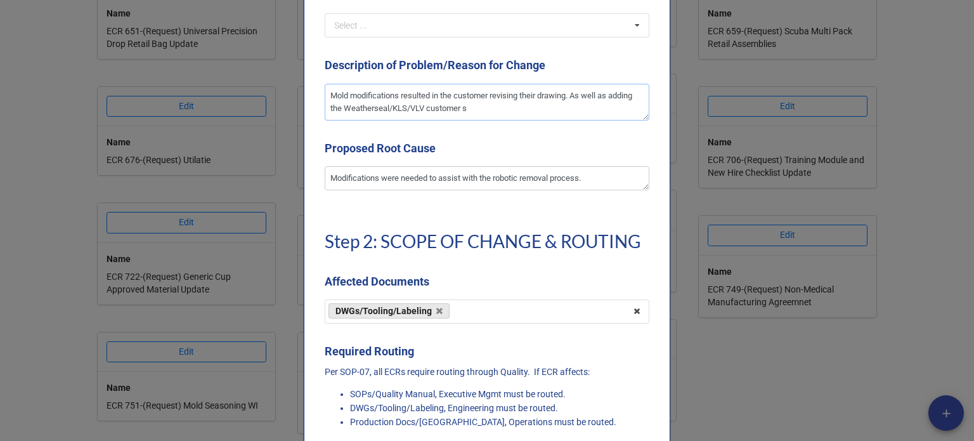
type textarea "x"
type textarea "Mold modifications resulted in the customer revising their drawing. As well as …"
type textarea "x"
type textarea "Mold modifications resulted in the customer revising their drawing. As well as …"
type textarea "x"
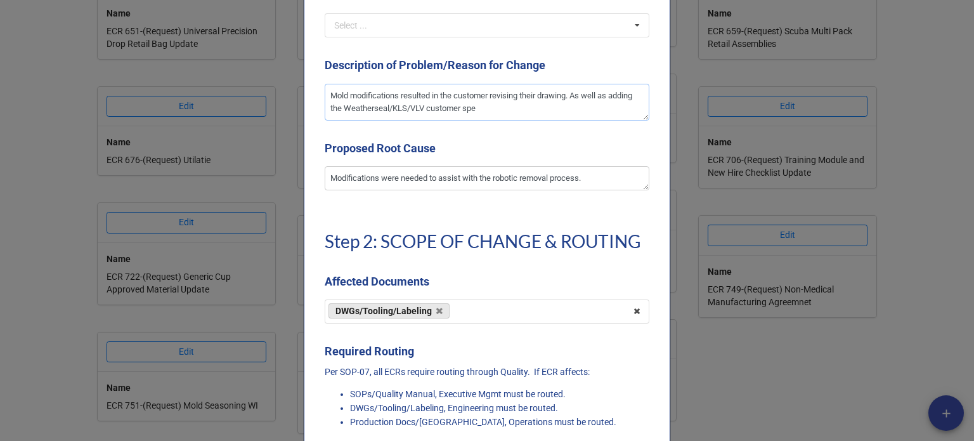
type textarea "Mold modifications resulted in the customer revising their drawing. As well as …"
type textarea "x"
type textarea "Mold modifications resulted in the customer revising their drawing. As well as …"
type textarea "x"
type textarea "Mold modifications resulted in the customer revising their drawing. As well as …"
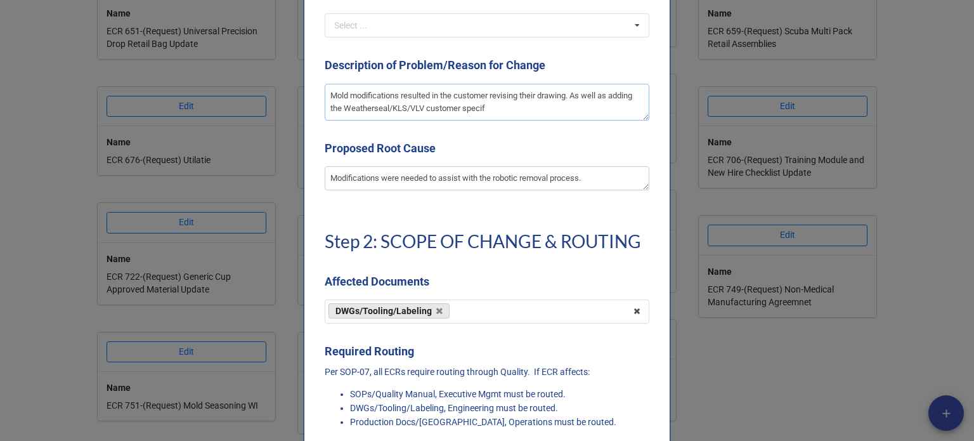
type textarea "x"
type textarea "Mold modifications resulted in the customer revising their drawing. As well as …"
type textarea "x"
type textarea "Mold modifications resulted in the customer revising their drawing. As well as …"
type textarea "x"
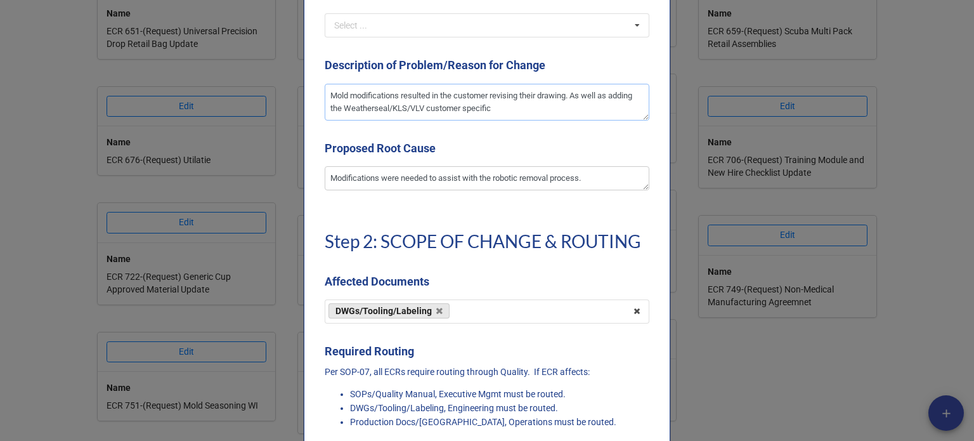
type textarea "Mold modifications resulted in the customer revising their drawing. As well as …"
type textarea "x"
type textarea "Mold modifications resulted in the customer revising their drawing. As well as …"
type textarea "x"
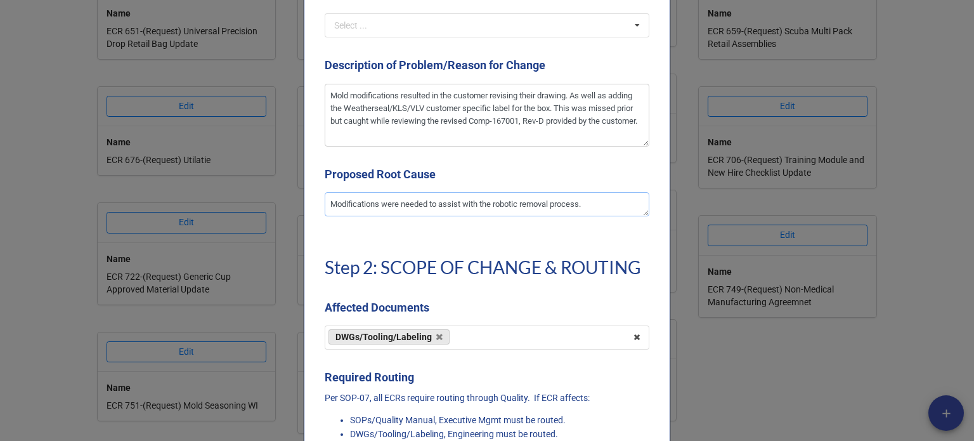
click at [607, 202] on textarea "Modifications were needed to assist with the robotic removal process." at bounding box center [487, 204] width 325 height 24
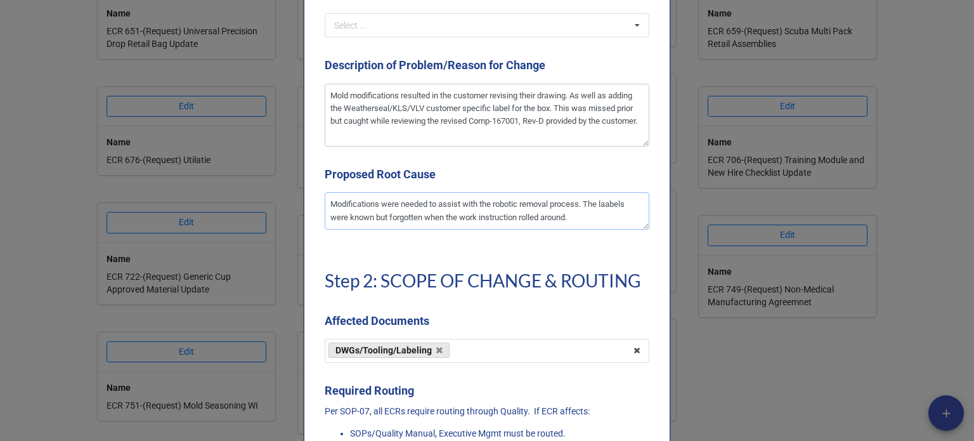
click at [605, 207] on textarea "Modifications were needed to assist with the robotic removal process. The laabe…" at bounding box center [487, 210] width 325 height 37
click at [596, 216] on textarea "Modifications were needed to assist with the robotic removal process. The label…" at bounding box center [487, 210] width 325 height 37
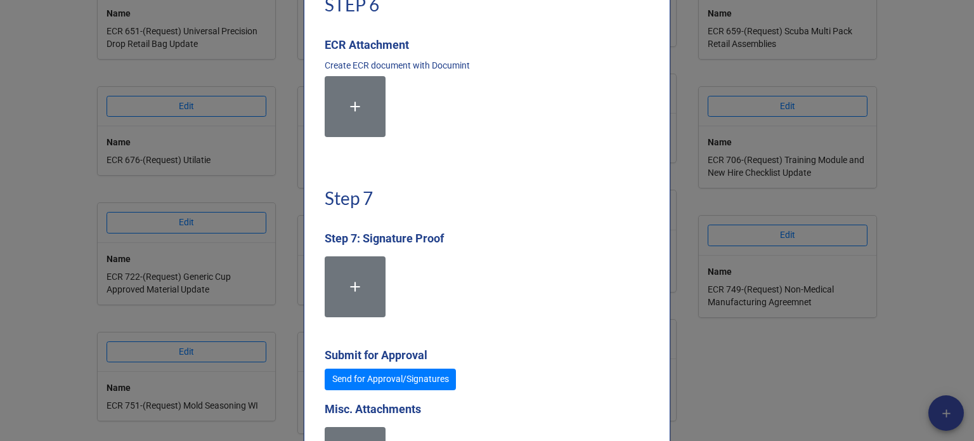
scroll to position [3531, 0]
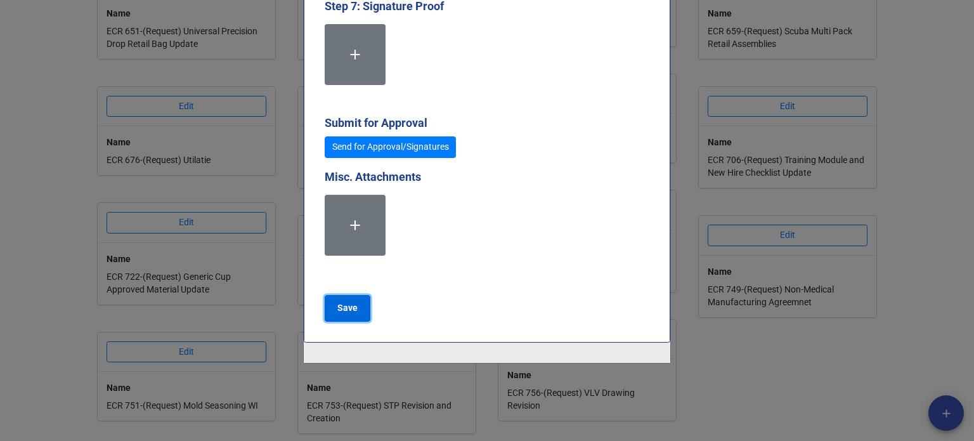
click at [342, 305] on b "Save" at bounding box center [348, 307] width 20 height 13
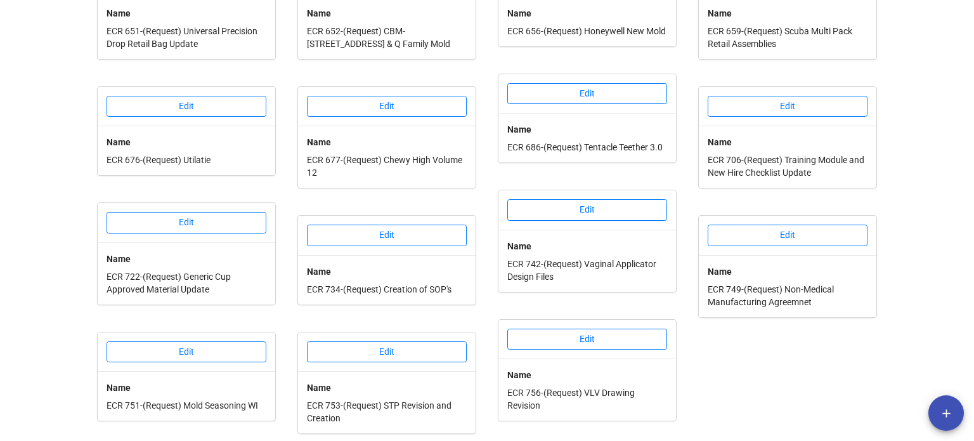
click at [705, 407] on div "Edit Name ECR 583-(Request) CBM-1054 UltuCup update Edit Name ECR 646-(Request)…" at bounding box center [788, 66] width 190 height 734
